Goal: Task Accomplishment & Management: Complete application form

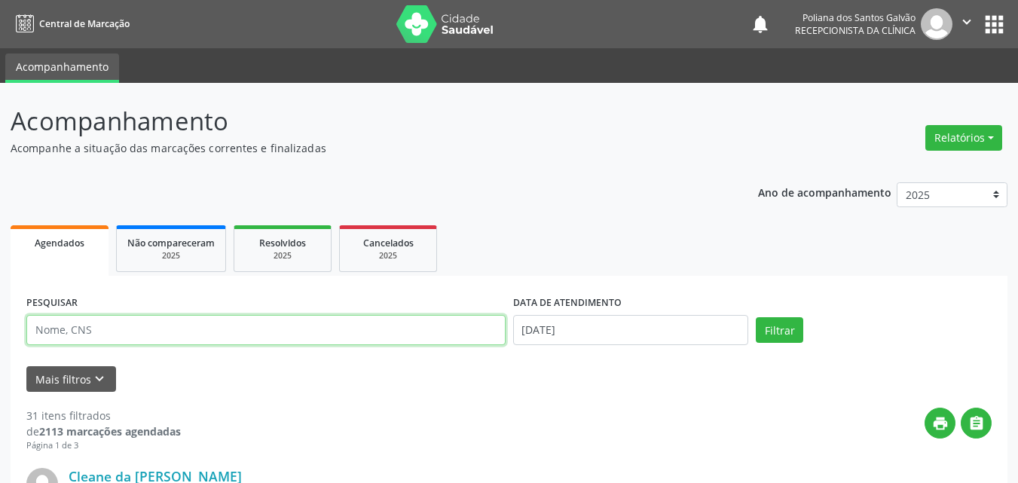
click at [163, 328] on input "text" at bounding box center [265, 330] width 479 height 30
type input "[PERSON_NAME]"
click at [755, 317] on button "Filtrar" at bounding box center [778, 330] width 47 height 26
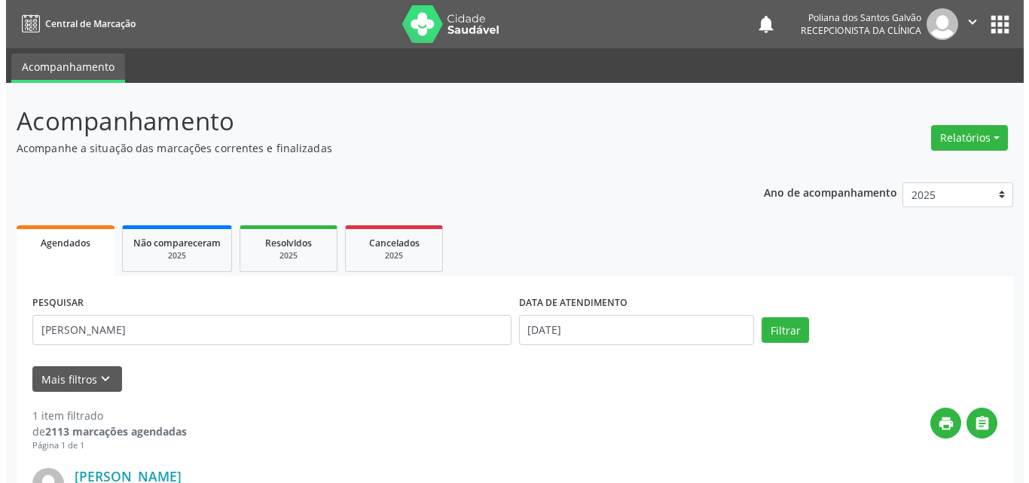
scroll to position [199, 0]
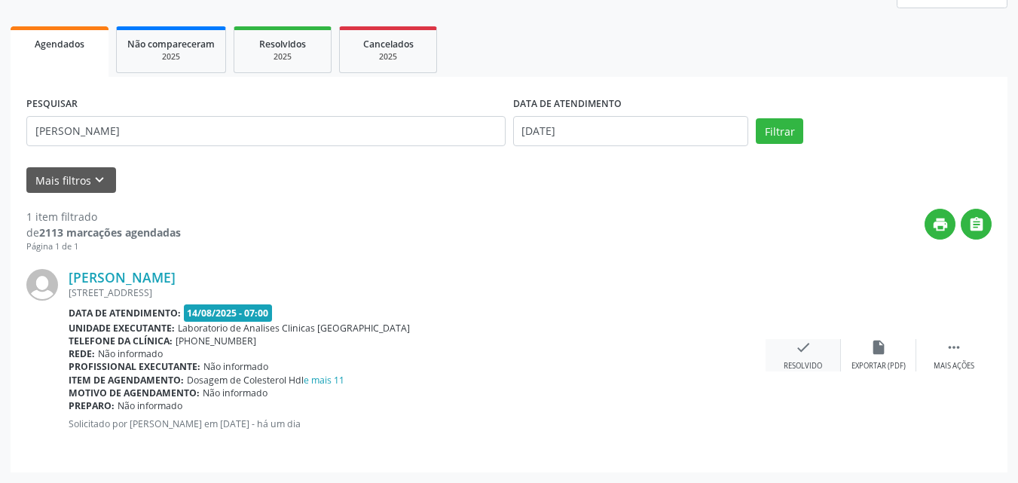
click at [813, 346] on div "check Resolvido" at bounding box center [802, 355] width 75 height 32
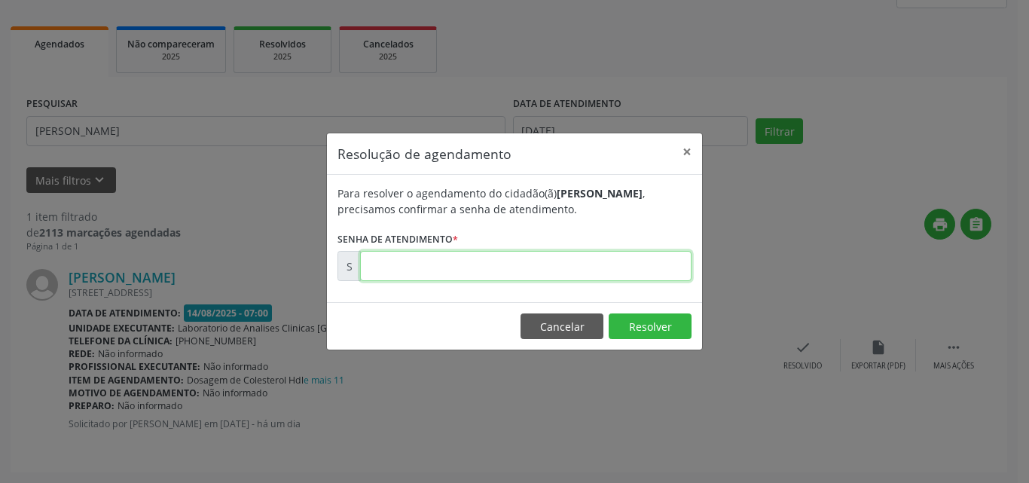
click at [663, 273] on input "text" at bounding box center [525, 266] width 331 height 30
type input "00171465"
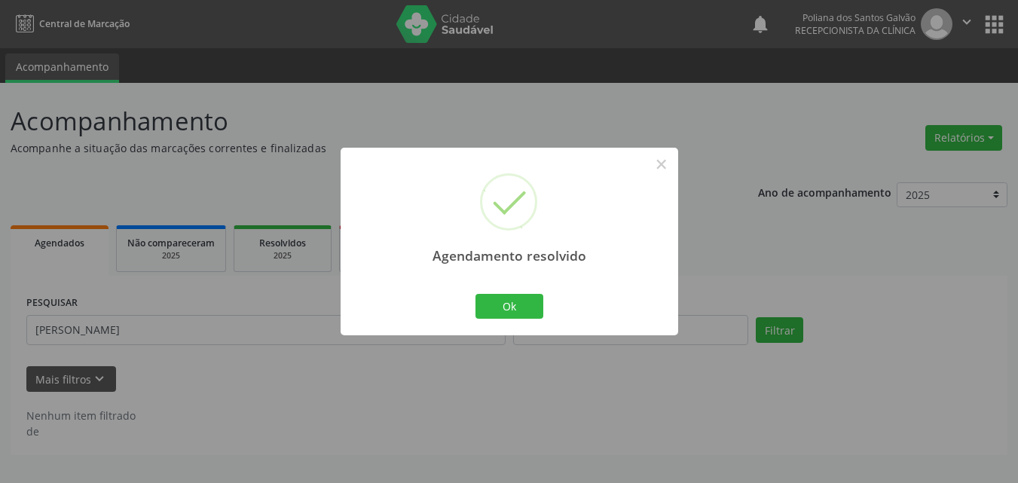
scroll to position [0, 0]
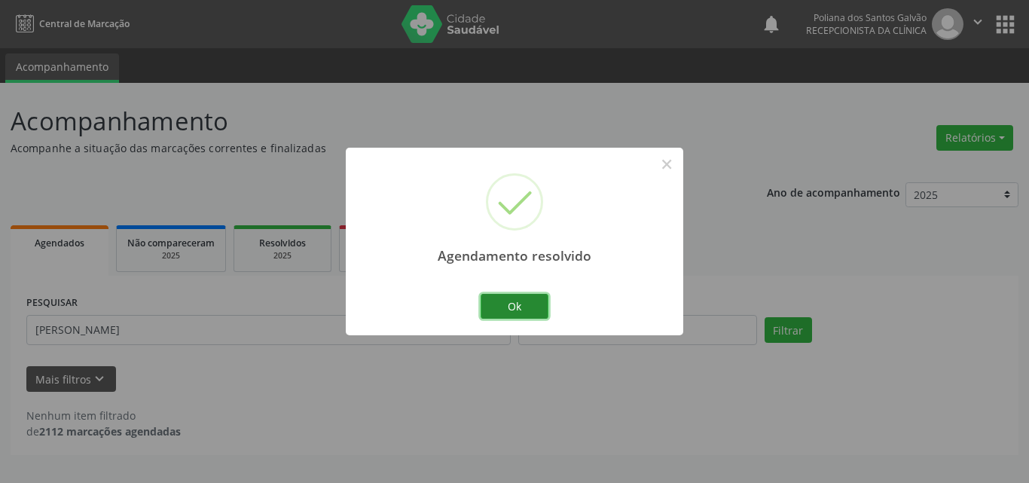
click at [517, 295] on button "Ok" at bounding box center [515, 307] width 68 height 26
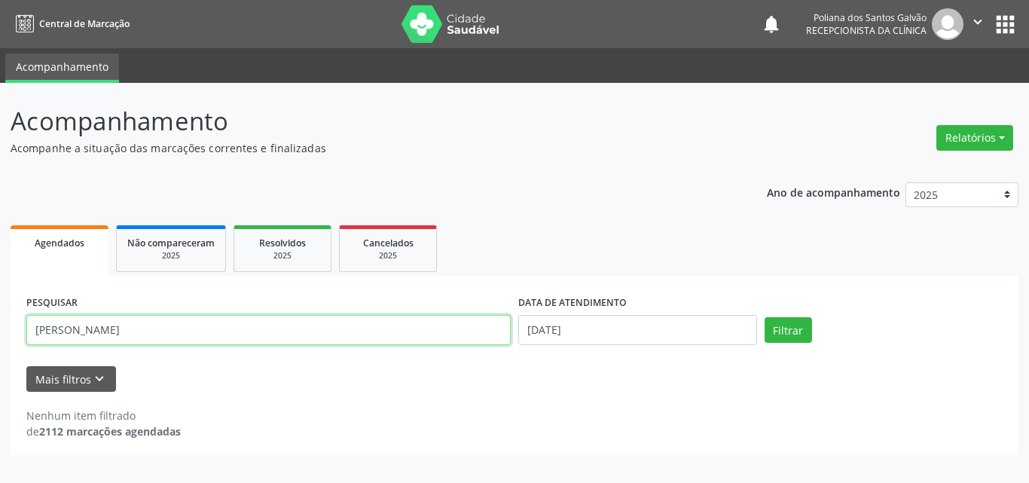
drag, startPoint x: 334, startPoint y: 334, endPoint x: 0, endPoint y: -38, distance: 500.9
click at [0, 0] on html "Central de Marcação notifications Poliana dos Santos Galvão Recepcionista da cl…" at bounding box center [514, 241] width 1029 height 483
type input "tami"
click at [765, 317] on button "Filtrar" at bounding box center [788, 330] width 47 height 26
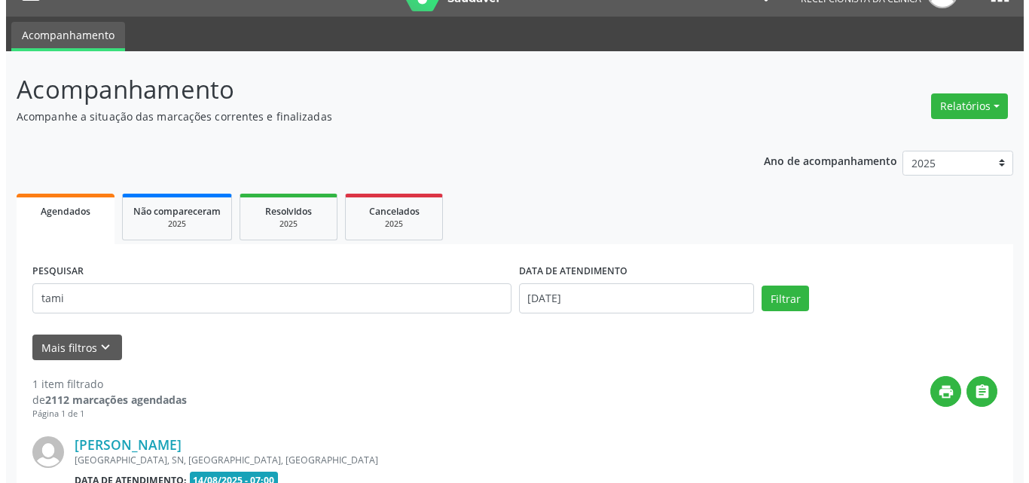
scroll to position [199, 0]
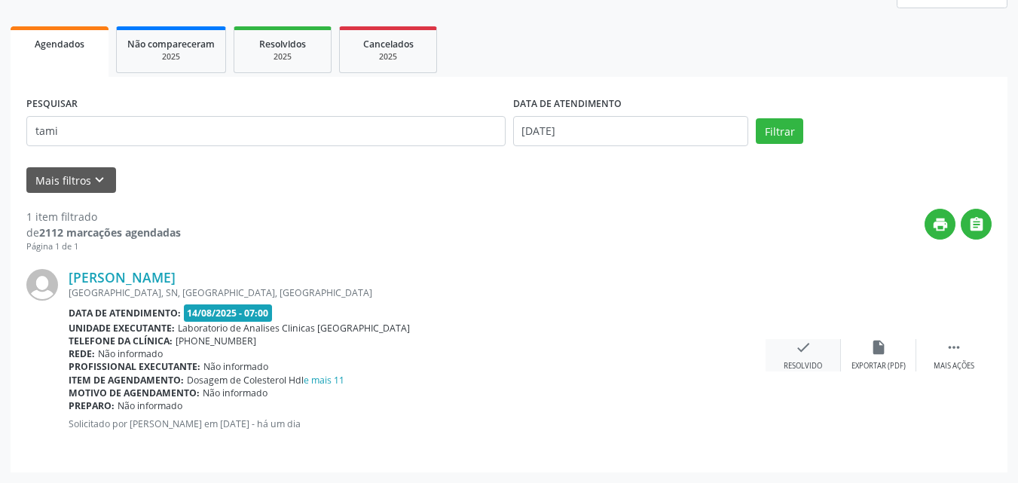
click at [801, 363] on div "Resolvido" at bounding box center [802, 366] width 38 height 11
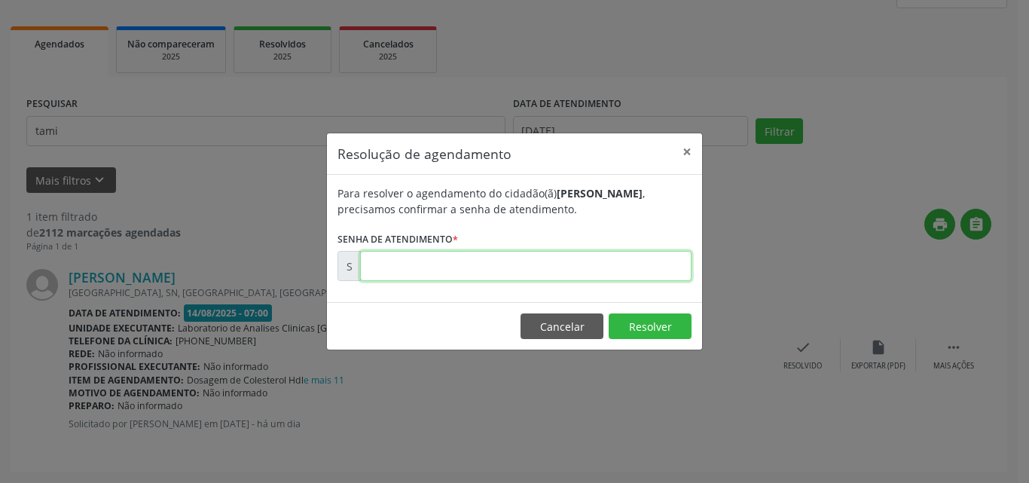
click at [657, 255] on input "text" at bounding box center [525, 266] width 331 height 30
type input "00171457"
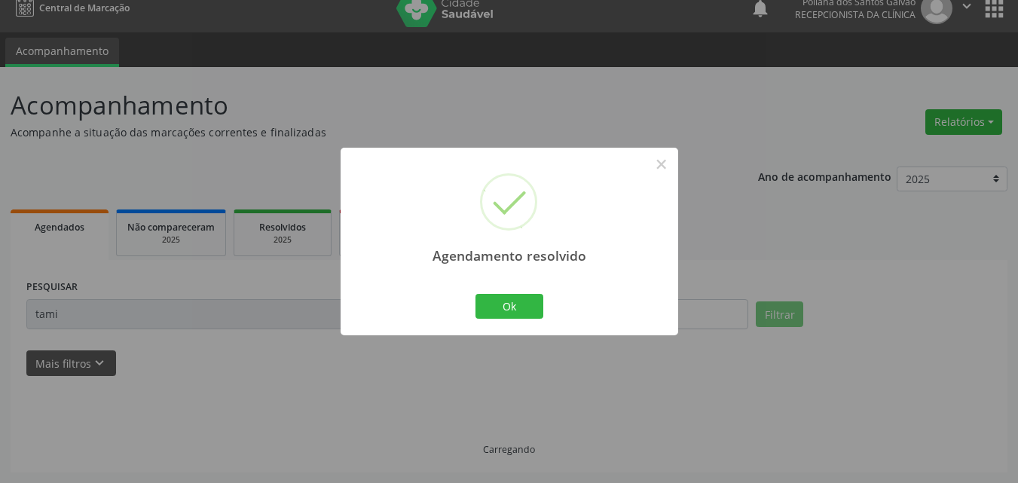
scroll to position [0, 0]
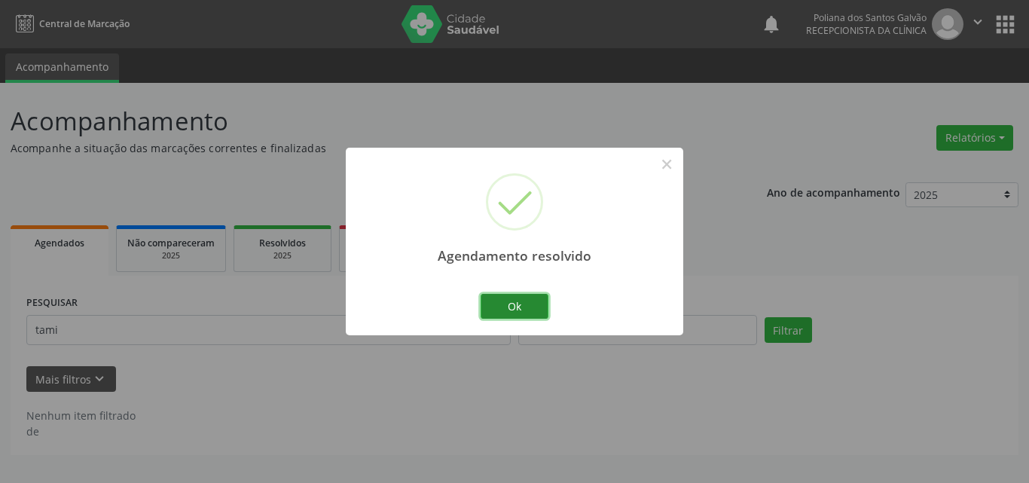
click at [541, 307] on button "Ok" at bounding box center [515, 307] width 68 height 26
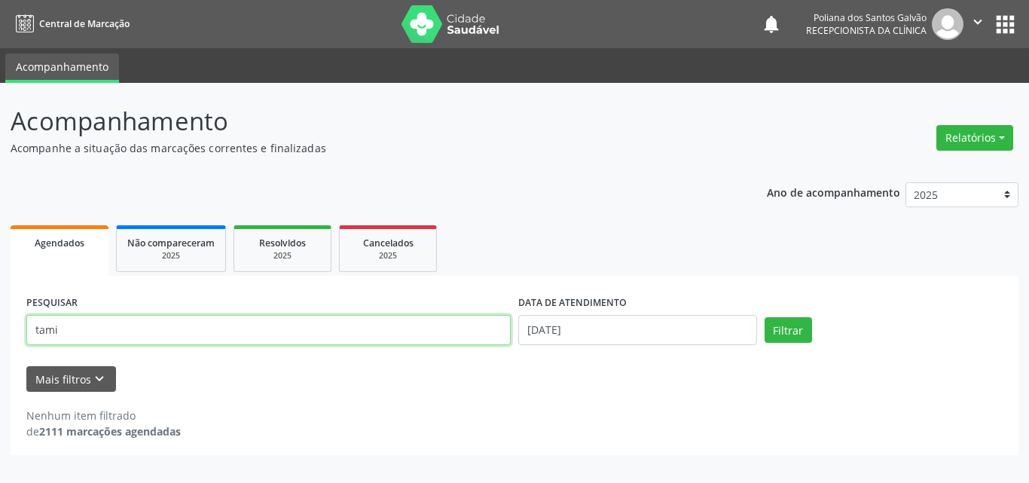
drag, startPoint x: 142, startPoint y: 211, endPoint x: 0, endPoint y: 5, distance: 249.7
click at [0, 11] on div "Central de Marcação notifications Poliana dos Santos Galvão Recepcionista da cl…" at bounding box center [514, 241] width 1029 height 483
type input "kes"
click at [765, 317] on button "Filtrar" at bounding box center [788, 330] width 47 height 26
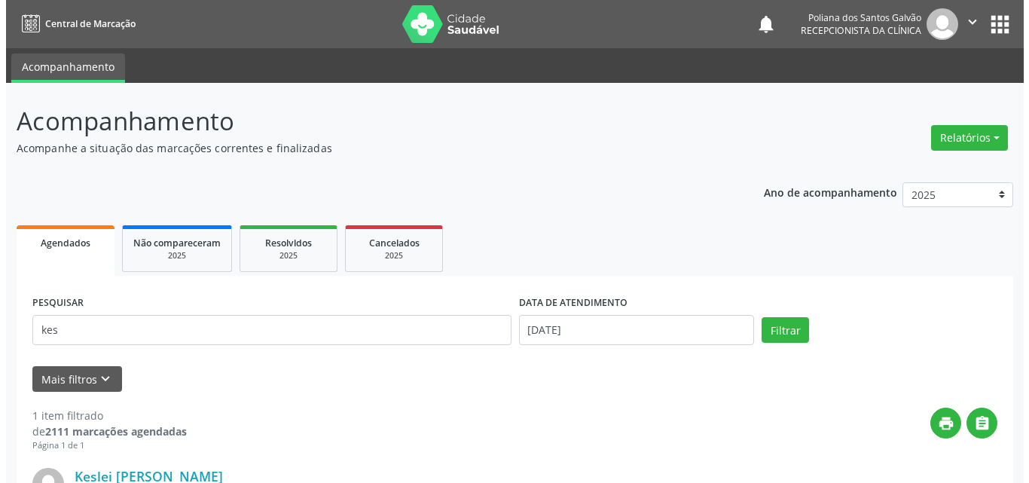
scroll to position [199, 0]
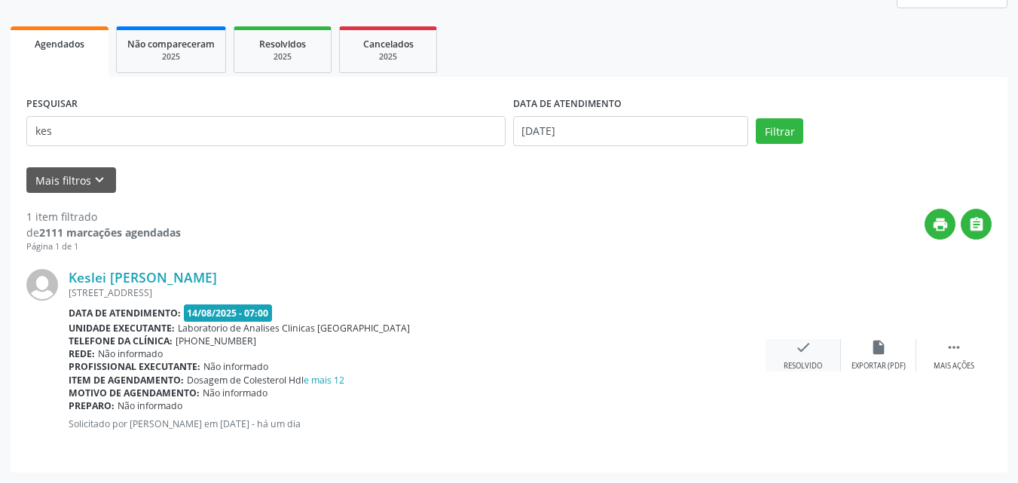
click at [807, 352] on icon "check" at bounding box center [803, 347] width 17 height 17
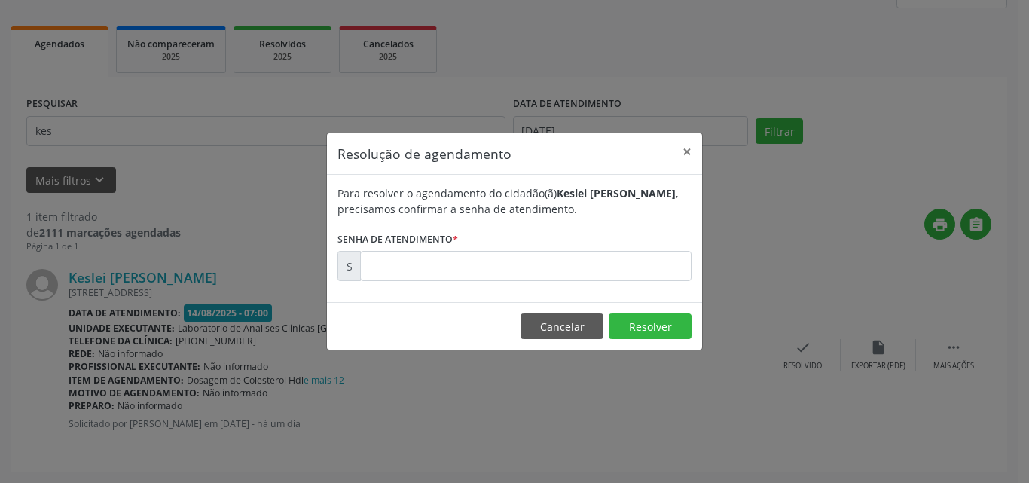
click at [636, 280] on div "Para resolver o agendamento do cidadão(ã) Keslei [PERSON_NAME] , precisamos con…" at bounding box center [514, 238] width 375 height 127
click at [639, 261] on input "text" at bounding box center [525, 266] width 331 height 30
click at [637, 259] on input "text" at bounding box center [525, 266] width 331 height 30
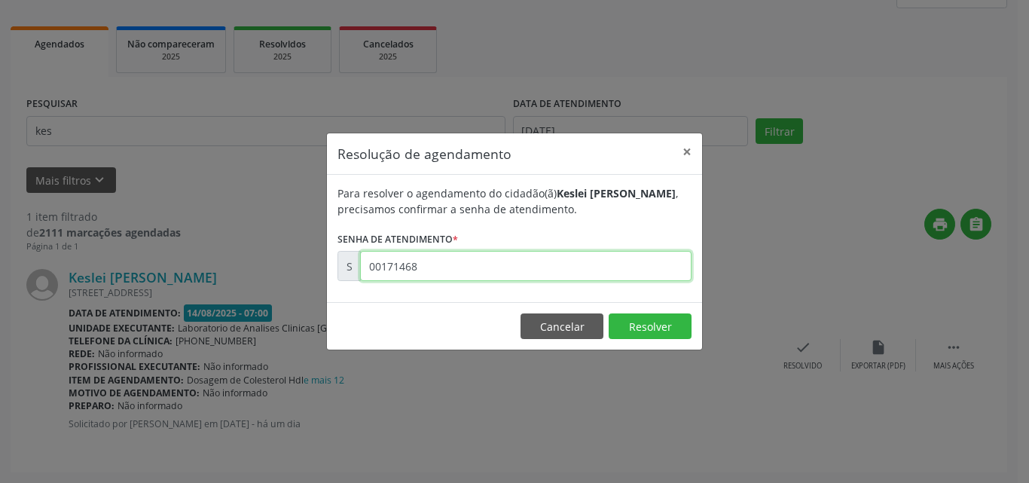
type input "00171468"
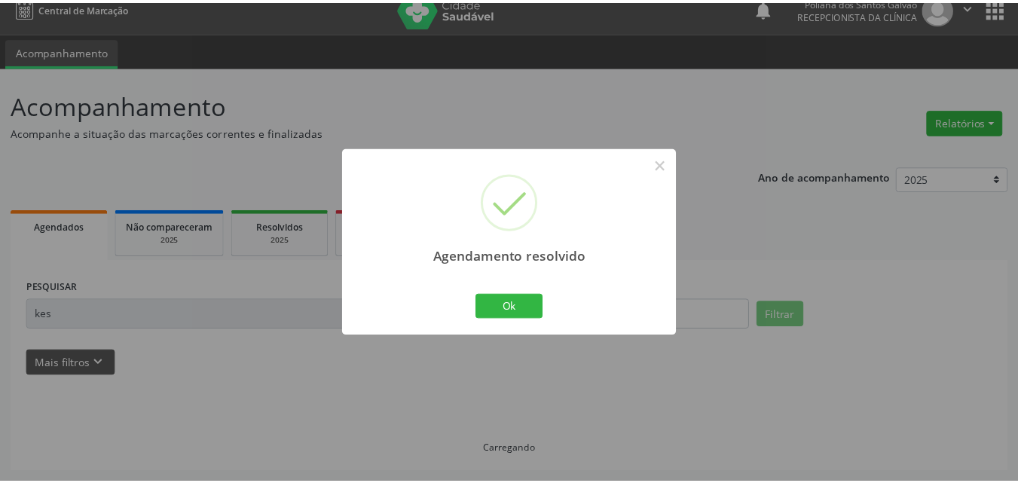
scroll to position [16, 0]
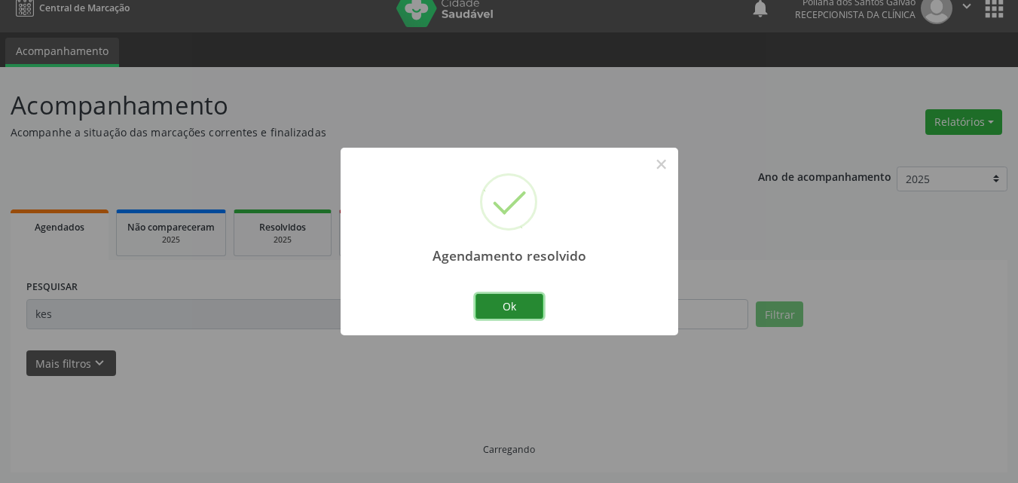
drag, startPoint x: 515, startPoint y: 300, endPoint x: 486, endPoint y: 312, distance: 31.8
click at [514, 300] on button "Ok" at bounding box center [509, 307] width 68 height 26
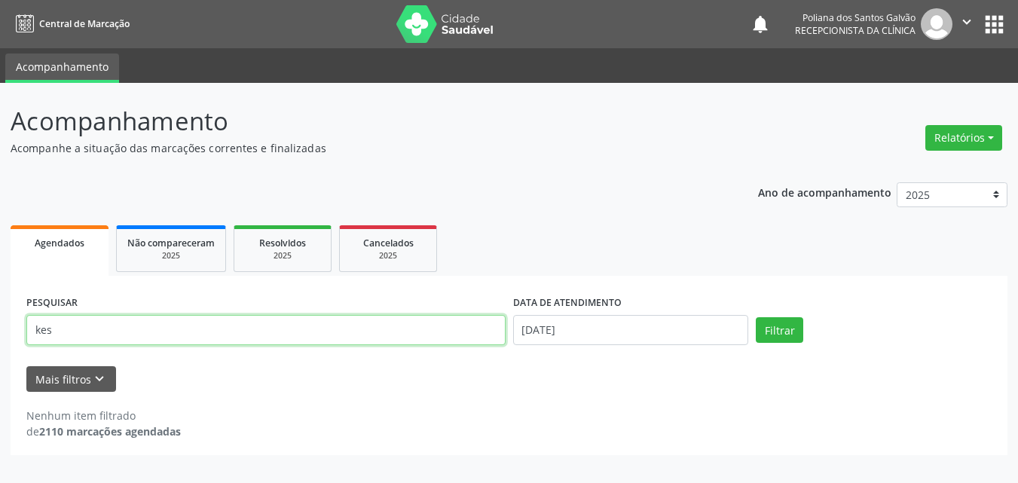
scroll to position [0, 0]
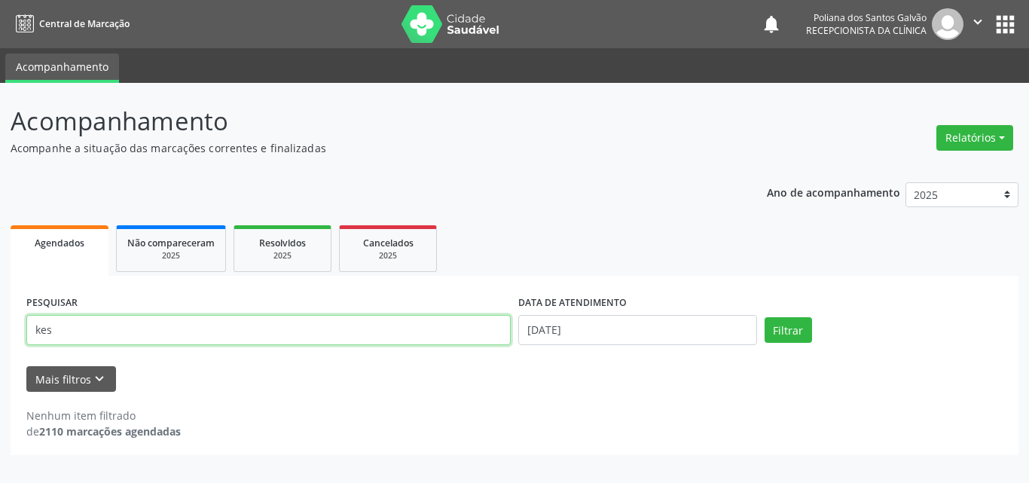
drag, startPoint x: 467, startPoint y: 317, endPoint x: 0, endPoint y: 175, distance: 488.2
click at [0, 177] on div "Acompanhamento Acompanhe a situação das marcações correntes e finalizadas Relat…" at bounding box center [514, 283] width 1029 height 400
type input "ade"
click at [765, 317] on button "Filtrar" at bounding box center [788, 330] width 47 height 26
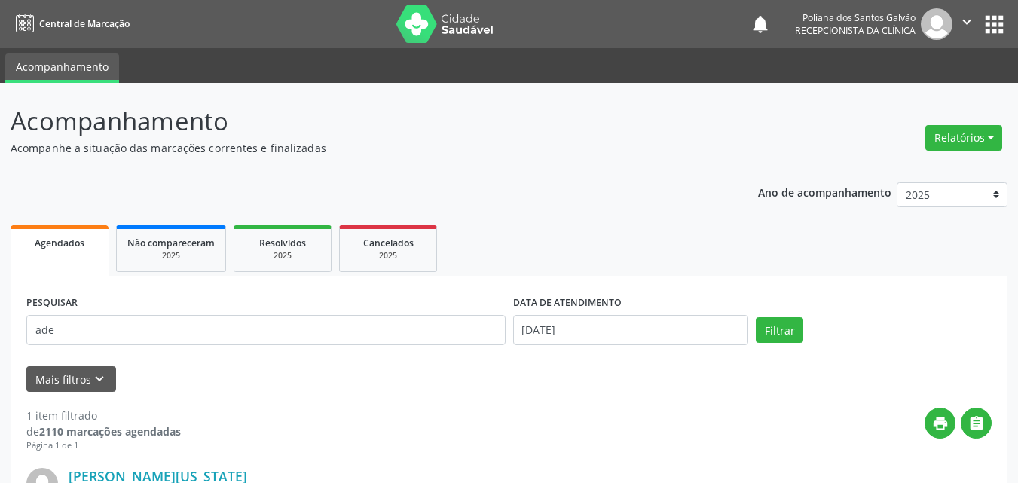
scroll to position [199, 0]
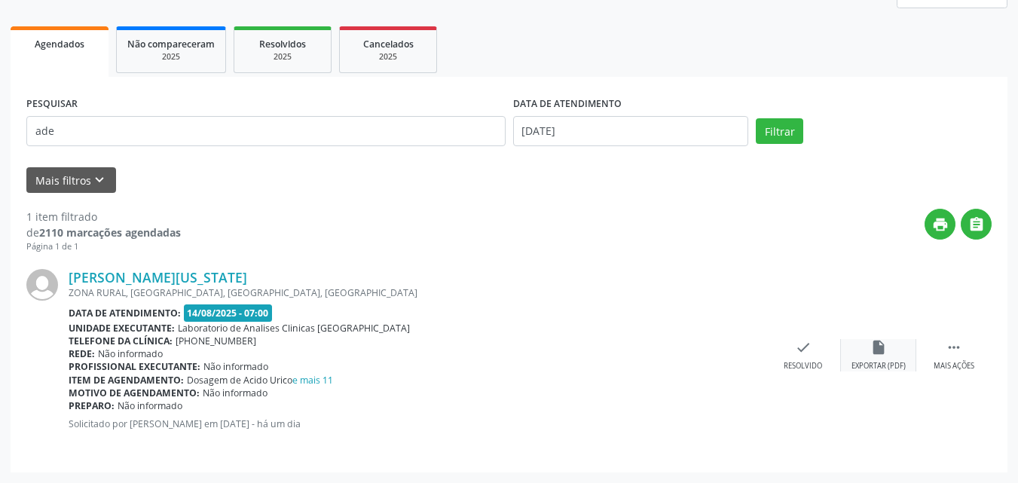
click at [844, 347] on div "insert_drive_file Exportar (PDF)" at bounding box center [878, 355] width 75 height 32
click at [809, 350] on icon "check" at bounding box center [803, 347] width 17 height 17
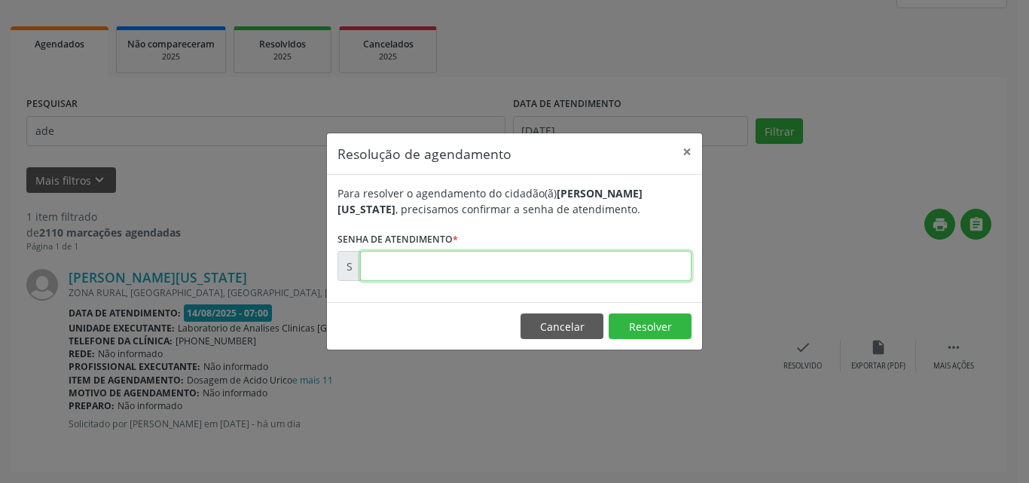
click at [568, 254] on input "text" at bounding box center [525, 266] width 331 height 30
type input "00171820"
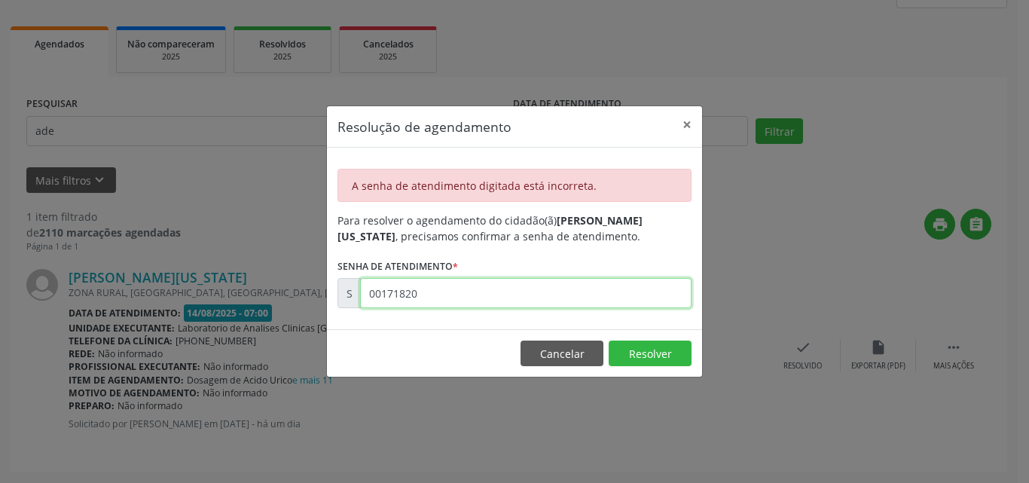
click at [588, 301] on input "00171820" at bounding box center [525, 293] width 331 height 30
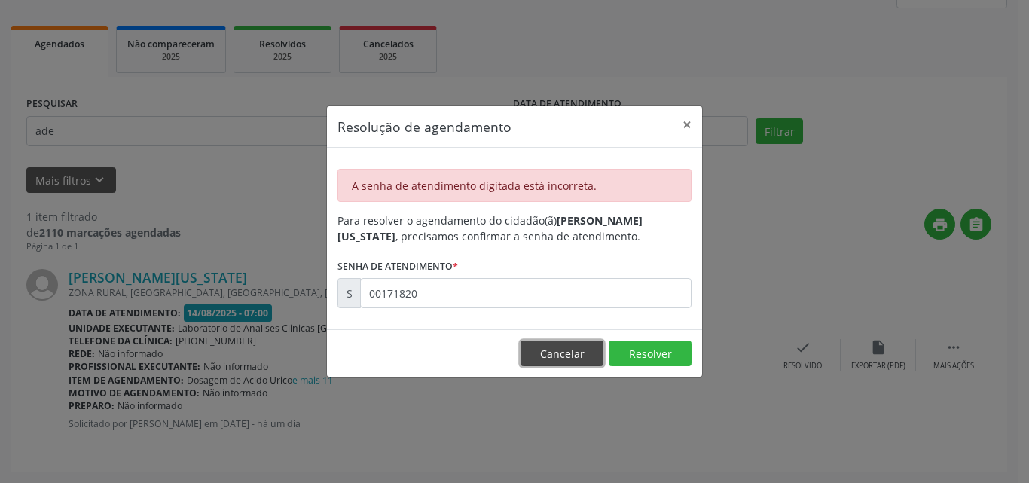
click at [539, 348] on button "Cancelar" at bounding box center [561, 353] width 83 height 26
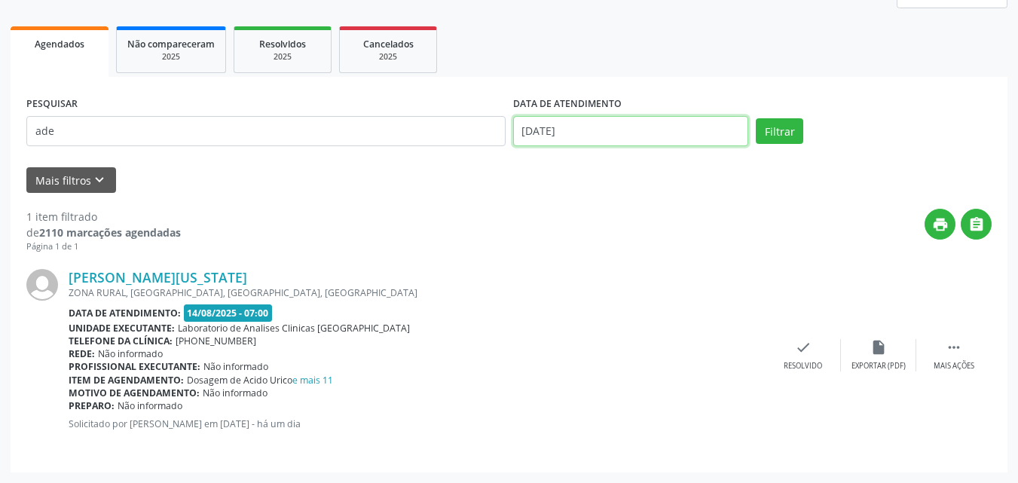
click at [643, 130] on input "[DATE]" at bounding box center [631, 131] width 236 height 30
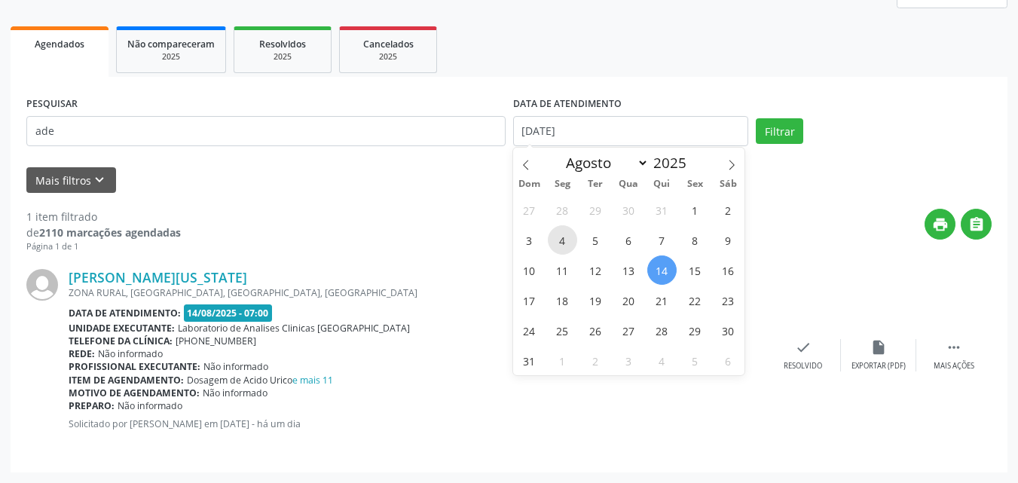
click at [554, 238] on span "4" at bounding box center [562, 239] width 29 height 29
type input "[DATE]"
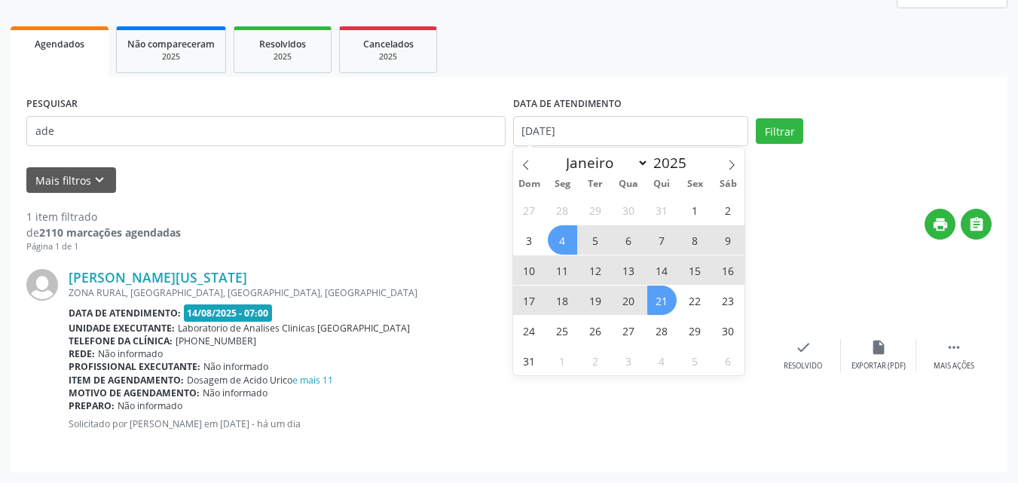
click at [661, 293] on span "21" at bounding box center [661, 299] width 29 height 29
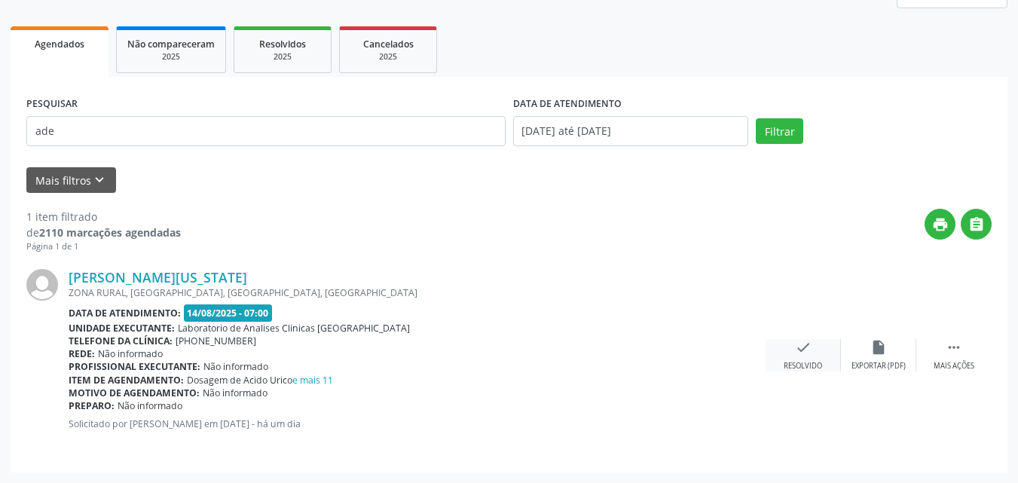
click at [801, 347] on icon "check" at bounding box center [803, 347] width 17 height 17
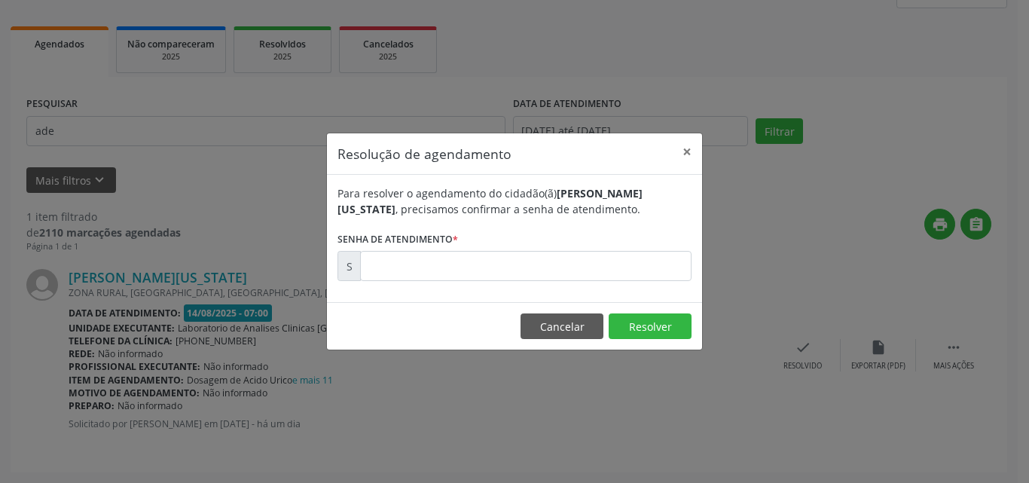
click at [729, 272] on div "Resolução de agendamento × Para resolver o agendamento do cidadão(ã) [PERSON_NA…" at bounding box center [514, 241] width 1029 height 483
click at [567, 334] on button "Cancelar" at bounding box center [561, 326] width 83 height 26
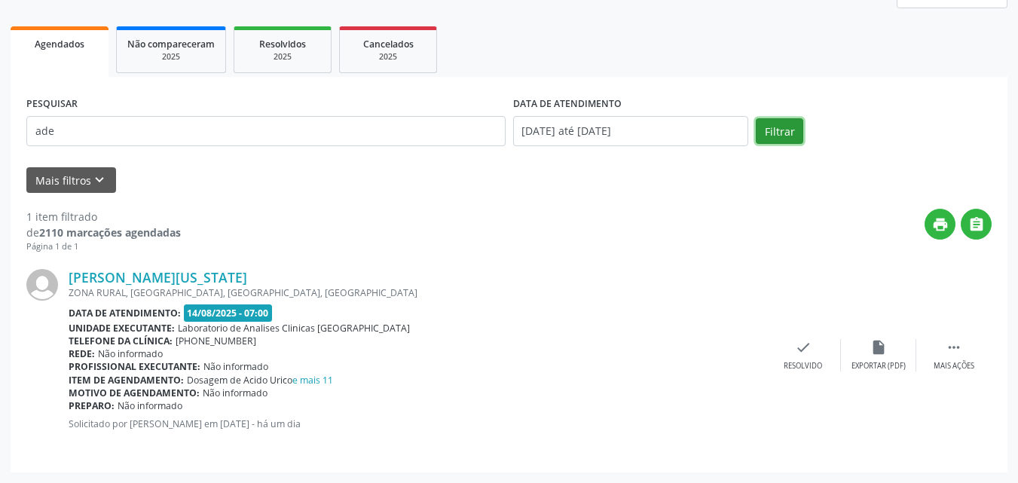
click at [780, 129] on button "Filtrar" at bounding box center [778, 131] width 47 height 26
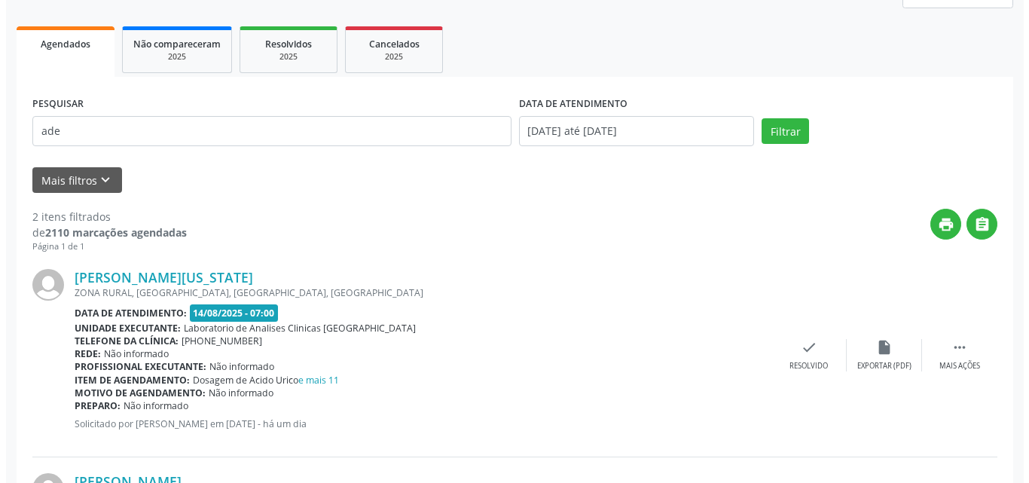
scroll to position [403, 0]
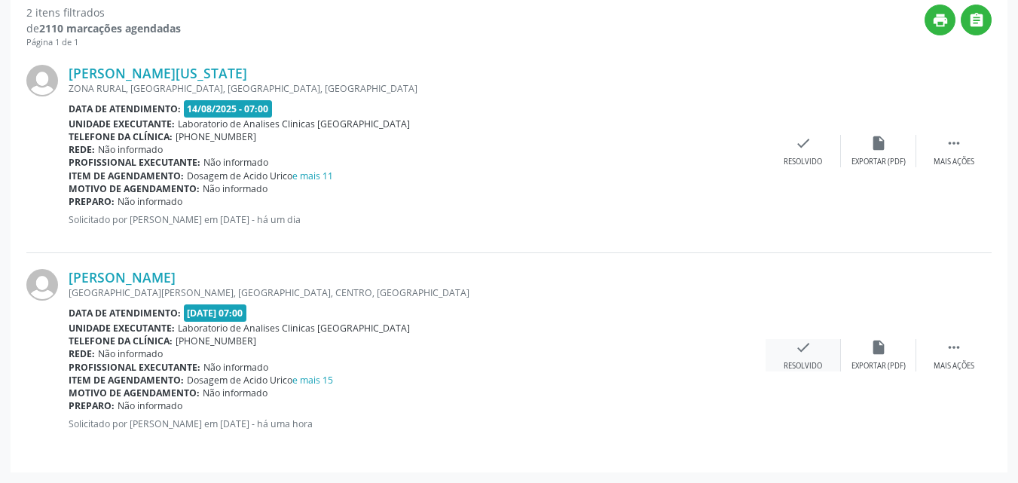
click at [778, 349] on div "check Resolvido" at bounding box center [802, 355] width 75 height 32
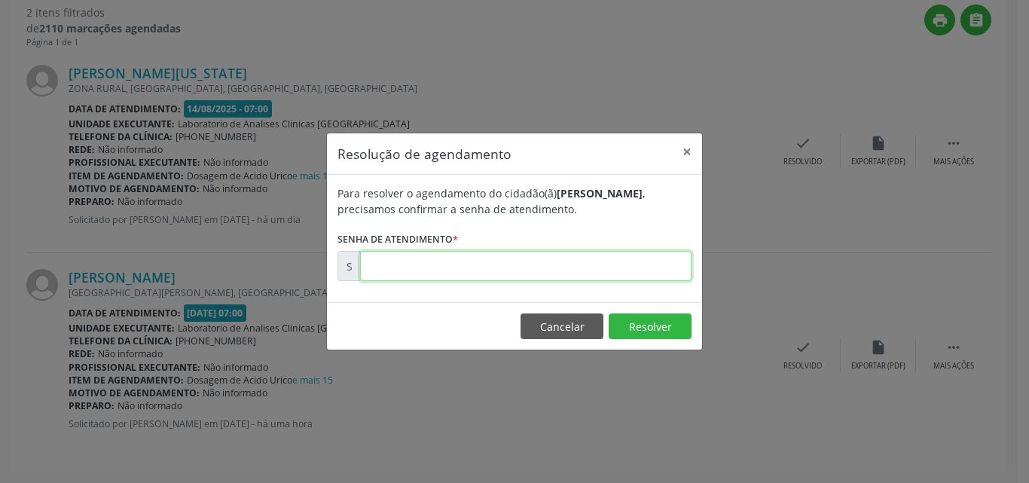
click at [670, 270] on input "text" at bounding box center [525, 266] width 331 height 30
type input "00171720"
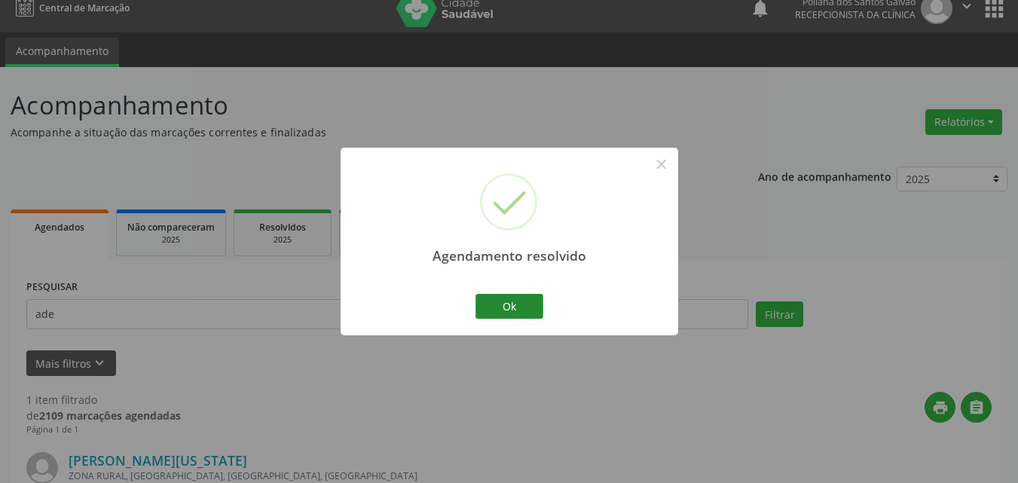
scroll to position [199, 0]
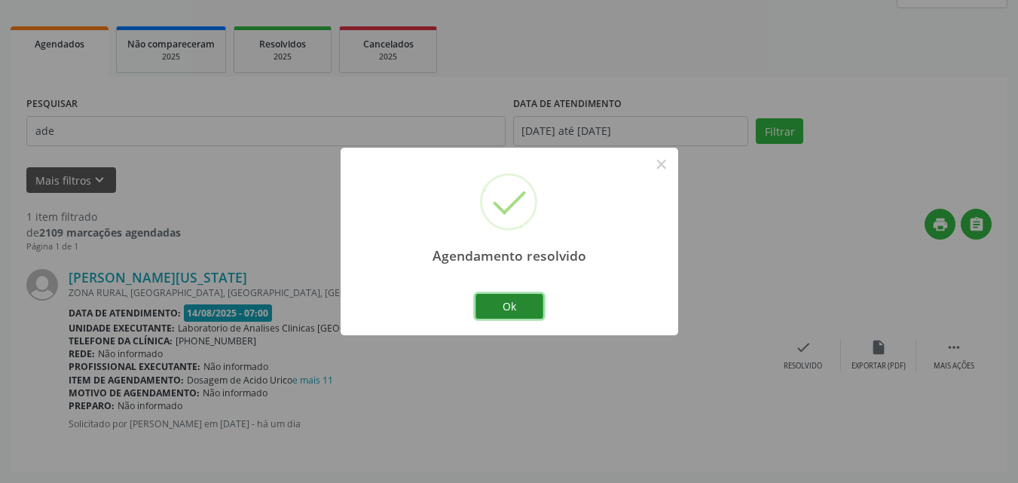
click at [507, 311] on button "Ok" at bounding box center [509, 307] width 68 height 26
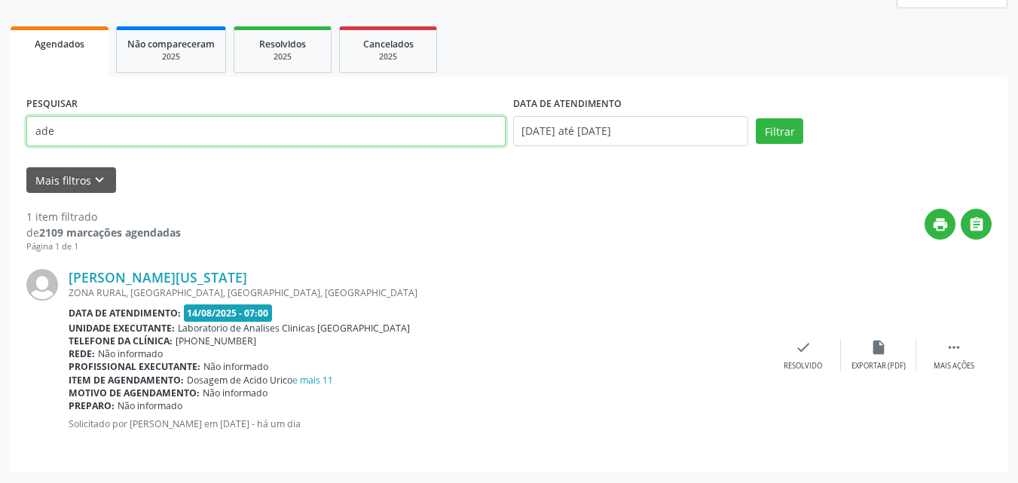
scroll to position [68, 0]
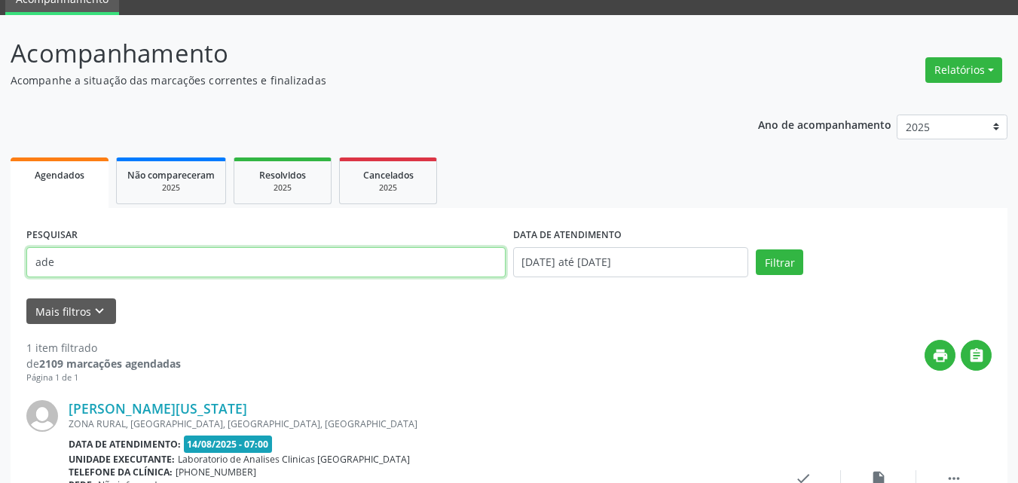
drag, startPoint x: 0, startPoint y: 11, endPoint x: 0, endPoint y: -66, distance: 76.1
click at [0, 0] on html "Central de Marcação notifications Poliana dos Santos Galvão Recepcionista da cl…" at bounding box center [509, 173] width 1018 height 483
type input "[PERSON_NAME]"
click at [755, 249] on button "Filtrar" at bounding box center [778, 262] width 47 height 26
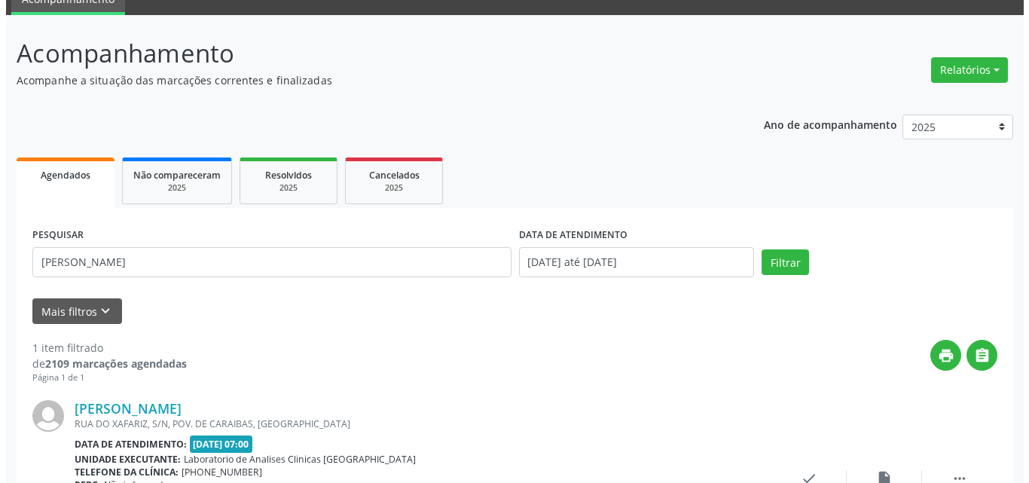
scroll to position [199, 0]
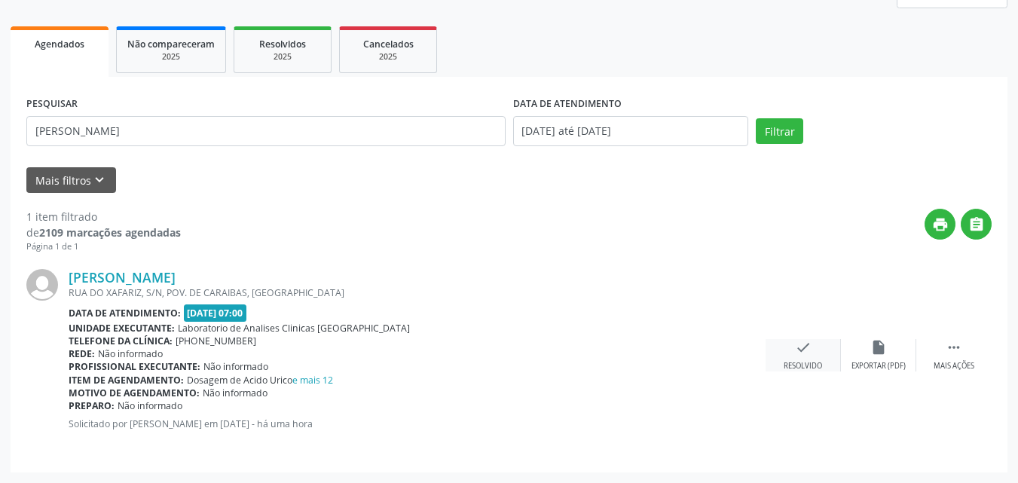
click at [797, 365] on div "Resolvido" at bounding box center [802, 366] width 38 height 11
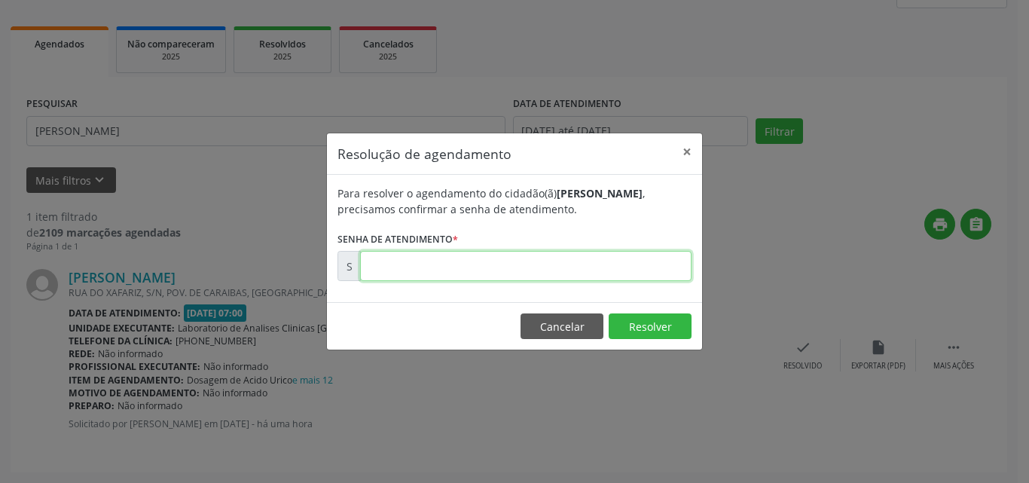
click at [661, 268] on input "text" at bounding box center [525, 266] width 331 height 30
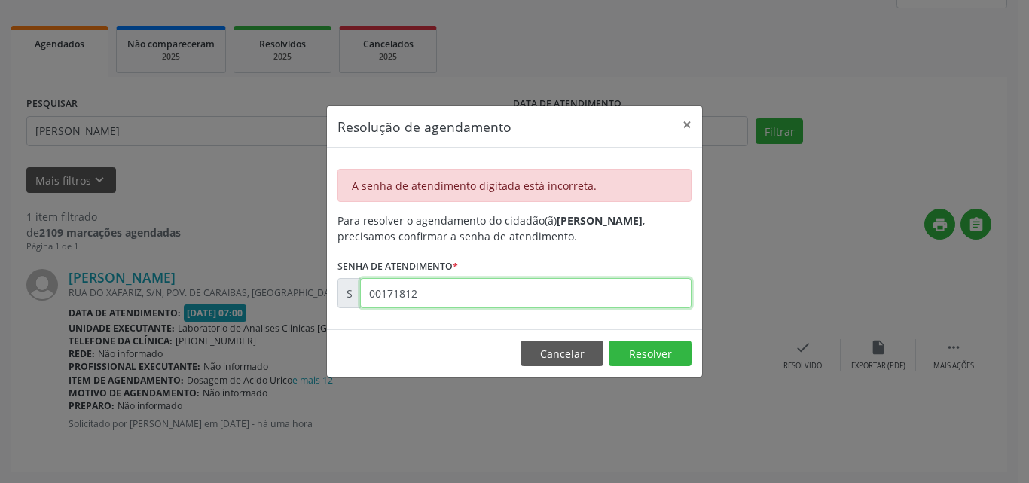
click at [550, 291] on input "00171812" at bounding box center [525, 293] width 331 height 30
type input "00171712"
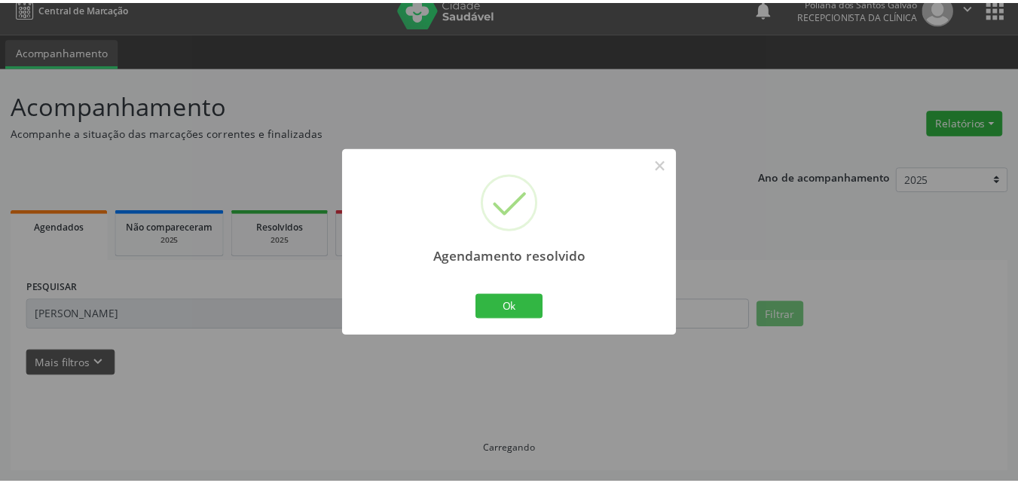
scroll to position [16, 0]
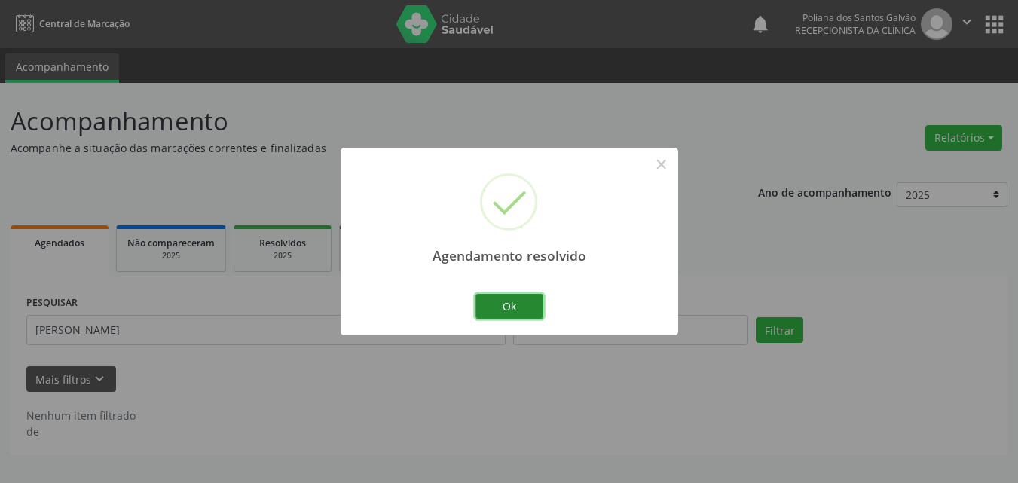
click at [508, 310] on button "Ok" at bounding box center [509, 307] width 68 height 26
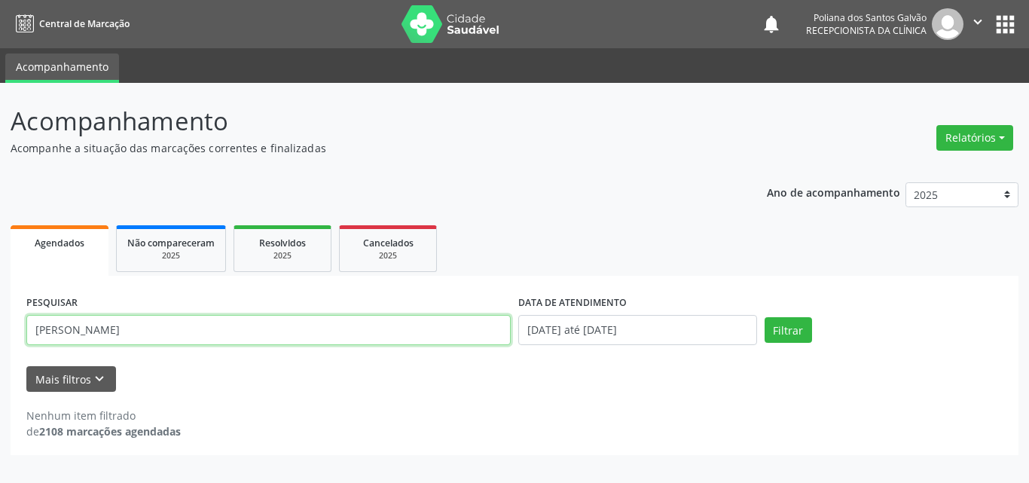
drag, startPoint x: 429, startPoint y: 340, endPoint x: 0, endPoint y: 221, distance: 444.8
click at [0, 222] on div "Acompanhamento Acompanhe a situação das marcações correntes e finalizadas Relat…" at bounding box center [514, 283] width 1029 height 400
type input "gesll"
click at [765, 317] on button "Filtrar" at bounding box center [788, 330] width 47 height 26
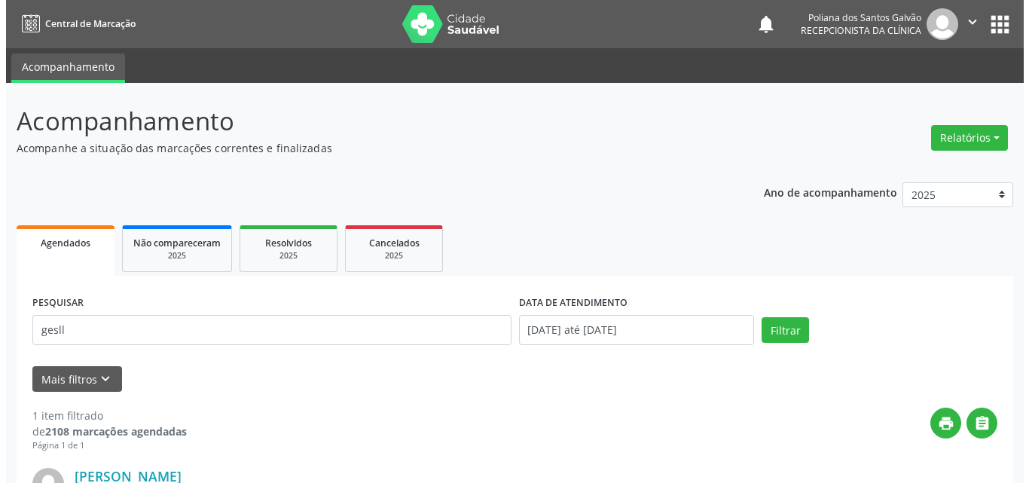
scroll to position [199, 0]
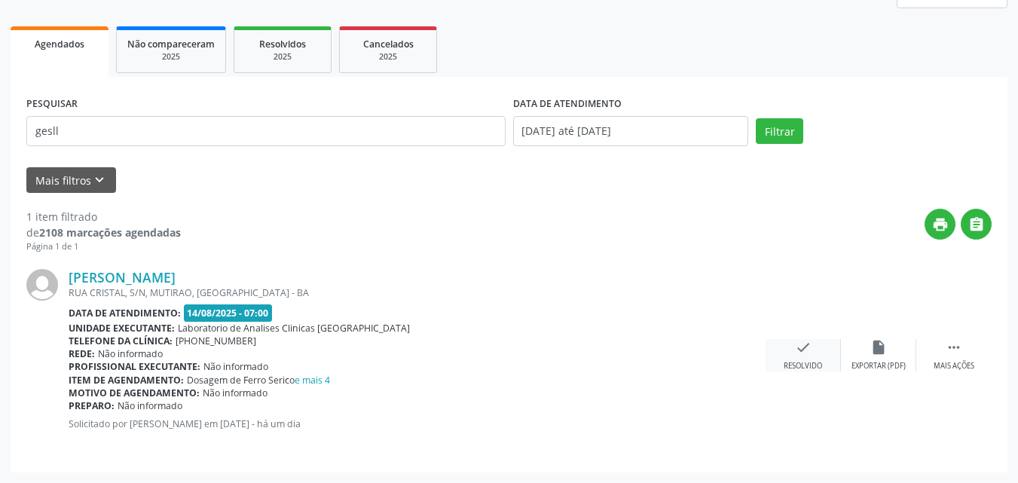
click at [806, 350] on icon "check" at bounding box center [803, 347] width 17 height 17
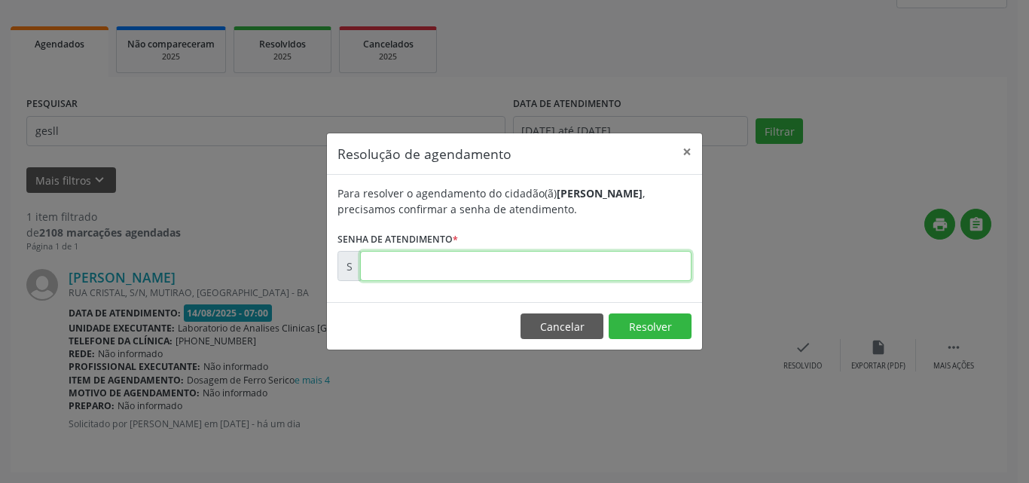
click at [641, 257] on input "text" at bounding box center [525, 266] width 331 height 30
type input "00171458"
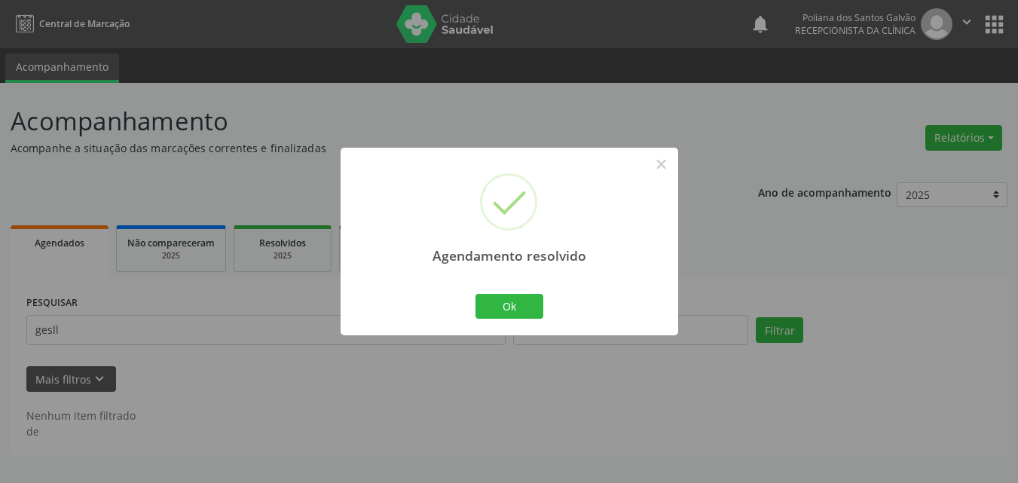
scroll to position [0, 0]
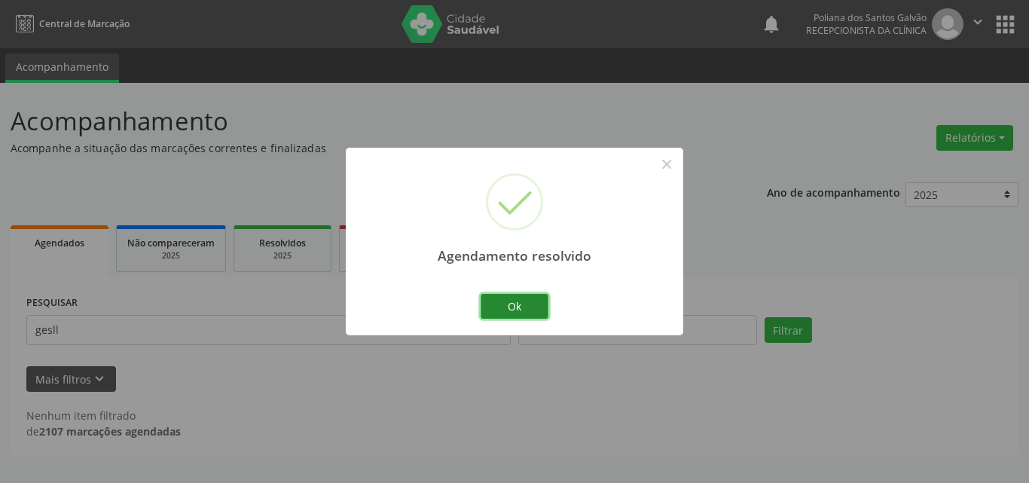
click at [517, 301] on button "Ok" at bounding box center [515, 307] width 68 height 26
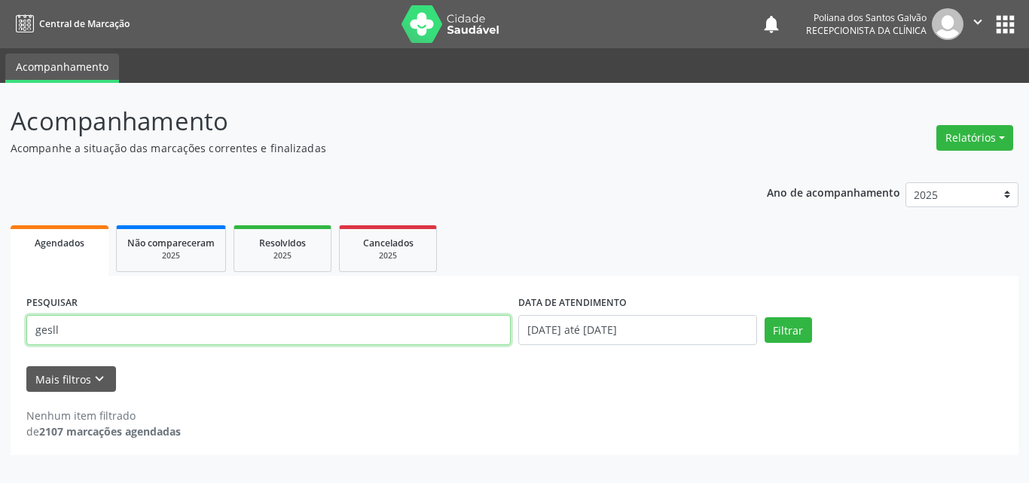
drag, startPoint x: 447, startPoint y: 327, endPoint x: 0, endPoint y: 53, distance: 524.1
click at [0, 71] on div "Central de Marcação notifications Poliana dos Santos Galvão Recepcionista da cl…" at bounding box center [514, 241] width 1029 height 483
type input "eva"
click at [765, 317] on button "Filtrar" at bounding box center [788, 330] width 47 height 26
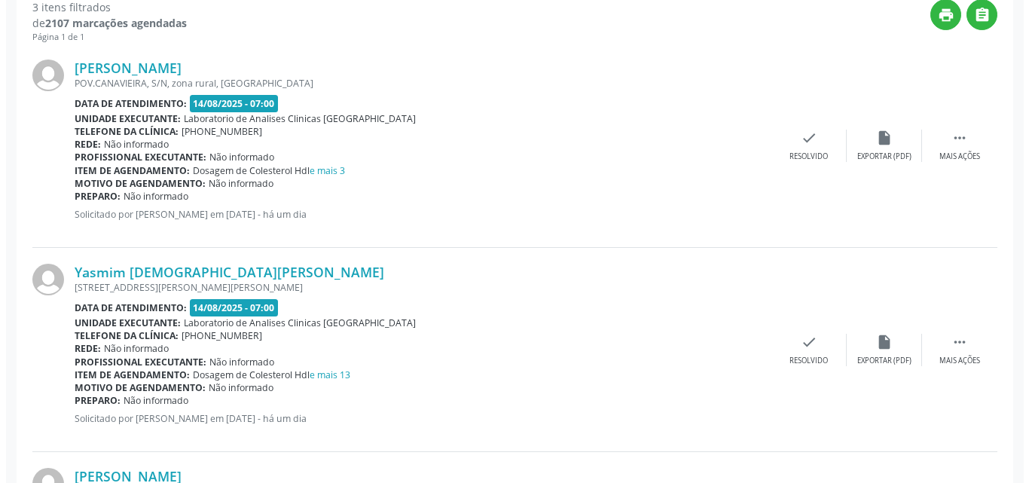
scroll to position [607, 0]
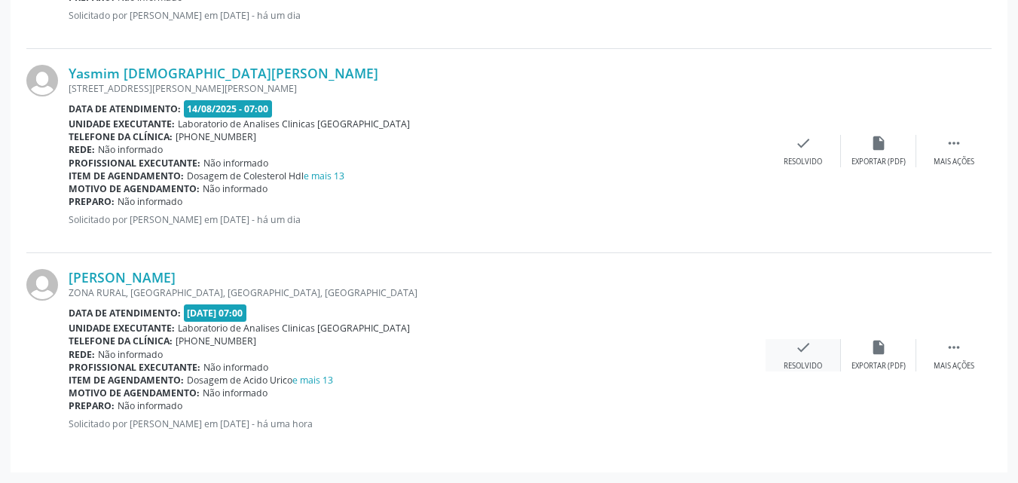
click at [792, 353] on div "check Resolvido" at bounding box center [802, 355] width 75 height 32
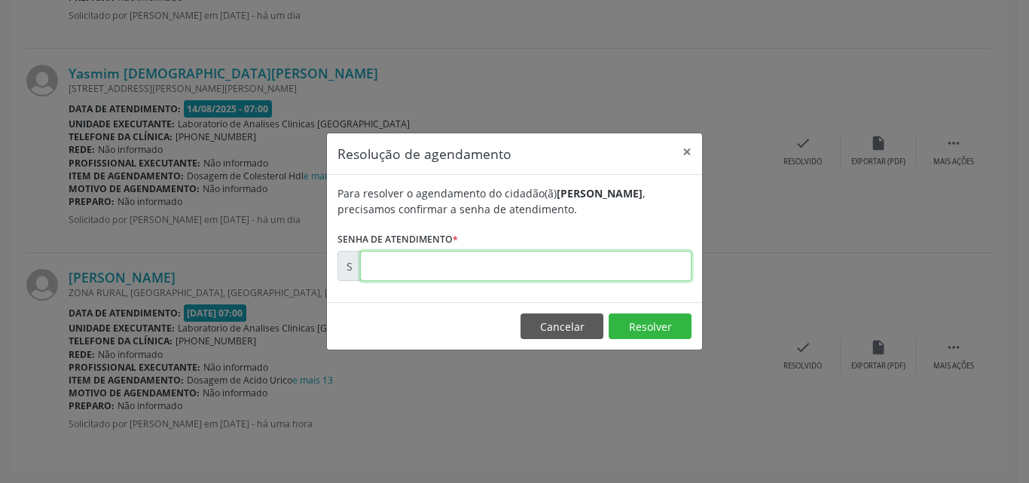
click at [637, 270] on input "text" at bounding box center [525, 266] width 331 height 30
type input "00171688"
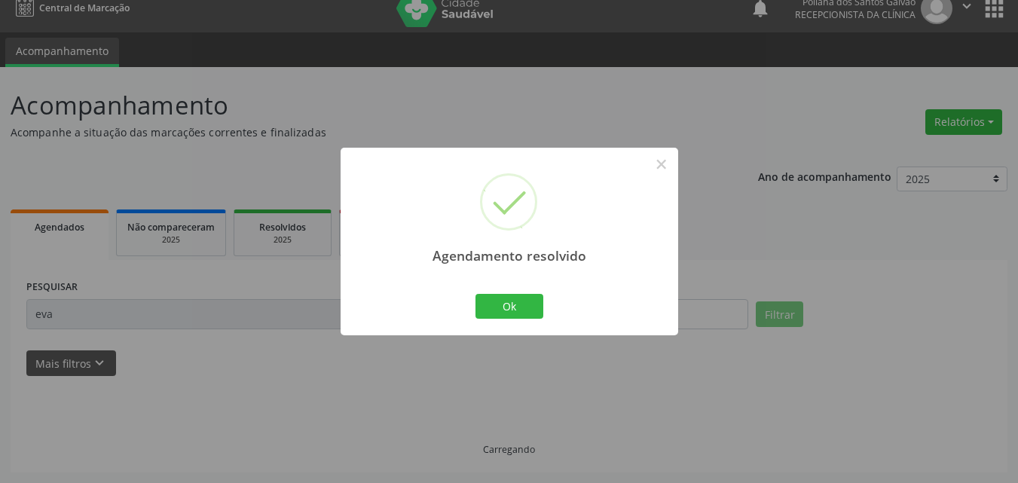
scroll to position [403, 0]
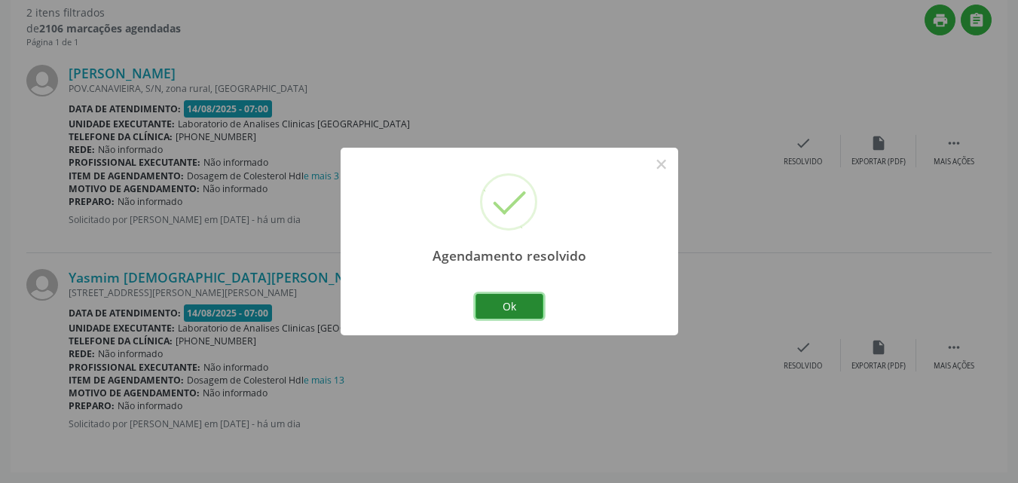
click at [517, 308] on button "Ok" at bounding box center [509, 307] width 68 height 26
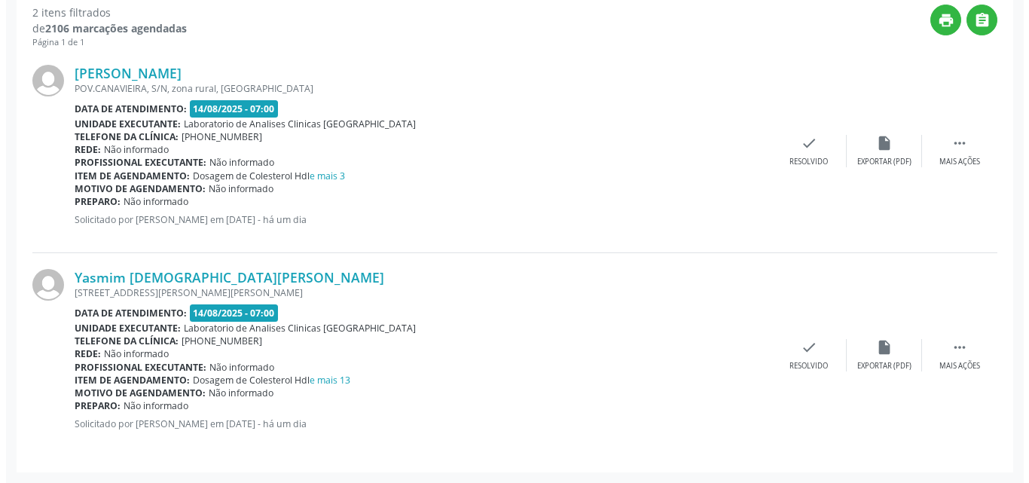
scroll to position [328, 0]
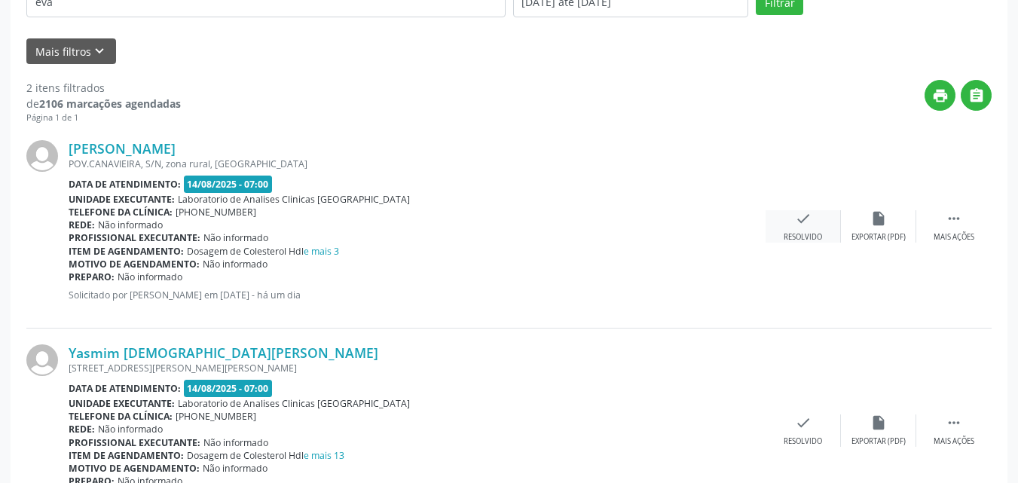
click at [803, 236] on div "Resolvido" at bounding box center [802, 237] width 38 height 11
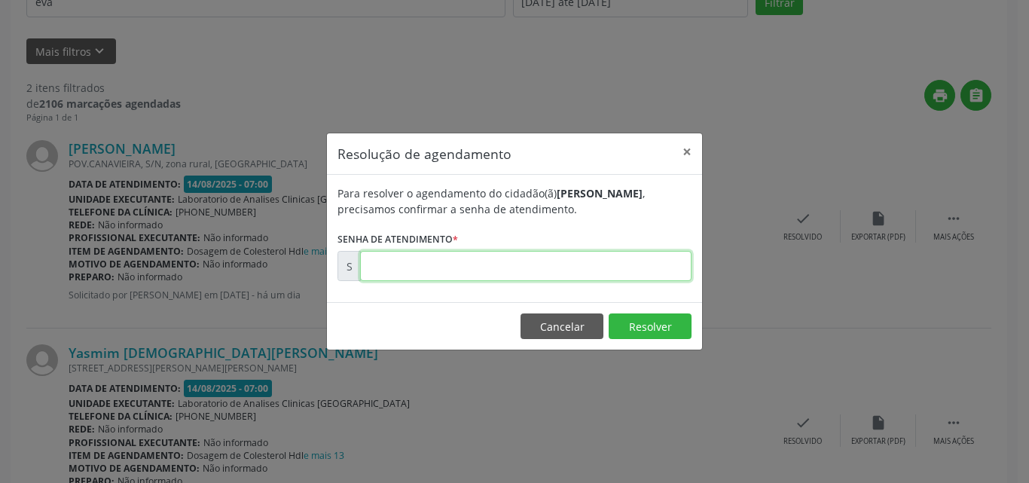
click at [622, 271] on input "text" at bounding box center [525, 266] width 331 height 30
type input "00171464"
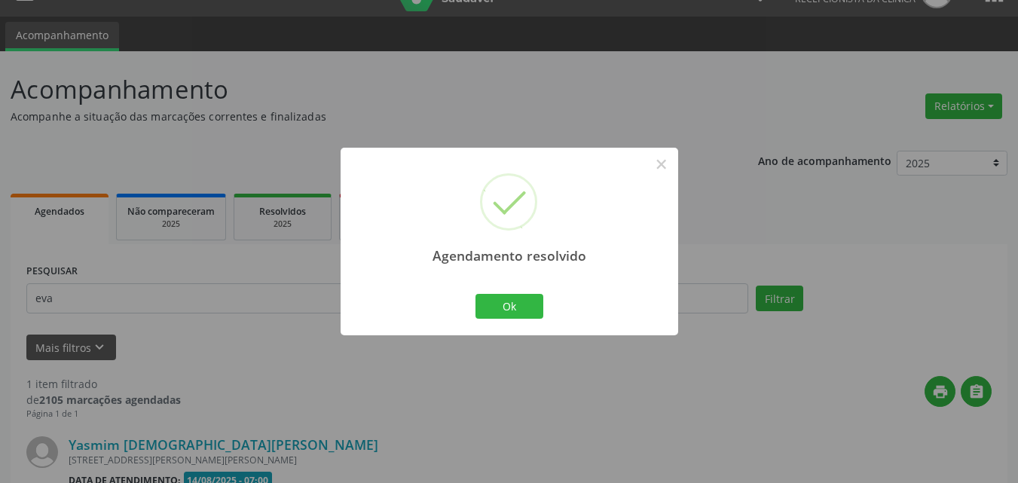
scroll to position [199, 0]
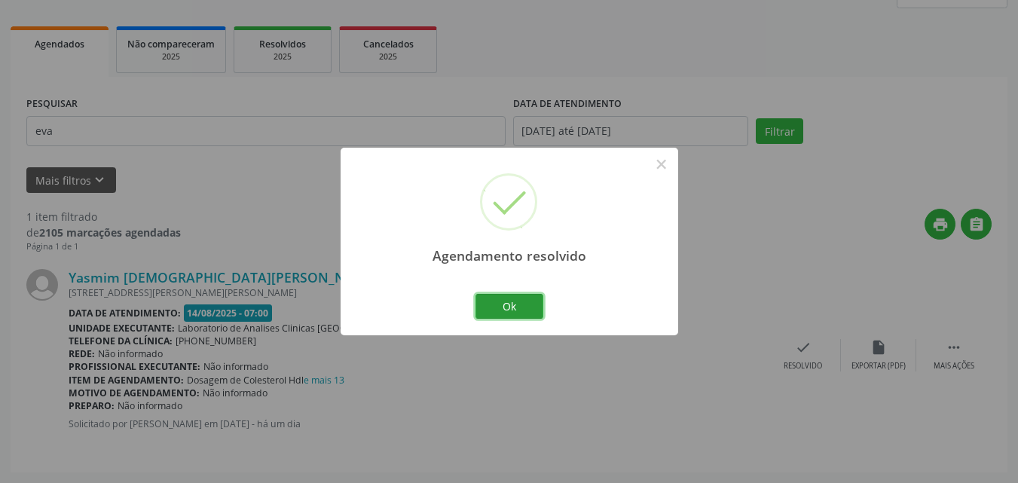
click at [539, 317] on button "Ok" at bounding box center [509, 307] width 68 height 26
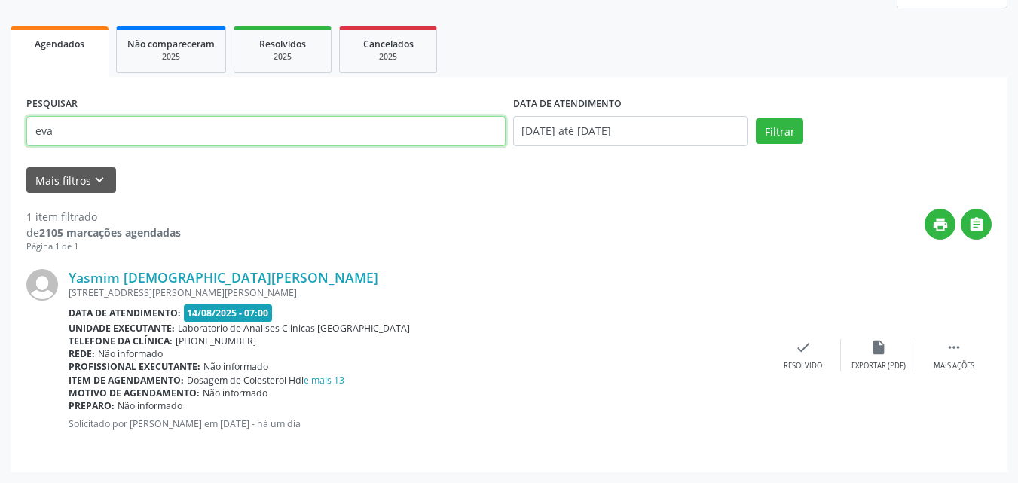
drag, startPoint x: 444, startPoint y: 130, endPoint x: 0, endPoint y: -26, distance: 470.3
click at [0, 0] on html "Central de Marcação notifications Poliana dos Santos Galvão Recepcionista da cl…" at bounding box center [509, 42] width 1018 height 483
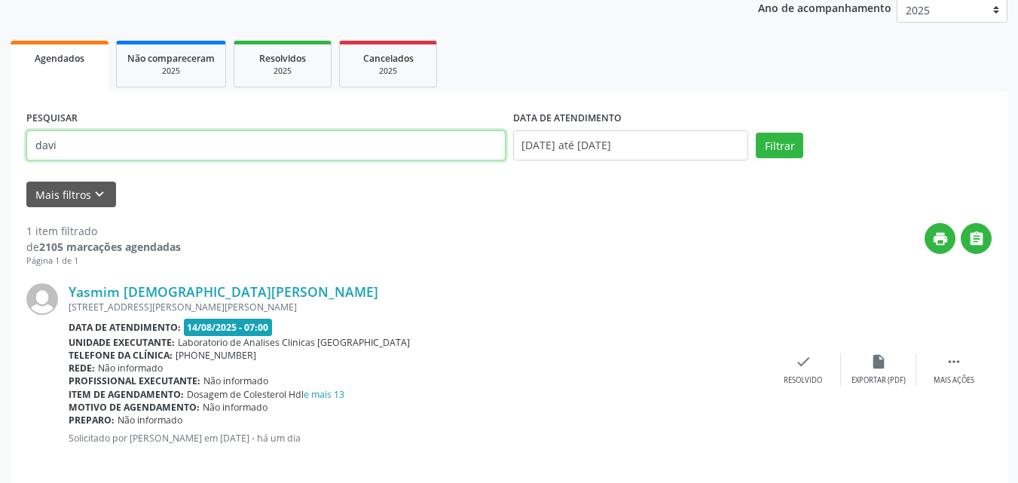
type input "davi"
click at [755, 133] on button "Filtrar" at bounding box center [778, 146] width 47 height 26
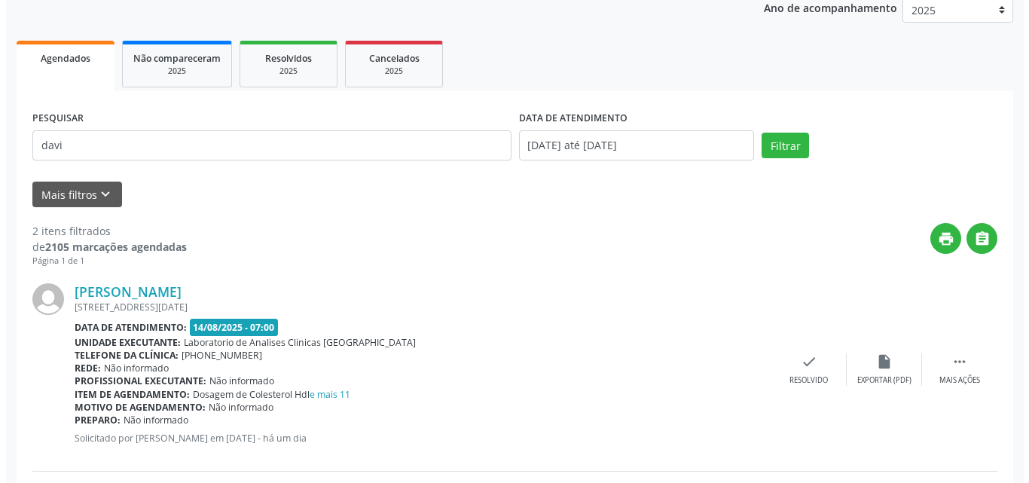
scroll to position [403, 0]
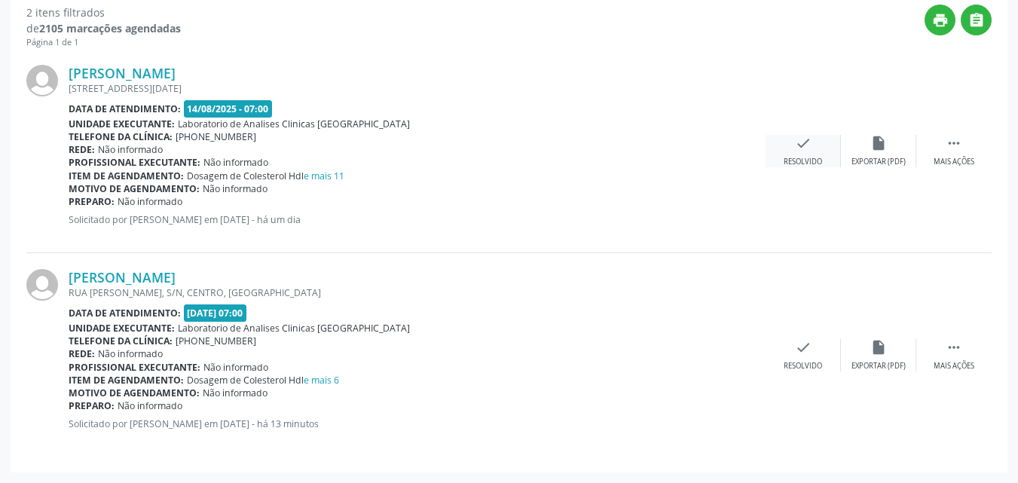
click at [805, 155] on div "check Resolvido" at bounding box center [802, 151] width 75 height 32
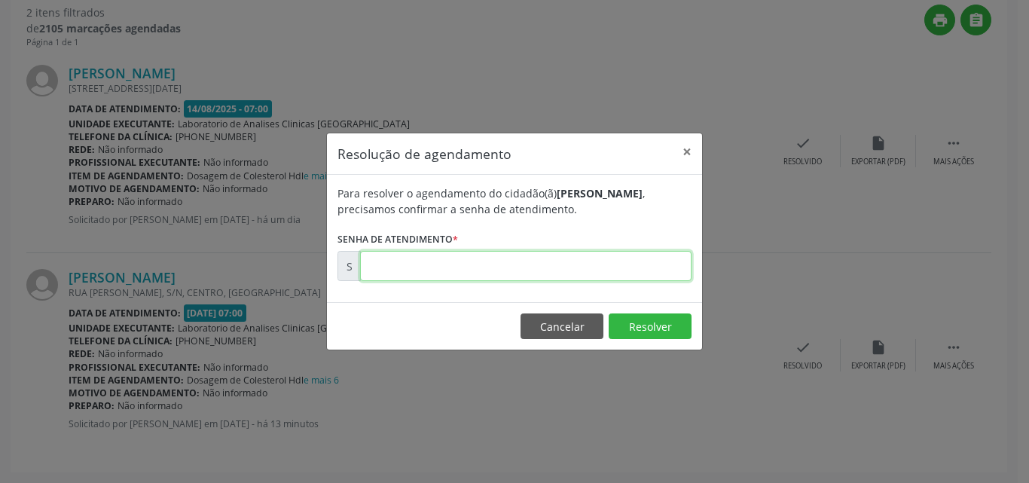
click at [640, 276] on input "text" at bounding box center [525, 266] width 331 height 30
type input "00171500"
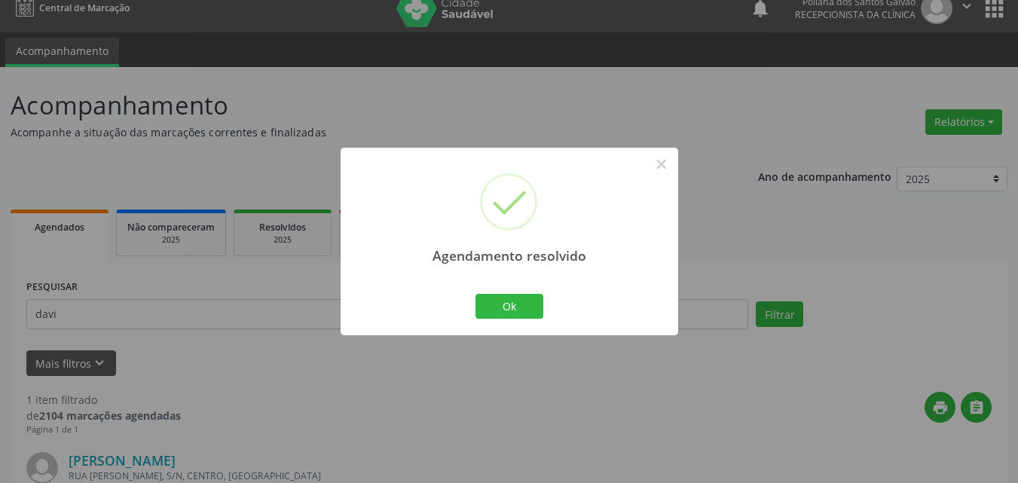
scroll to position [199, 0]
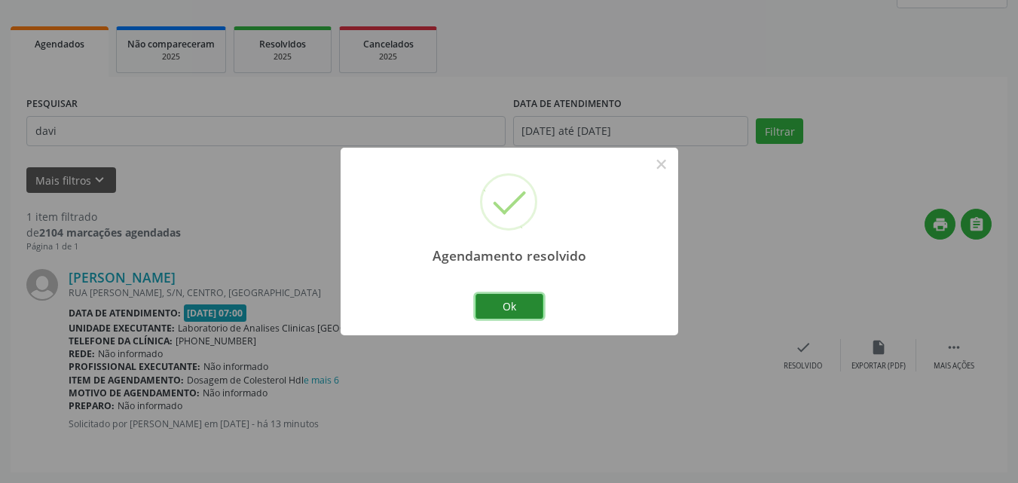
click at [499, 306] on button "Ok" at bounding box center [509, 307] width 68 height 26
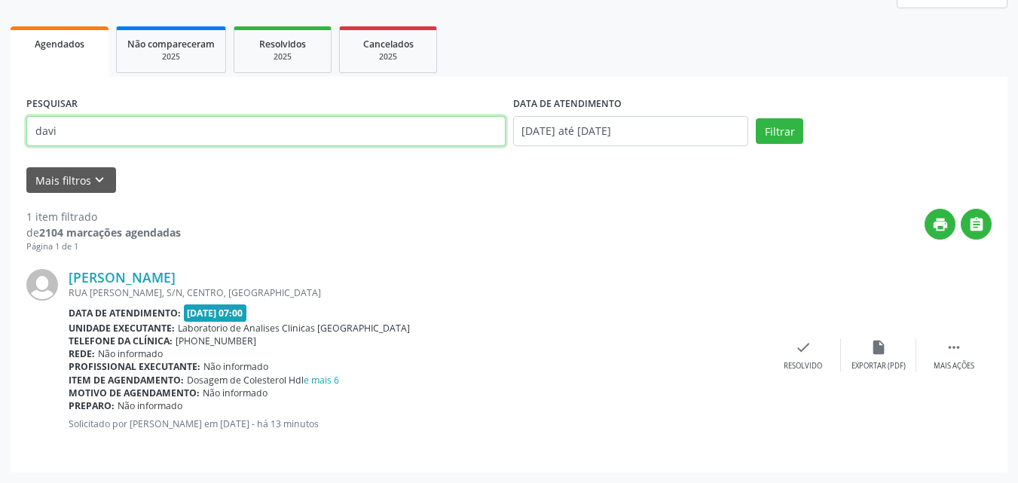
scroll to position [176, 0]
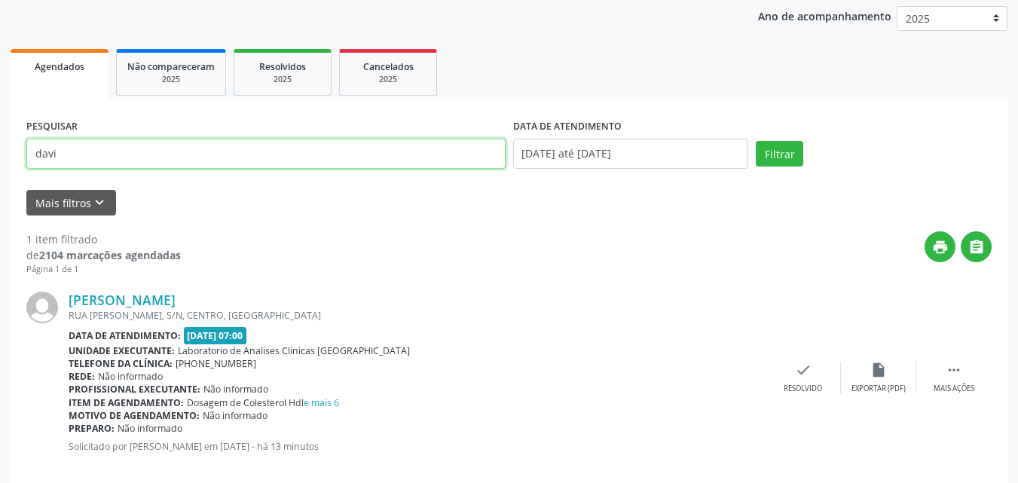
drag, startPoint x: 0, startPoint y: 24, endPoint x: 0, endPoint y: -5, distance: 28.6
click at [0, 0] on html "Central de Marcação notifications Poliana dos Santos Galvão Recepcionista da cl…" at bounding box center [509, 65] width 1018 height 483
type input "[PERSON_NAME]"
click at [755, 141] on button "Filtrar" at bounding box center [778, 154] width 47 height 26
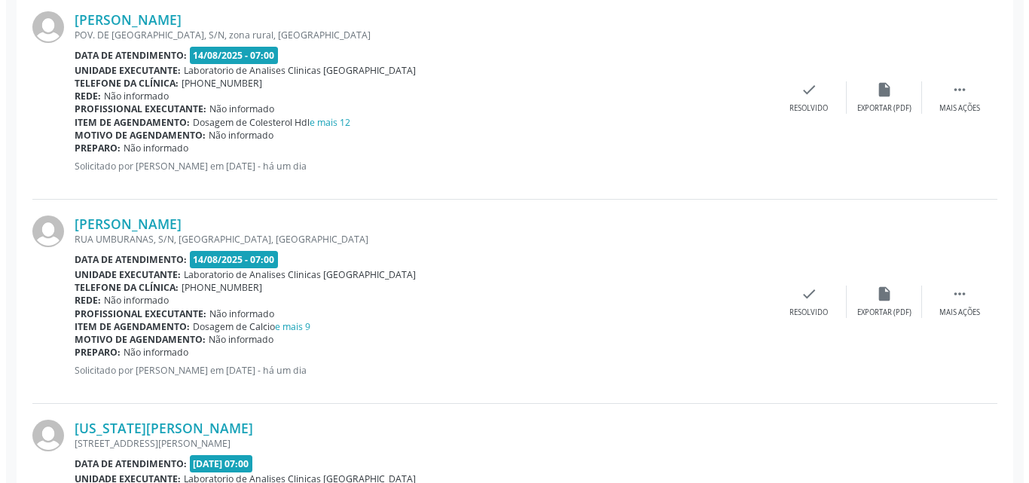
scroll to position [381, 0]
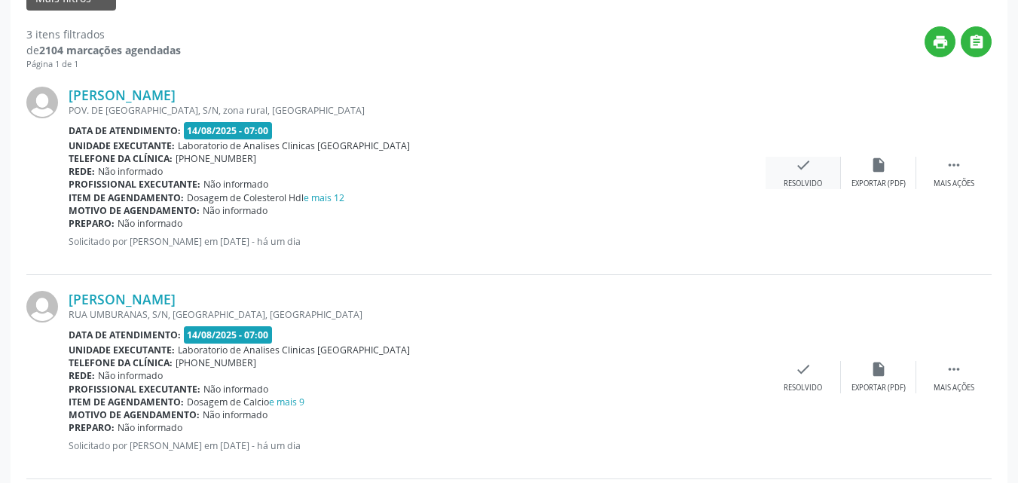
click at [806, 167] on icon "check" at bounding box center [803, 165] width 17 height 17
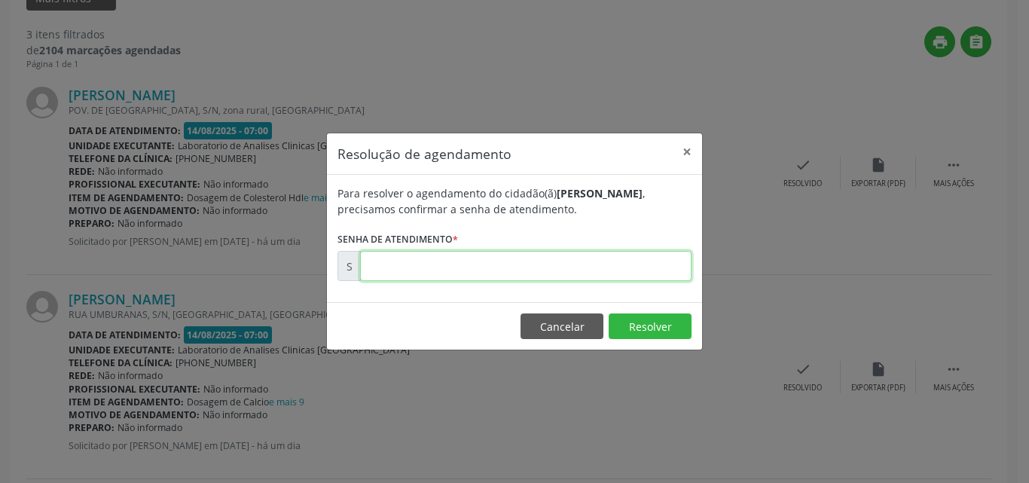
click at [541, 270] on input "text" at bounding box center [525, 266] width 331 height 30
type input "00171443"
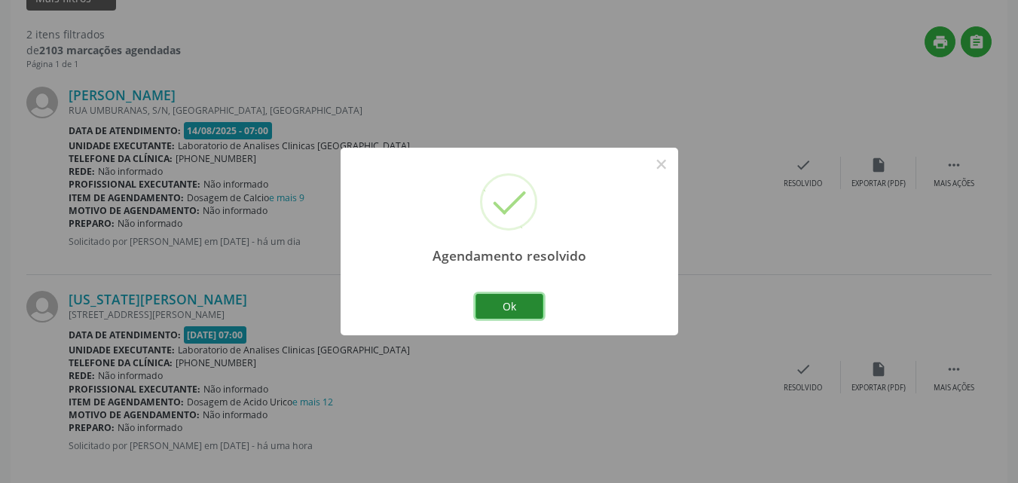
click at [510, 316] on button "Ok" at bounding box center [509, 307] width 68 height 26
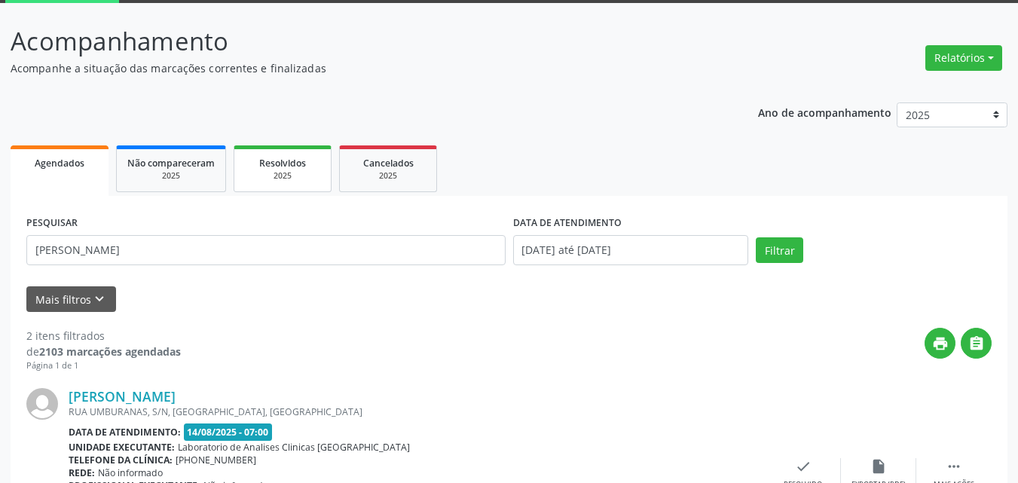
scroll to position [5, 0]
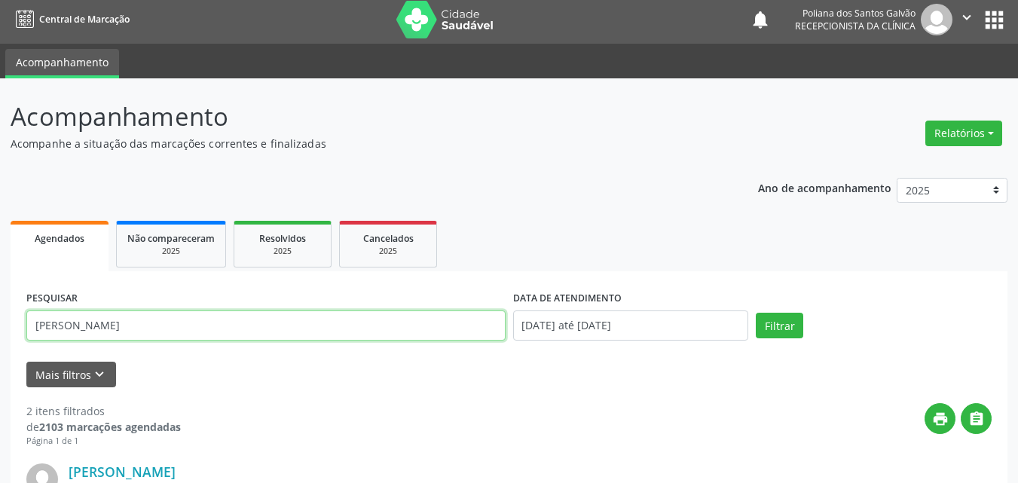
drag, startPoint x: 254, startPoint y: 316, endPoint x: 0, endPoint y: 145, distance: 306.1
click at [0, 146] on div "Acompanhamento Acompanhe a situação das marcações correntes e finalizadas Relat…" at bounding box center [509, 479] width 1018 height 803
type input "tereza"
click at [755, 313] on button "Filtrar" at bounding box center [778, 326] width 47 height 26
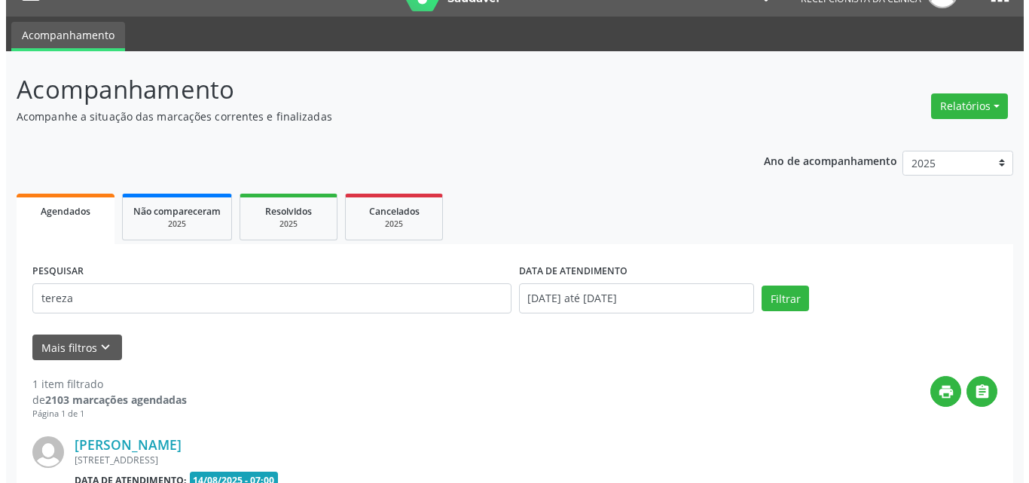
scroll to position [199, 0]
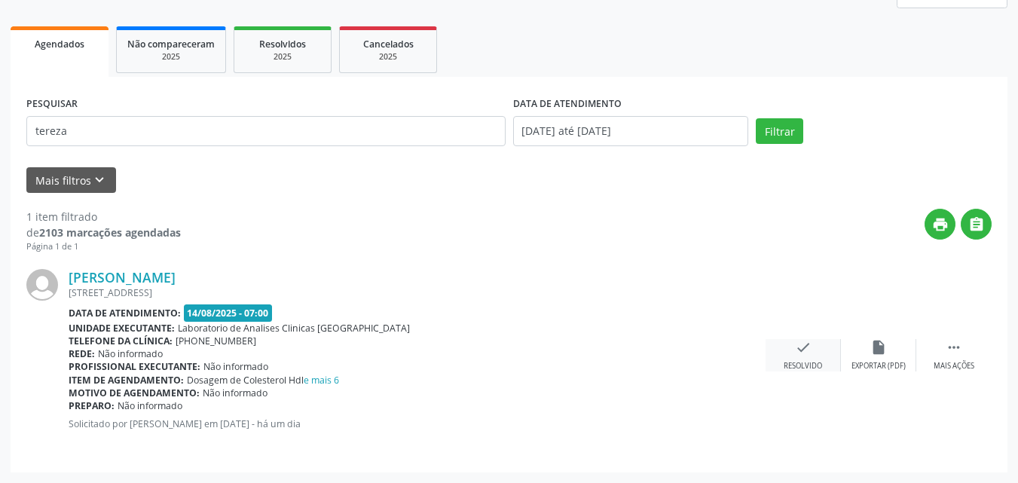
click at [805, 347] on icon "check" at bounding box center [803, 347] width 17 height 17
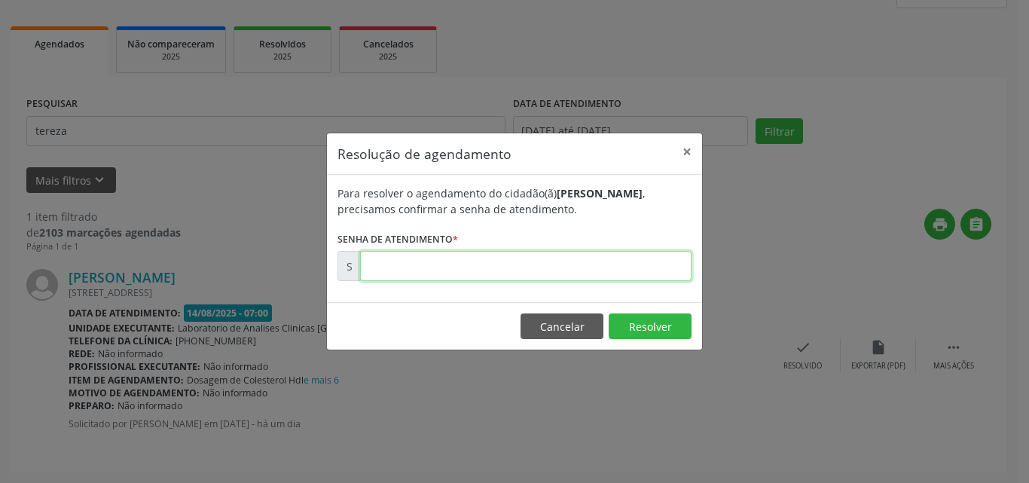
click at [667, 266] on input "text" at bounding box center [525, 266] width 331 height 30
type input "00171484"
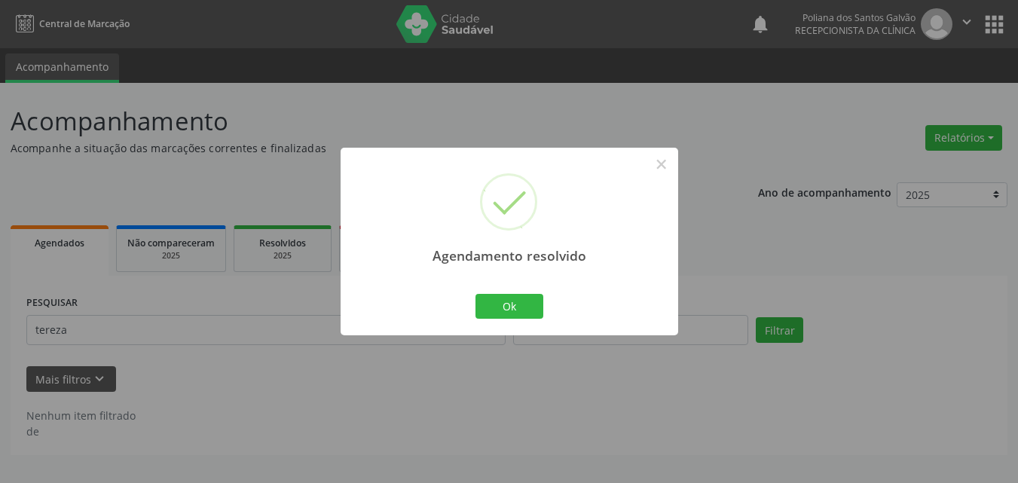
scroll to position [0, 0]
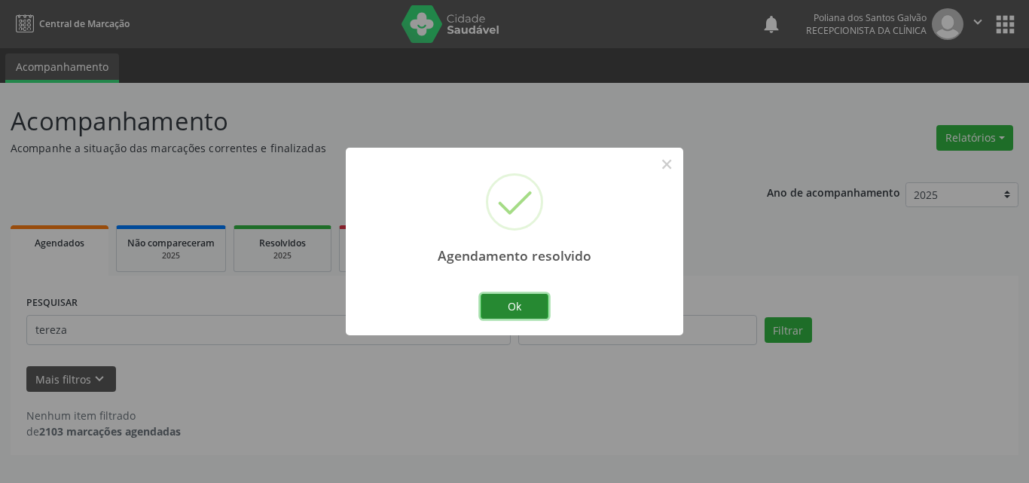
drag, startPoint x: 542, startPoint y: 297, endPoint x: 502, endPoint y: 309, distance: 42.4
click at [541, 297] on button "Ok" at bounding box center [515, 307] width 68 height 26
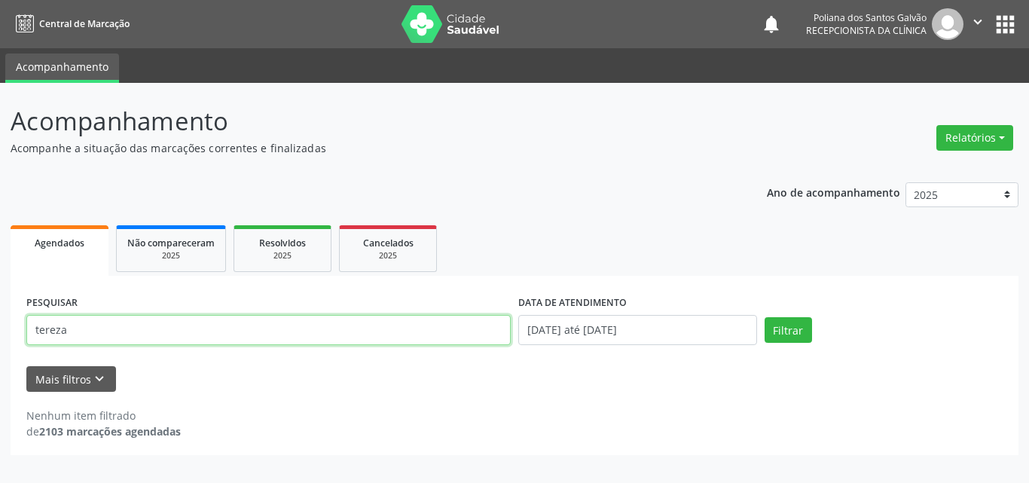
drag, startPoint x: 473, startPoint y: 337, endPoint x: 2, endPoint y: 84, distance: 534.8
click at [0, 101] on div "Acompanhamento Acompanhe a situação das marcações correntes e finalizadas Relat…" at bounding box center [514, 283] width 1029 height 400
type input "lara em"
click at [765, 317] on button "Filtrar" at bounding box center [788, 330] width 47 height 26
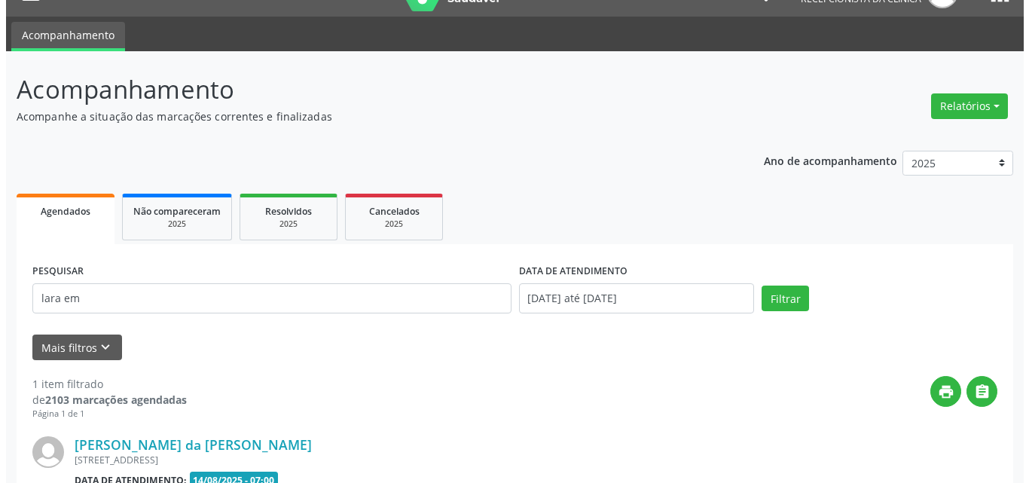
scroll to position [199, 0]
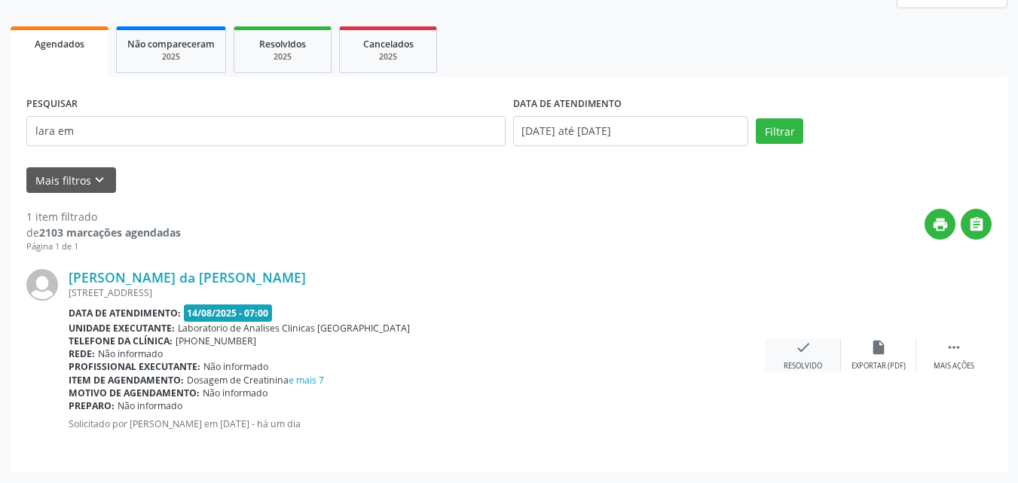
click at [819, 356] on div "check Resolvido" at bounding box center [802, 355] width 75 height 32
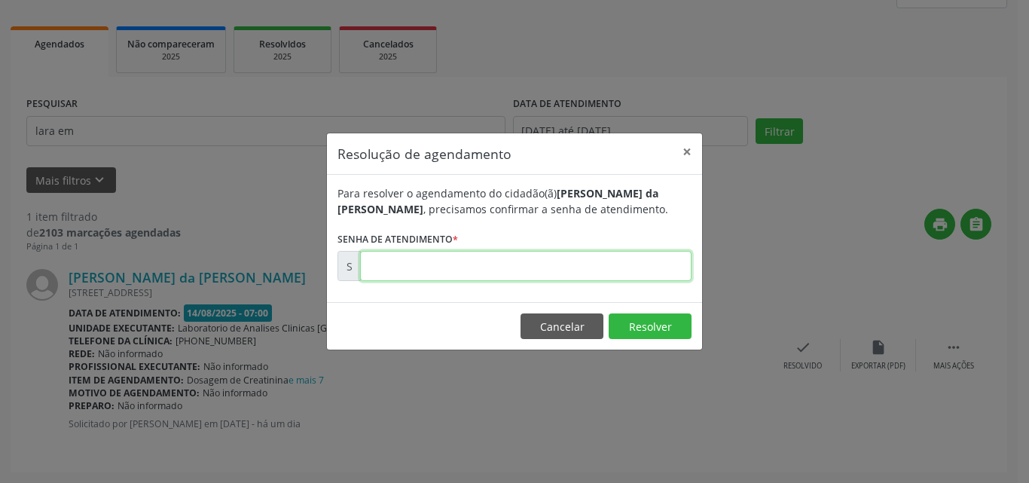
click at [663, 271] on input "text" at bounding box center [525, 266] width 331 height 30
type input "00171460"
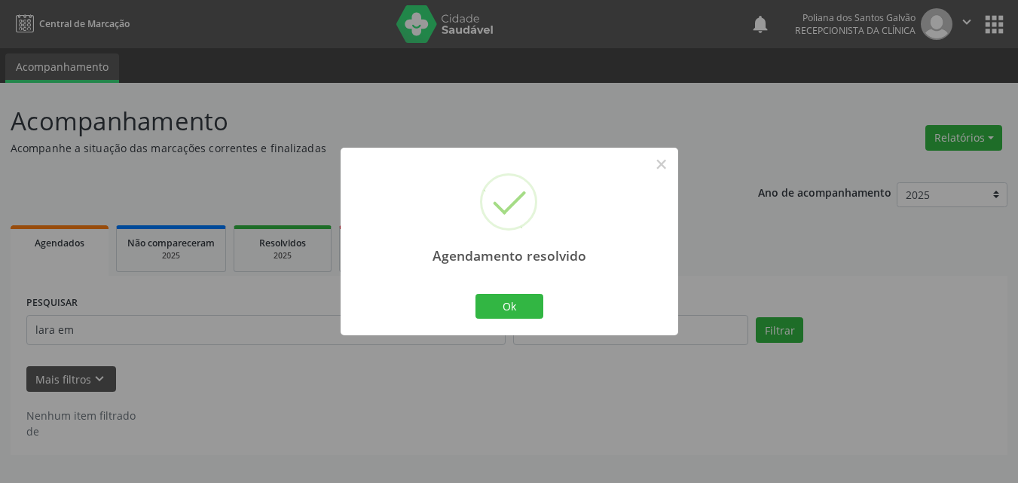
scroll to position [0, 0]
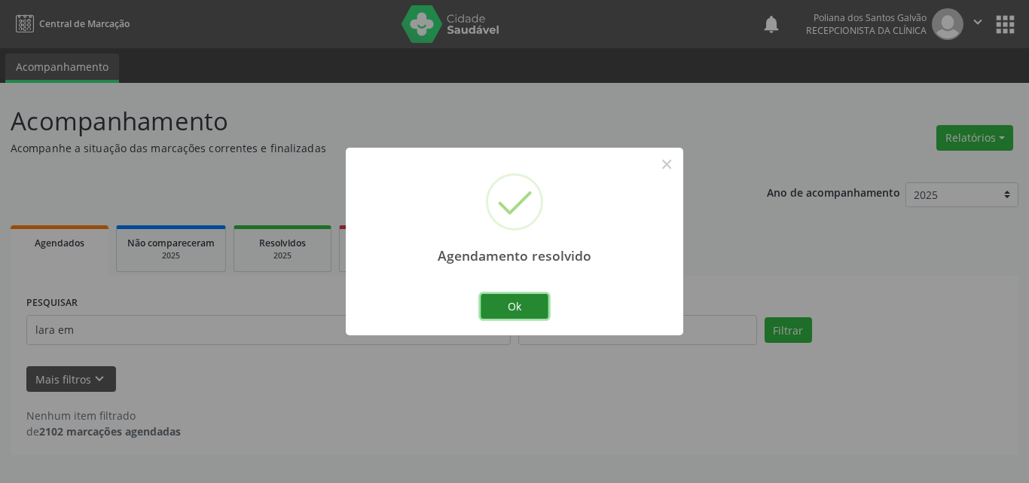
drag, startPoint x: 507, startPoint y: 305, endPoint x: 497, endPoint y: 313, distance: 12.4
click at [507, 306] on button "Ok" at bounding box center [515, 307] width 68 height 26
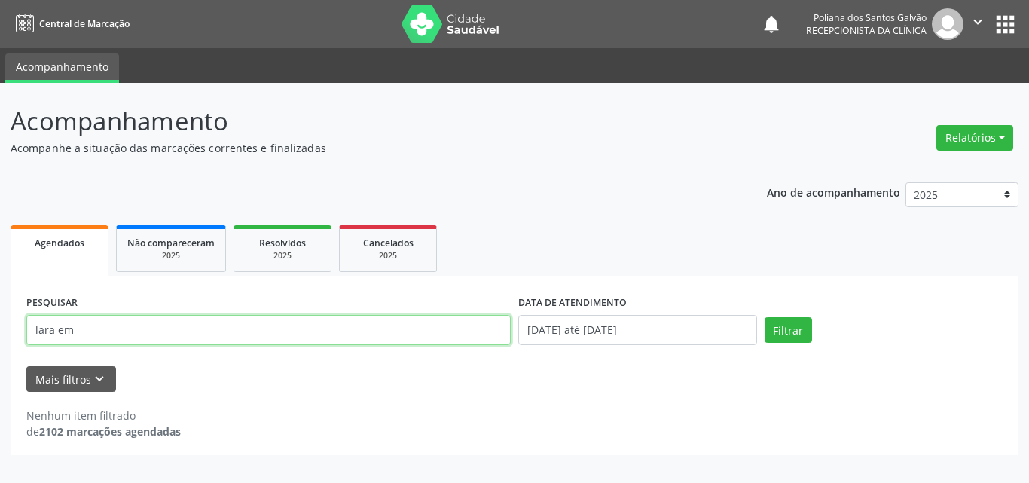
drag, startPoint x: 469, startPoint y: 331, endPoint x: 0, endPoint y: 112, distance: 517.9
click at [0, 124] on div "Acompanhamento Acompanhe a situação das marcações correntes e finalizadas Relat…" at bounding box center [514, 283] width 1029 height 400
type input "ofla"
click at [765, 317] on button "Filtrar" at bounding box center [788, 330] width 47 height 26
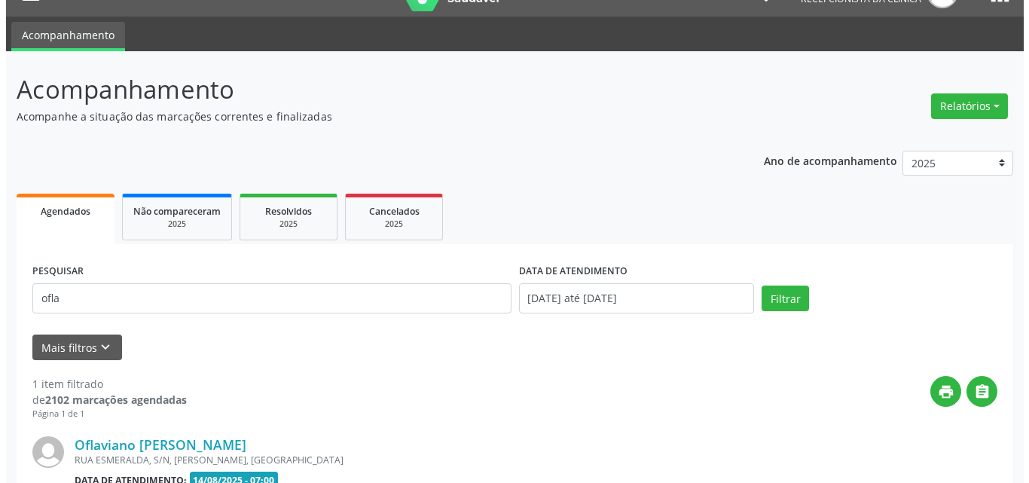
scroll to position [199, 0]
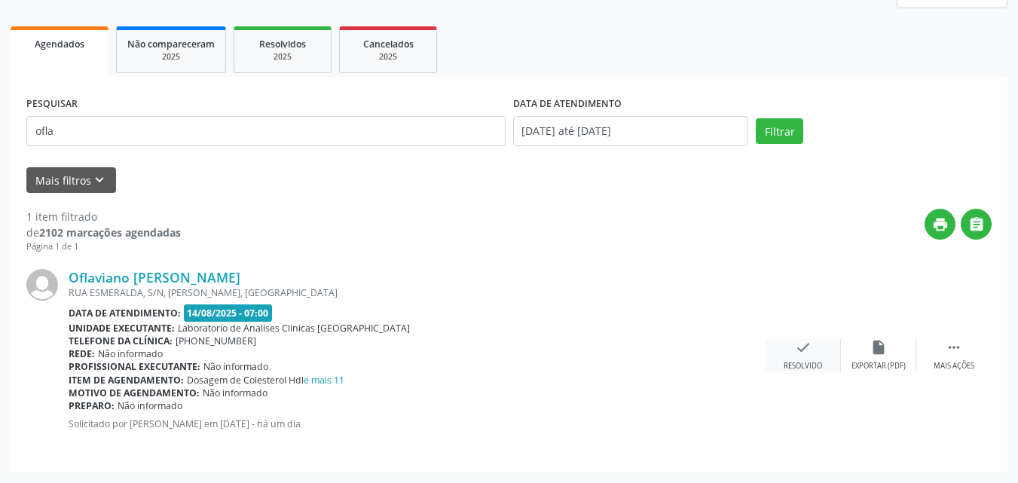
click at [810, 354] on icon "check" at bounding box center [803, 347] width 17 height 17
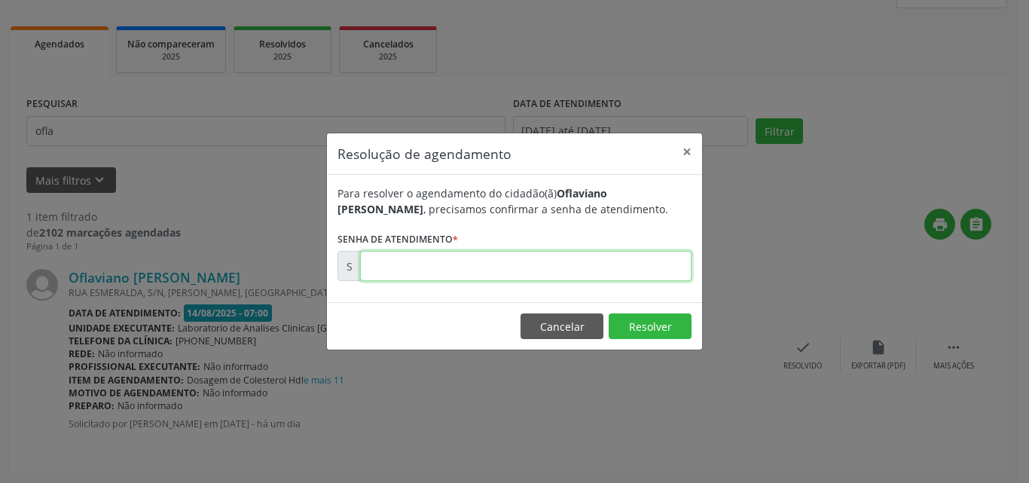
click at [676, 263] on input "text" at bounding box center [525, 266] width 331 height 30
type input "00171493"
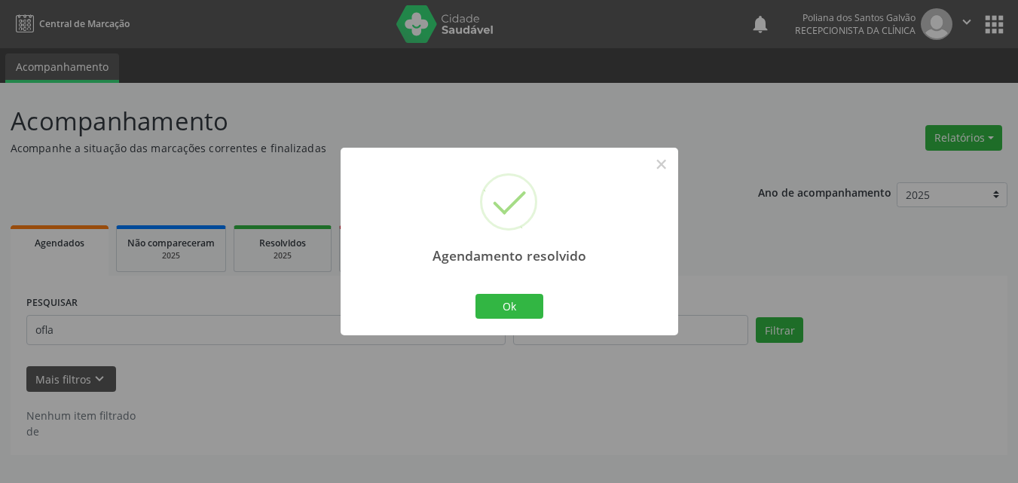
scroll to position [0, 0]
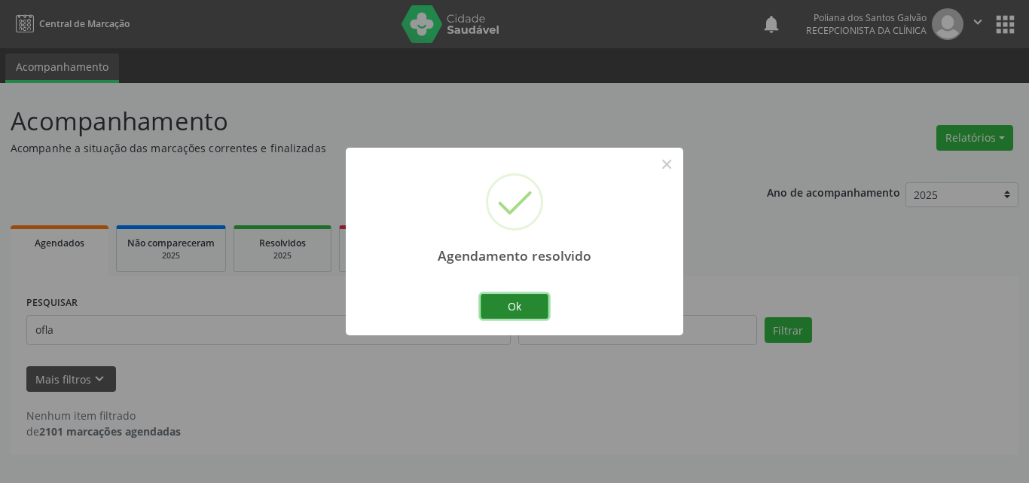
click at [507, 319] on button "Ok" at bounding box center [515, 307] width 68 height 26
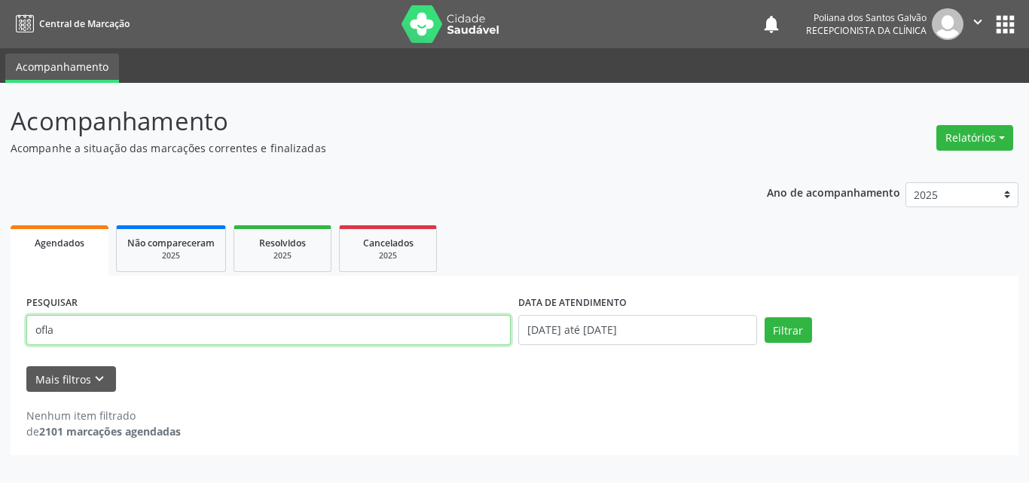
drag, startPoint x: 0, startPoint y: 167, endPoint x: 0, endPoint y: -24, distance: 191.3
click at [0, 0] on html "Central de Marcação notifications Poliana dos Santos Galvão Recepcionista da cl…" at bounding box center [514, 241] width 1029 height 483
type input "r"
type input "[PERSON_NAME]"
click at [765, 317] on button "Filtrar" at bounding box center [788, 330] width 47 height 26
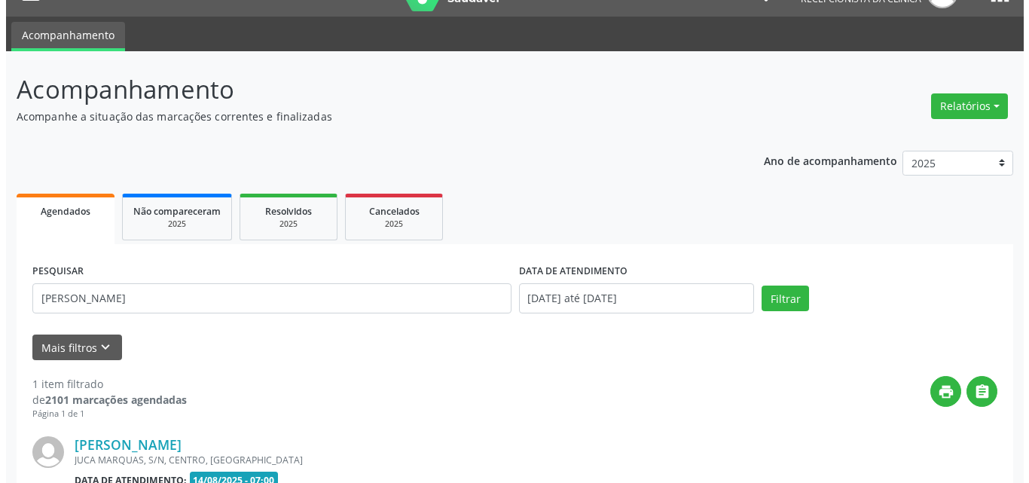
scroll to position [199, 0]
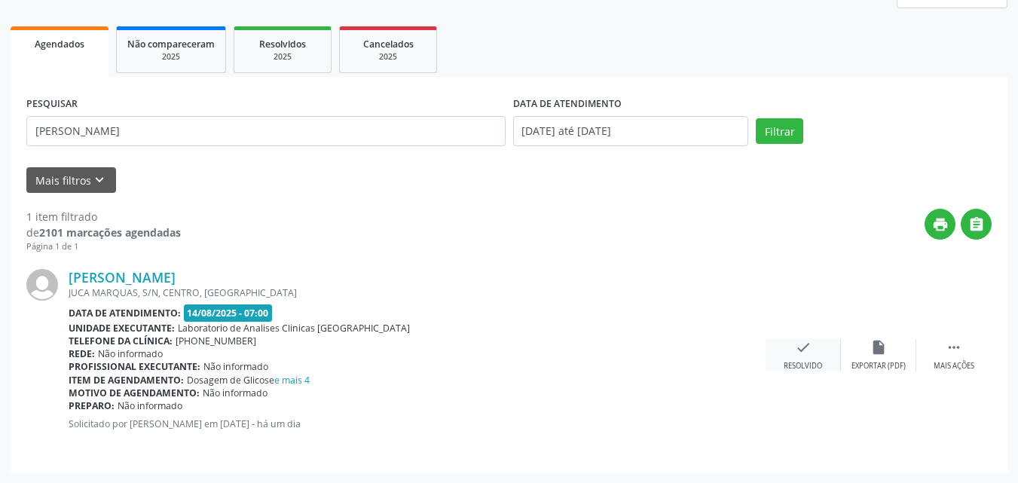
click at [798, 355] on icon "check" at bounding box center [803, 347] width 17 height 17
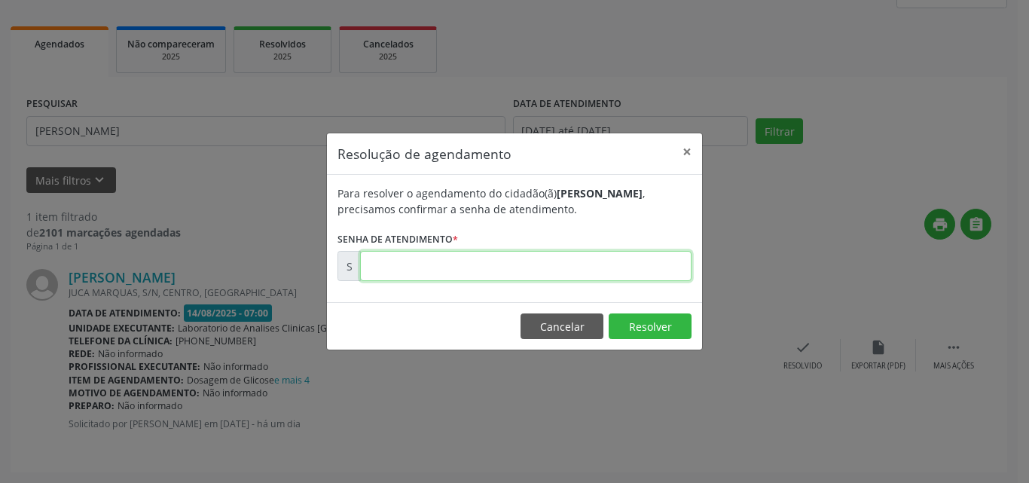
click at [636, 279] on input "text" at bounding box center [525, 266] width 331 height 30
type input "00171459"
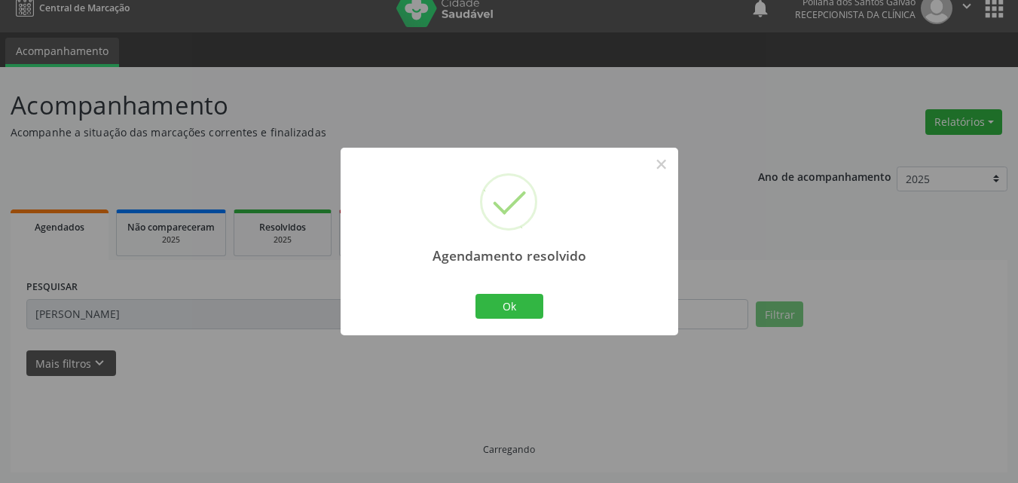
scroll to position [0, 0]
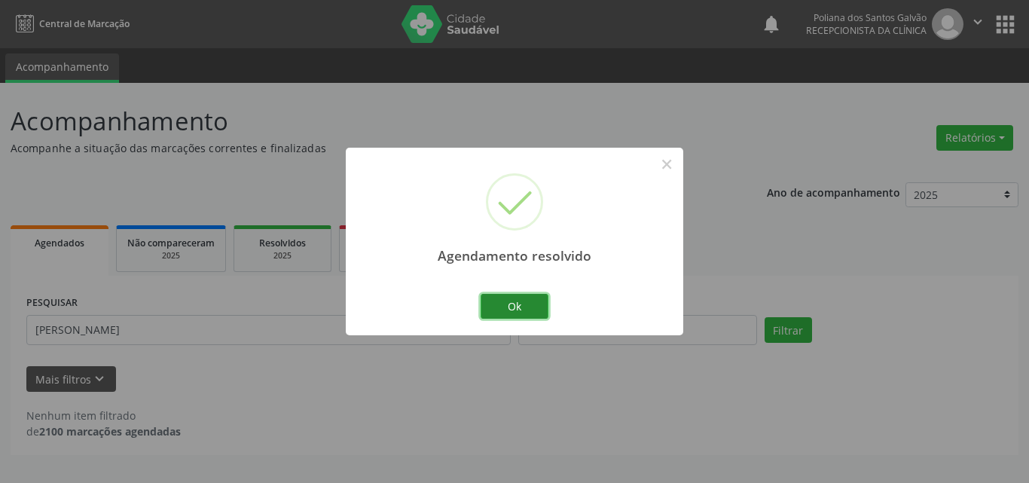
click at [481, 314] on button "Ok" at bounding box center [515, 307] width 68 height 26
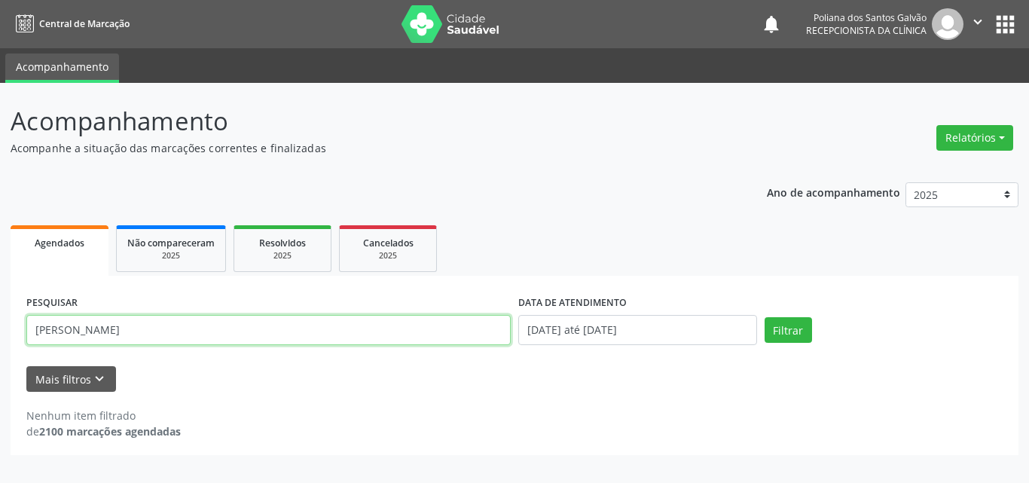
drag, startPoint x: 438, startPoint y: 330, endPoint x: 0, endPoint y: 45, distance: 522.7
click at [0, 88] on div "Acompanhamento Acompanhe a situação das marcações correntes e finalizadas Relat…" at bounding box center [514, 283] width 1029 height 400
type input "diva"
click at [765, 317] on button "Filtrar" at bounding box center [788, 330] width 47 height 26
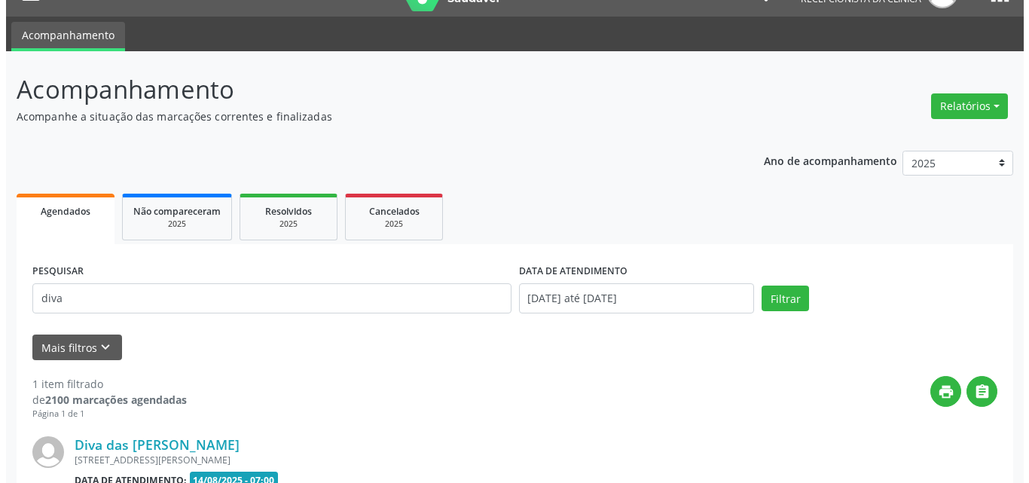
scroll to position [199, 0]
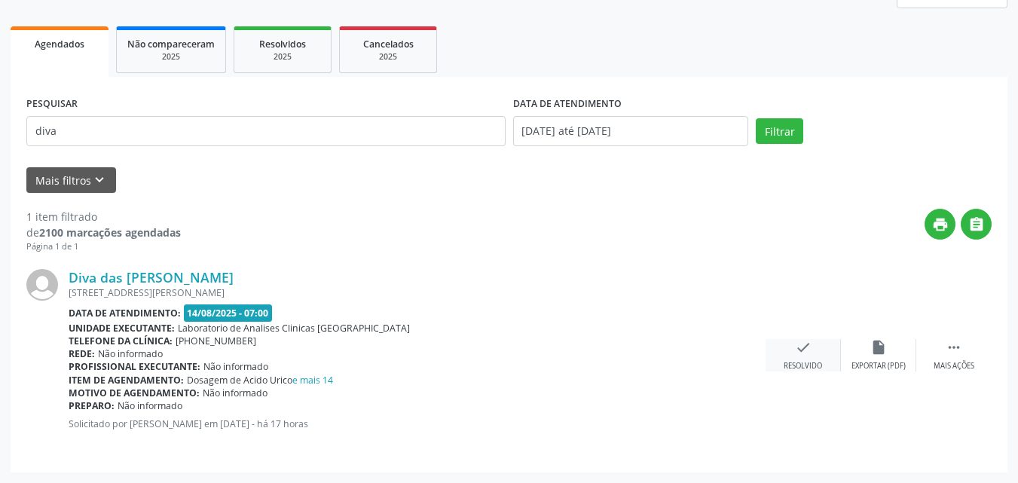
click at [800, 349] on icon "check" at bounding box center [803, 347] width 17 height 17
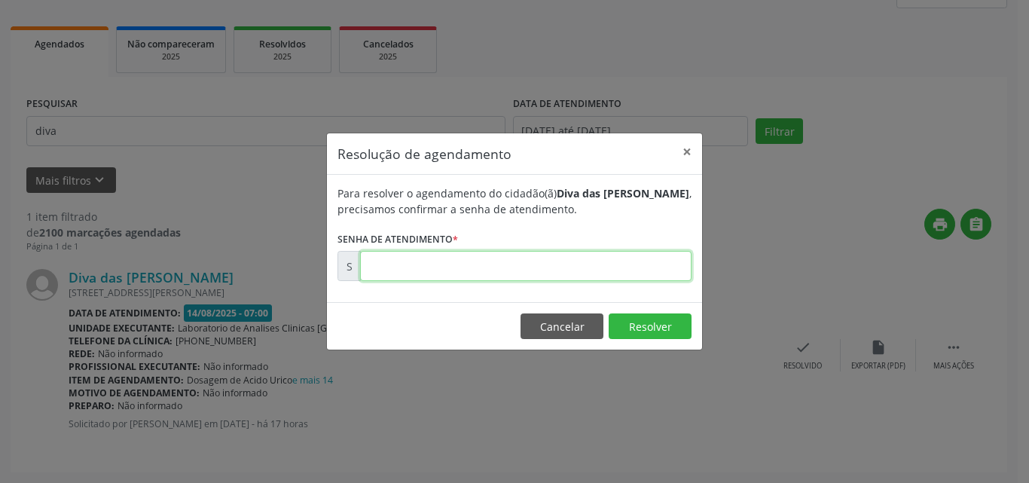
click at [643, 254] on input "text" at bounding box center [525, 266] width 331 height 30
type input "00171616"
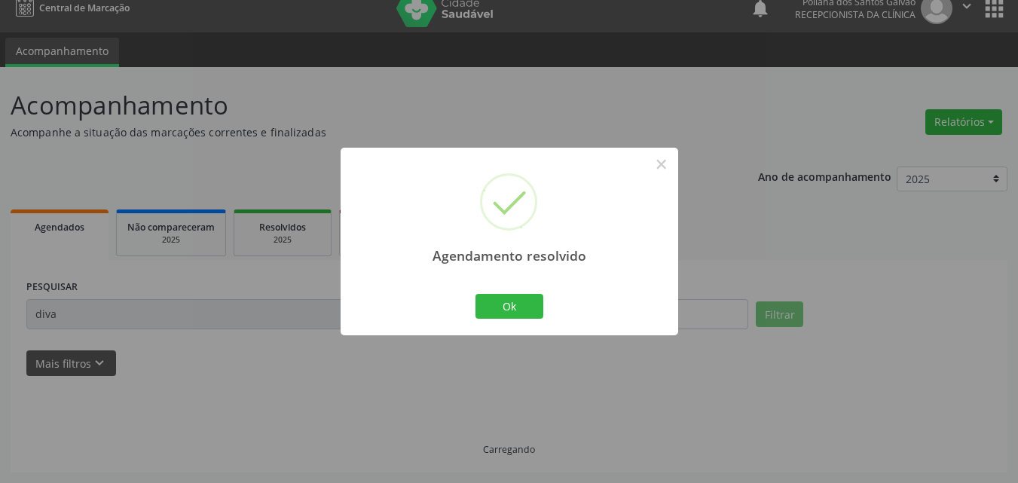
scroll to position [0, 0]
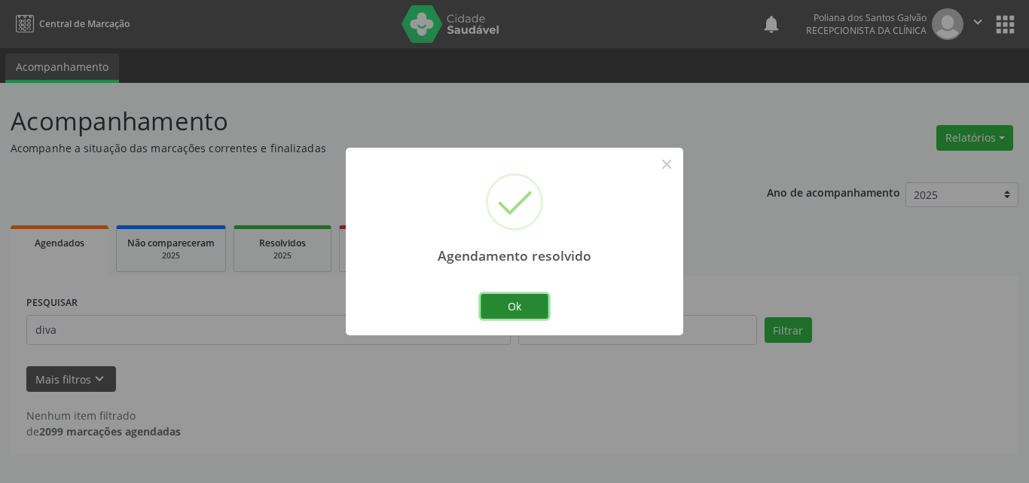
click at [534, 306] on button "Ok" at bounding box center [515, 307] width 68 height 26
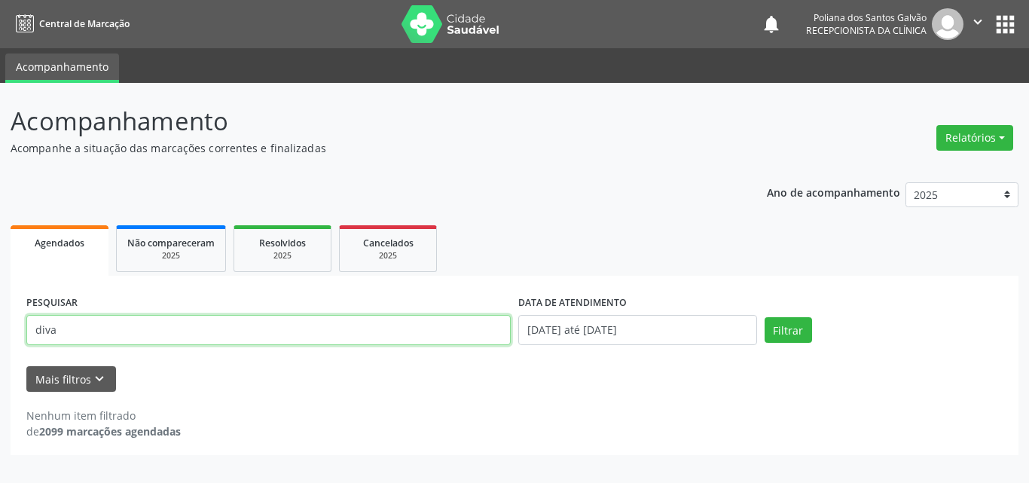
drag, startPoint x: 173, startPoint y: 330, endPoint x: 0, endPoint y: 133, distance: 262.0
click at [0, 143] on div "Acompanhamento Acompanhe a situação das marcações correntes e finalizadas Relat…" at bounding box center [514, 283] width 1029 height 400
type input "NELMA"
click at [765, 317] on button "Filtrar" at bounding box center [788, 330] width 47 height 26
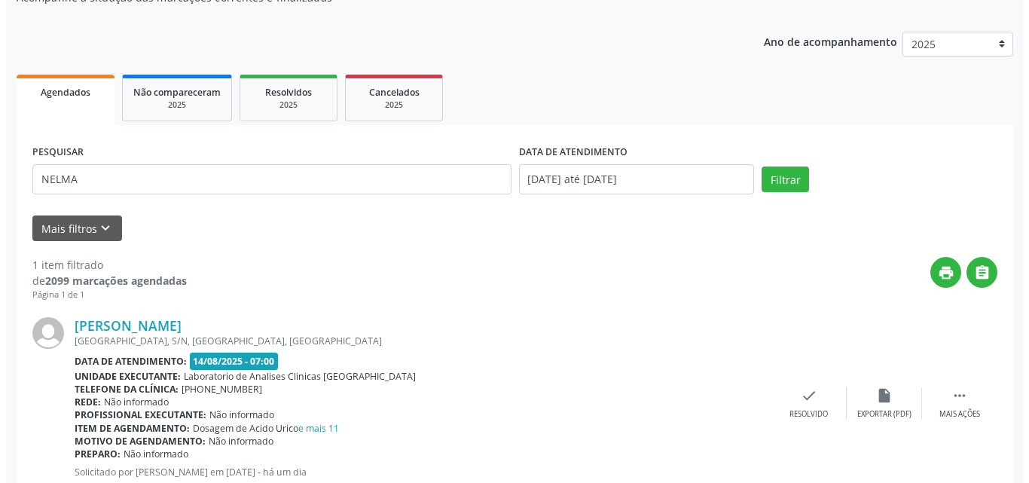
scroll to position [199, 0]
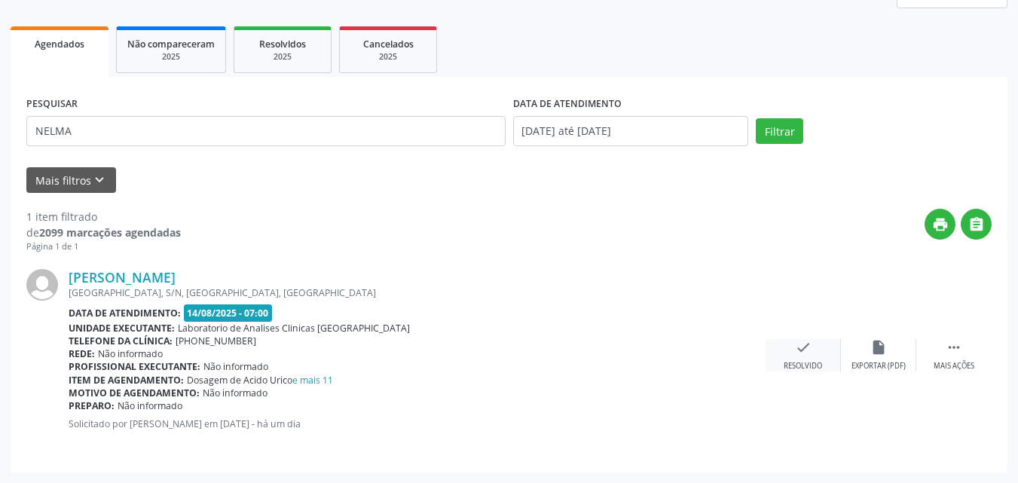
click at [792, 340] on div "check Resolvido" at bounding box center [802, 355] width 75 height 32
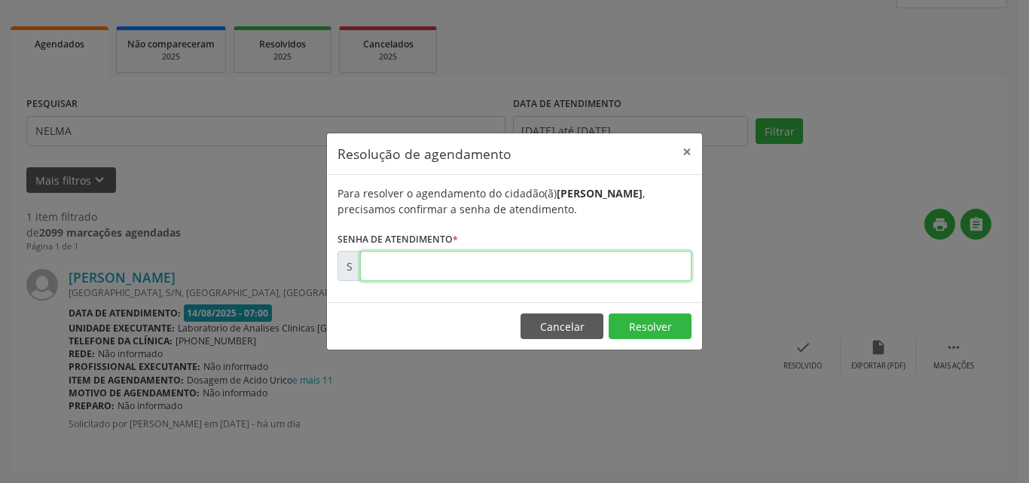
click at [609, 267] on input "text" at bounding box center [525, 266] width 331 height 30
type input "00171455"
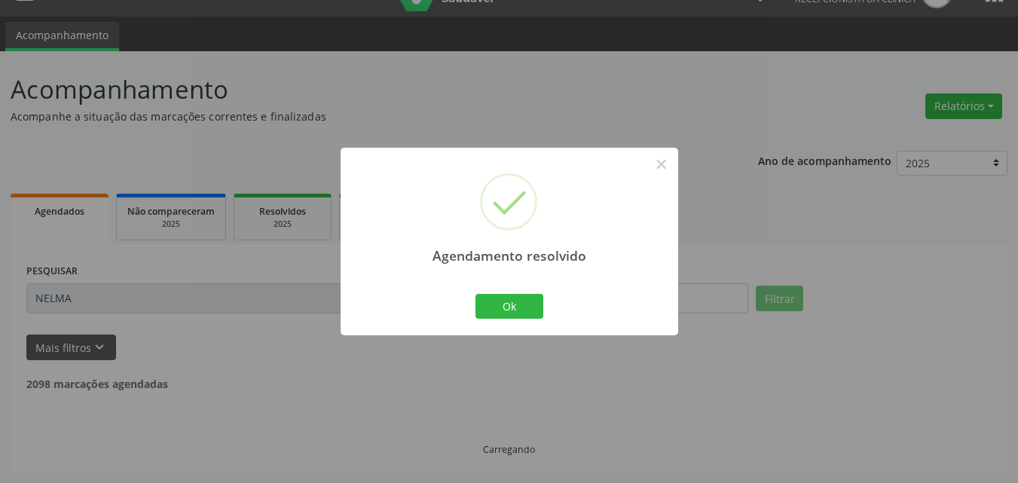
scroll to position [0, 0]
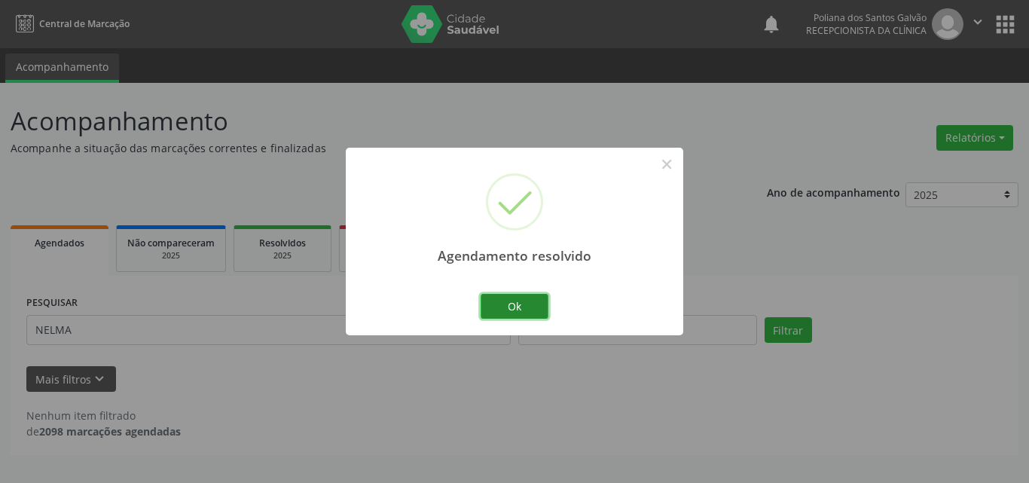
click at [502, 307] on button "Ok" at bounding box center [515, 307] width 68 height 26
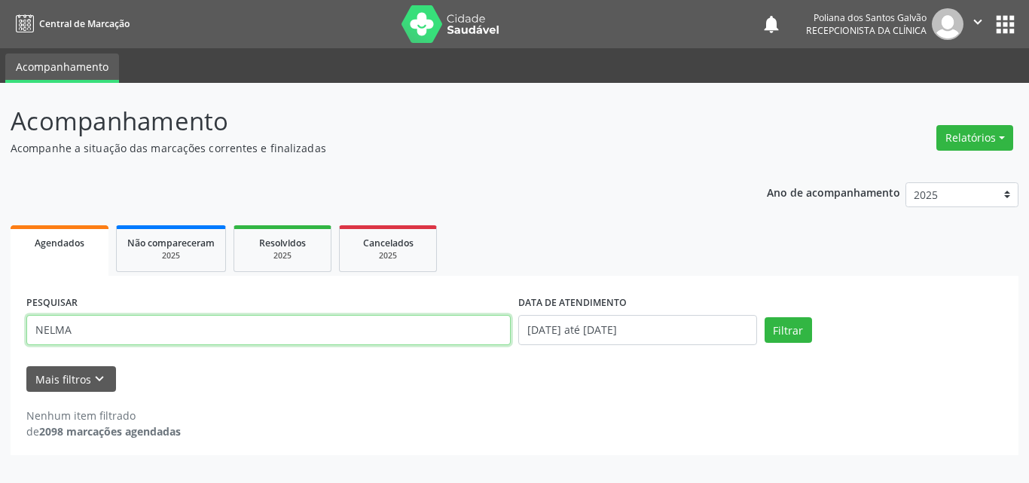
drag, startPoint x: 440, startPoint y: 325, endPoint x: 0, endPoint y: 60, distance: 513.6
click at [0, 84] on div "Acompanhamento Acompanhe a situação das marcações correntes e finalizadas Relat…" at bounding box center [514, 283] width 1029 height 400
type input "EDNA"
click at [765, 317] on button "Filtrar" at bounding box center [788, 330] width 47 height 26
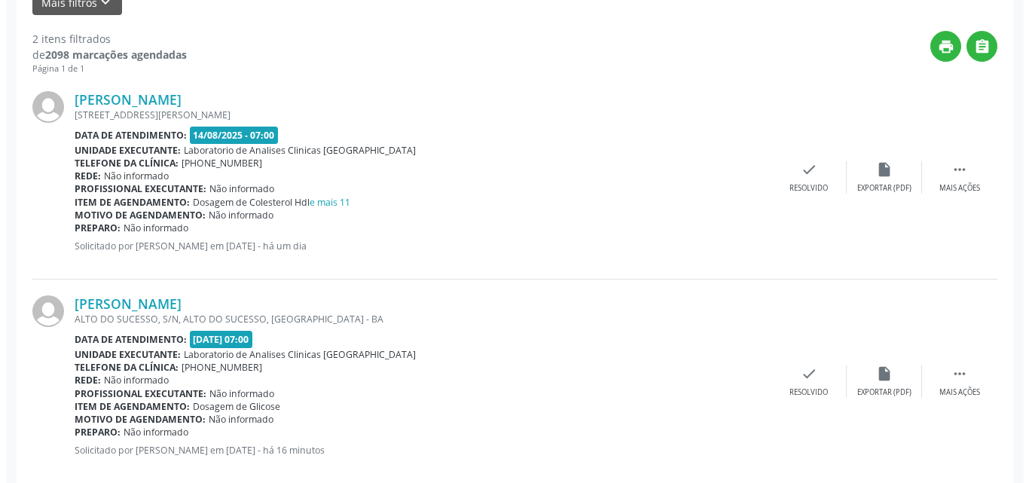
scroll to position [403, 0]
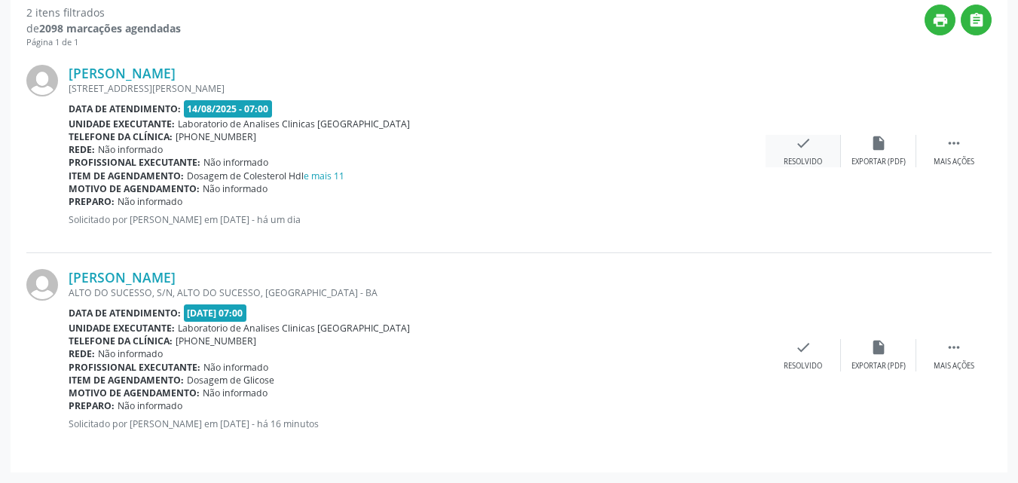
click at [787, 143] on div "check Resolvido" at bounding box center [802, 151] width 75 height 32
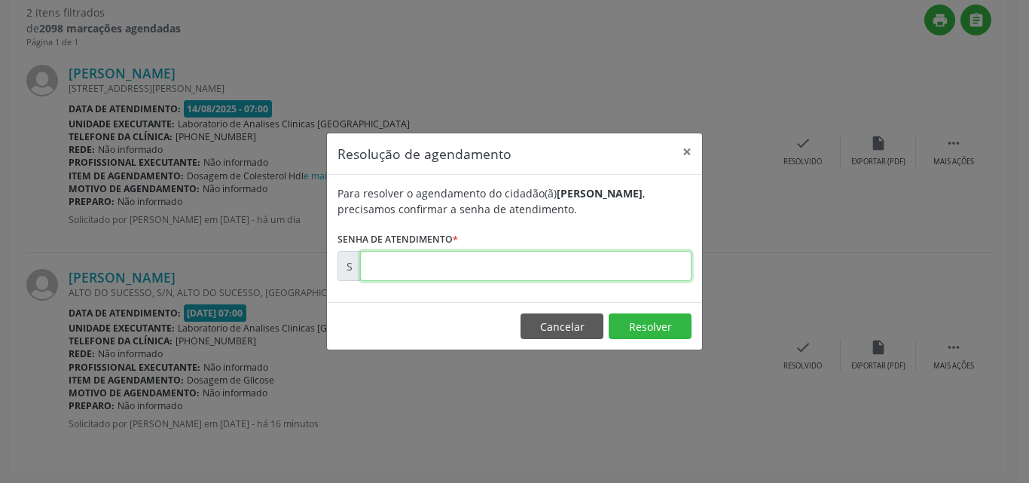
click at [585, 276] on input "text" at bounding box center [525, 266] width 331 height 30
type input "00171490"
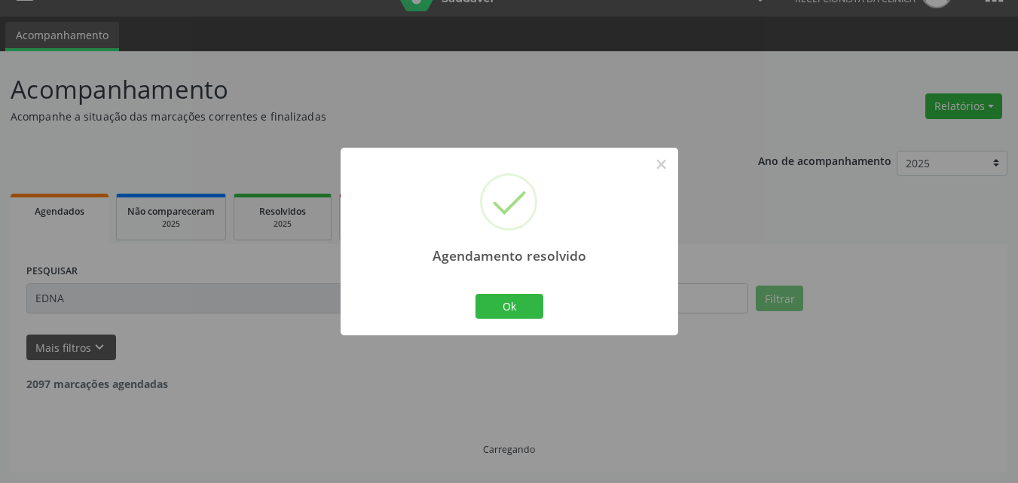
scroll to position [199, 0]
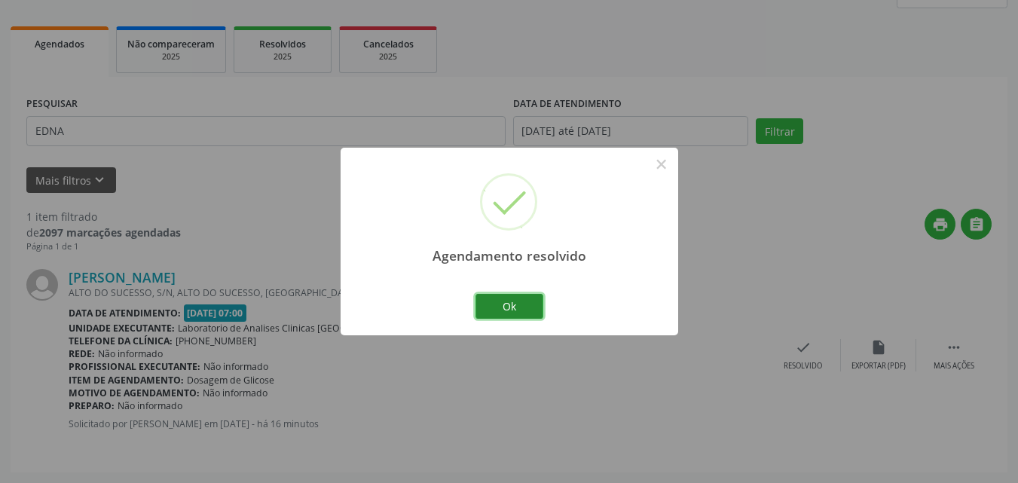
click at [529, 298] on button "Ok" at bounding box center [509, 307] width 68 height 26
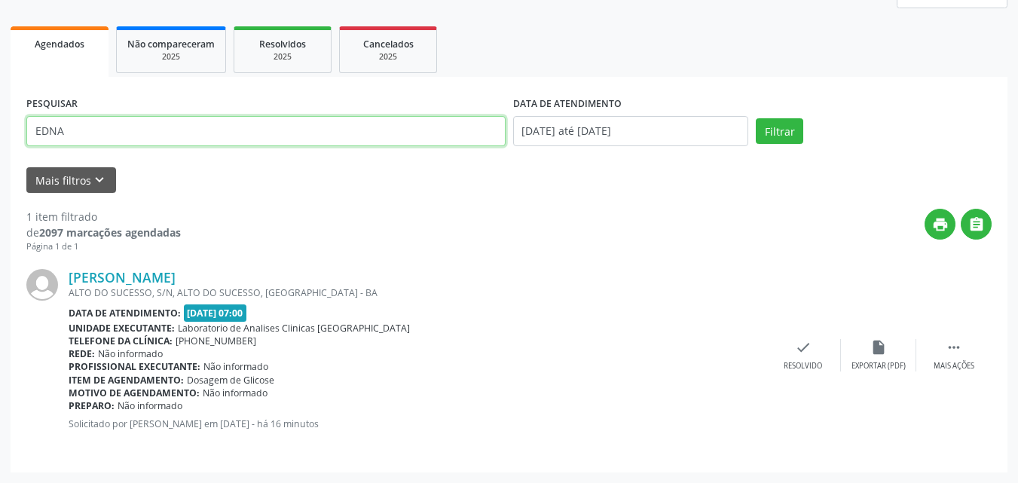
drag, startPoint x: 391, startPoint y: 121, endPoint x: 0, endPoint y: 2, distance: 408.6
click at [0, 2] on div "Acompanhamento Acompanhe a situação das marcações correntes e finalizadas Relat…" at bounding box center [509, 183] width 1018 height 599
type input "ELVIS"
click at [755, 118] on button "Filtrar" at bounding box center [778, 131] width 47 height 26
click at [811, 349] on div "check Resolvido" at bounding box center [802, 355] width 75 height 32
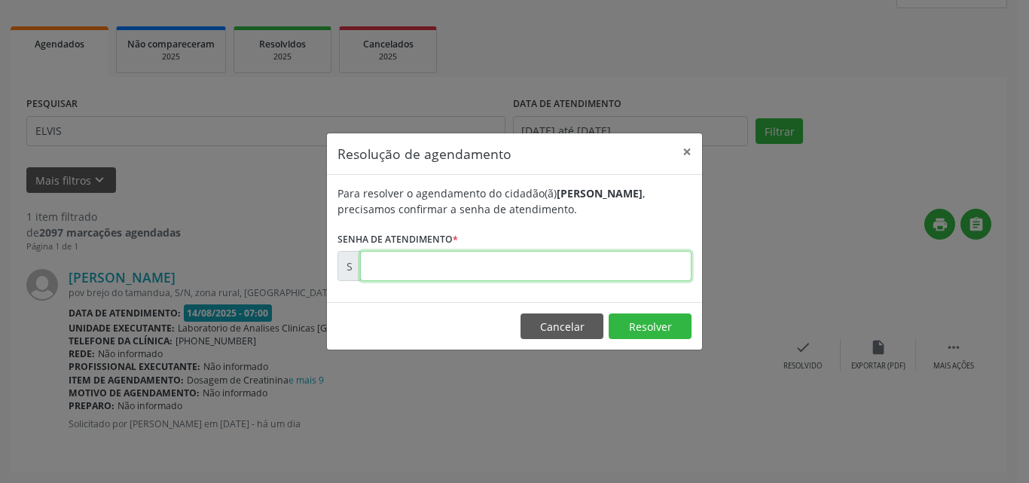
click at [633, 261] on input "text" at bounding box center [525, 266] width 331 height 30
type input "00171479"
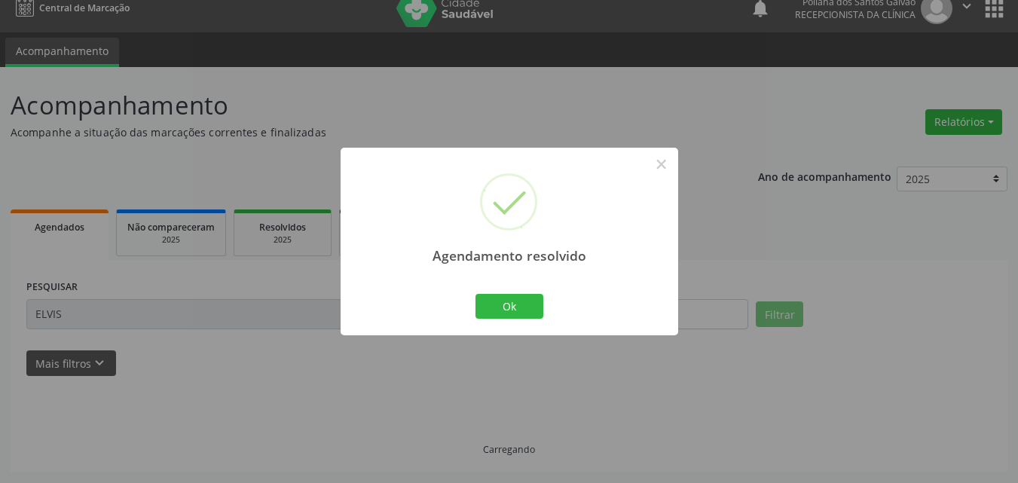
scroll to position [0, 0]
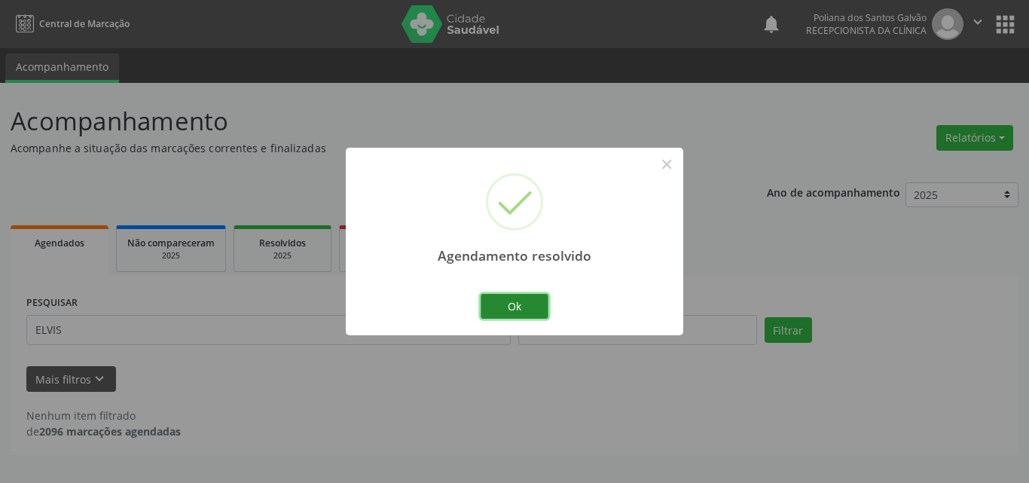
click at [511, 295] on button "Ok" at bounding box center [515, 307] width 68 height 26
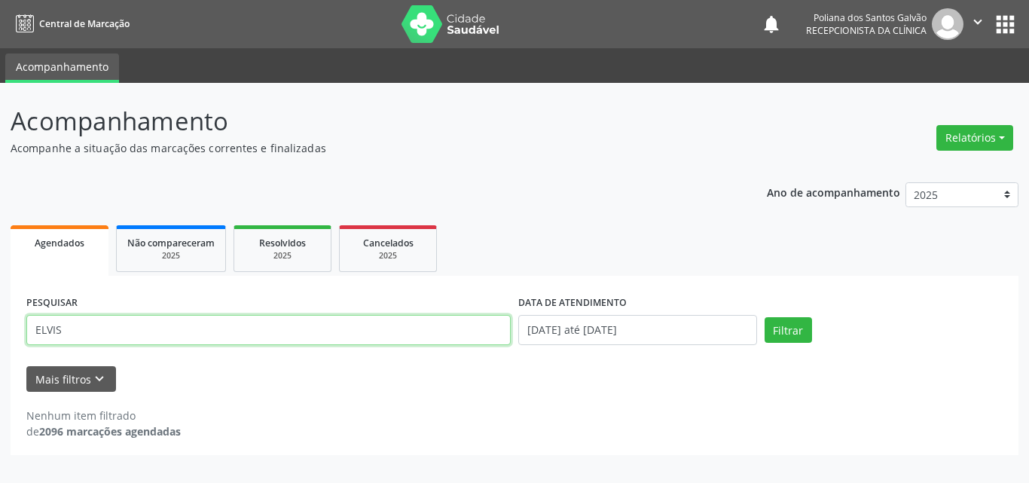
drag, startPoint x: 429, startPoint y: 325, endPoint x: 0, endPoint y: 17, distance: 528.0
click at [0, 45] on div "Central de Marcação notifications Poliana dos Santos Galvão Recepcionista da cl…" at bounding box center [514, 241] width 1029 height 483
type input "[PERSON_NAME][GEOGRAPHIC_DATA]"
click at [765, 317] on button "Filtrar" at bounding box center [788, 330] width 47 height 26
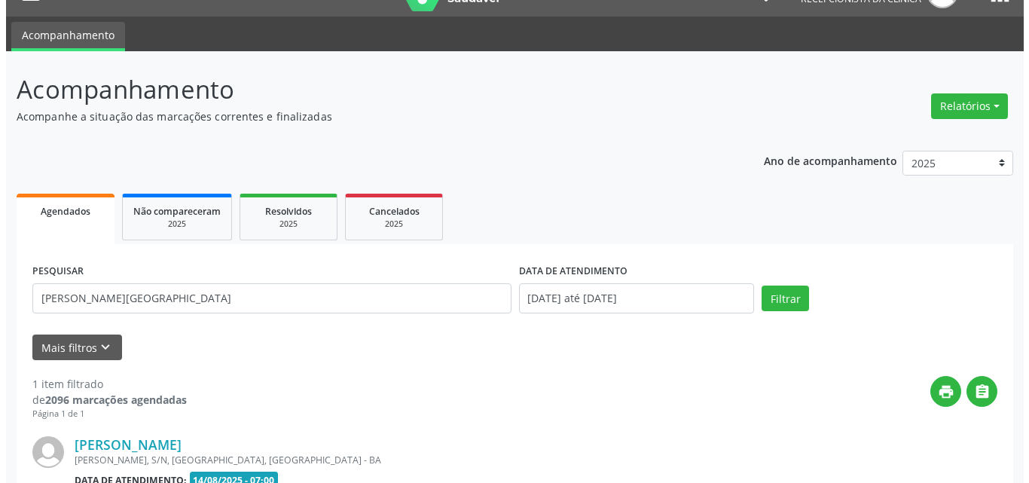
scroll to position [199, 0]
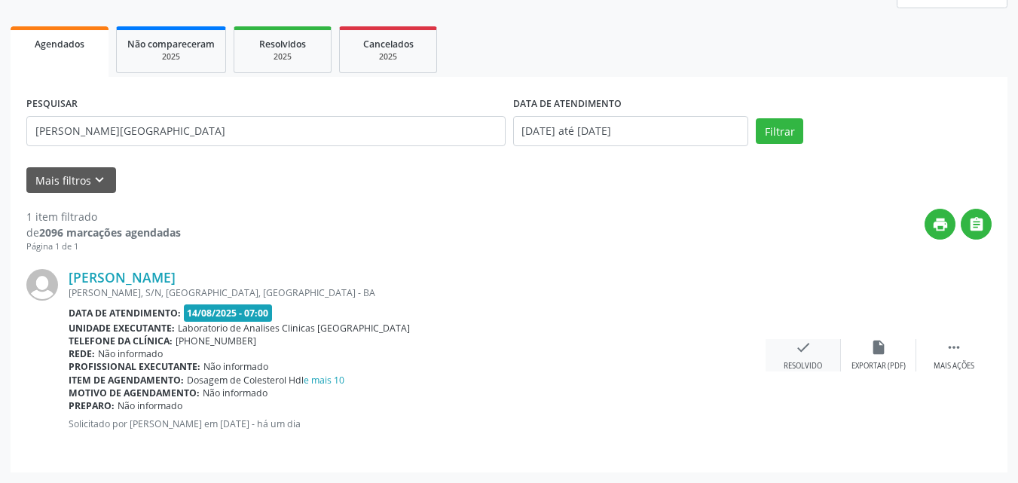
click at [798, 355] on icon "check" at bounding box center [803, 347] width 17 height 17
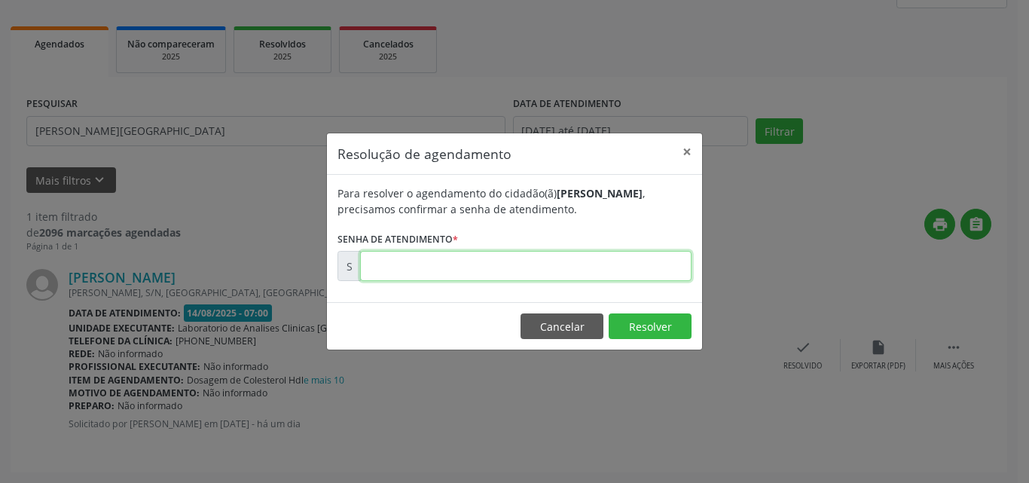
click at [667, 270] on input "text" at bounding box center [525, 266] width 331 height 30
type input "00171444"
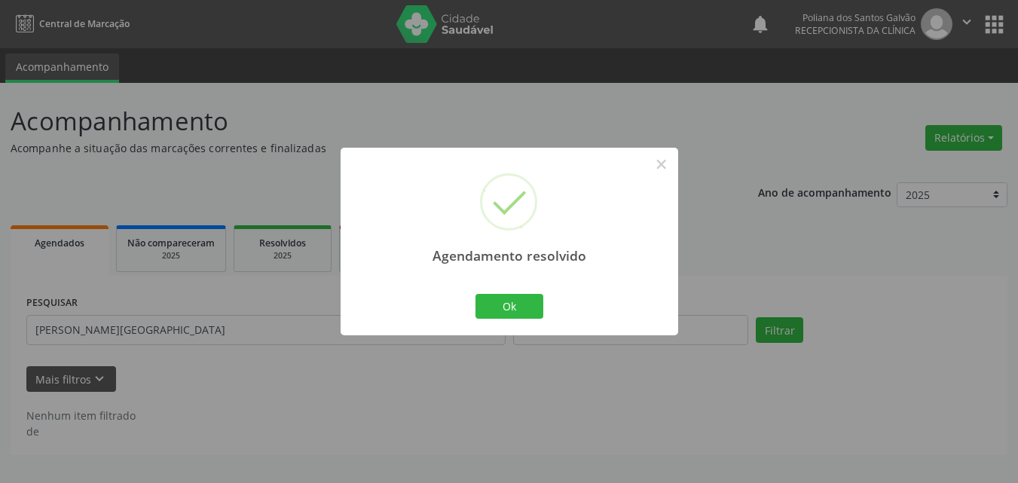
scroll to position [0, 0]
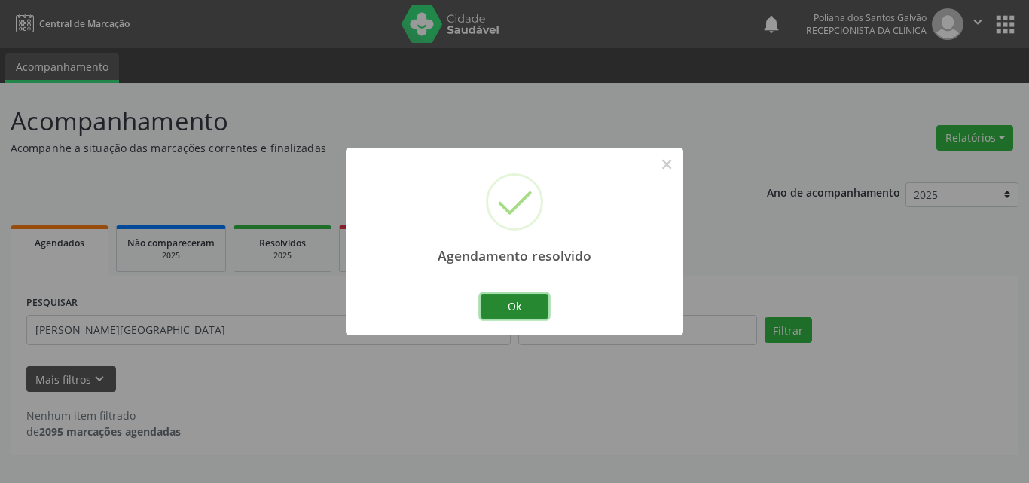
drag, startPoint x: 543, startPoint y: 308, endPoint x: 514, endPoint y: 469, distance: 163.1
click at [543, 309] on button "Ok" at bounding box center [515, 307] width 68 height 26
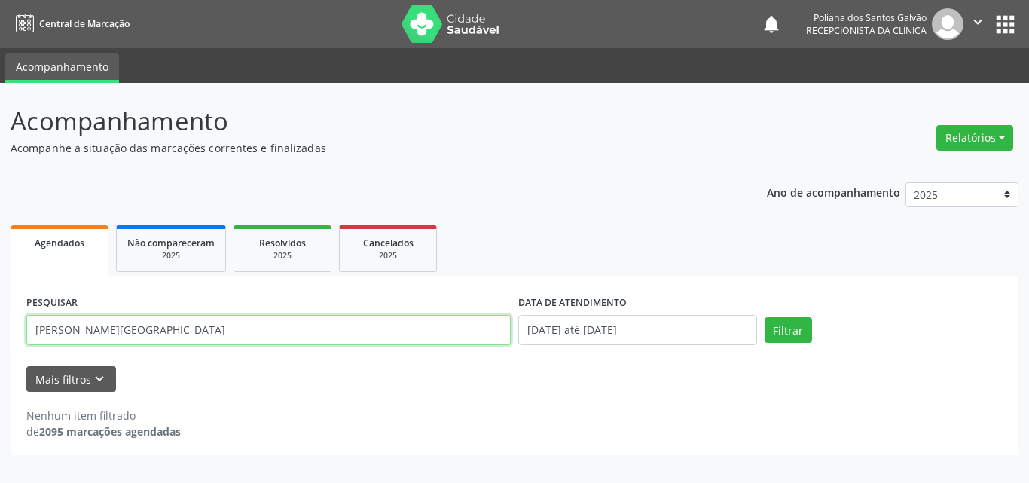
drag, startPoint x: 277, startPoint y: 332, endPoint x: 13, endPoint y: 41, distance: 393.0
click at [13, 41] on div "Central de Marcação notifications Poliana dos Santos Galvão Recepcionista da cl…" at bounding box center [514, 241] width 1029 height 483
type input "JESSI"
click at [765, 317] on button "Filtrar" at bounding box center [788, 330] width 47 height 26
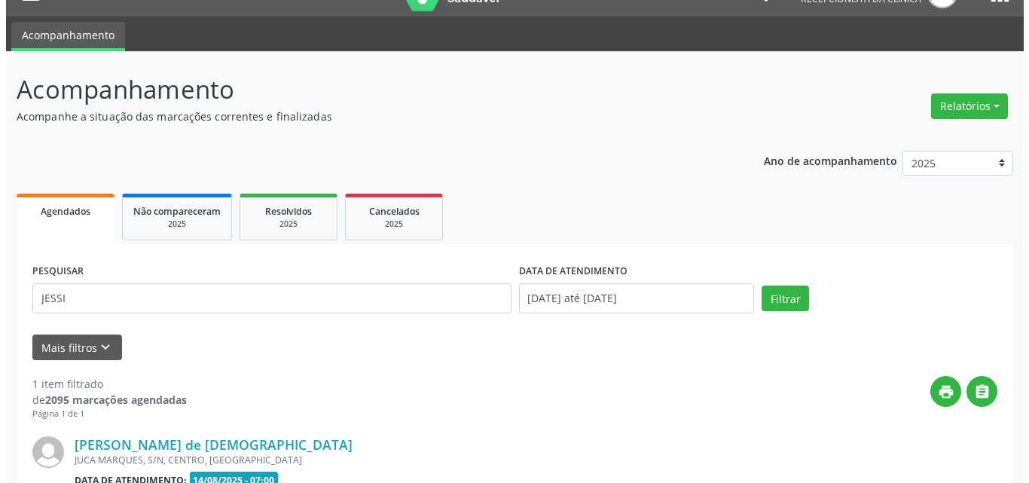
scroll to position [199, 0]
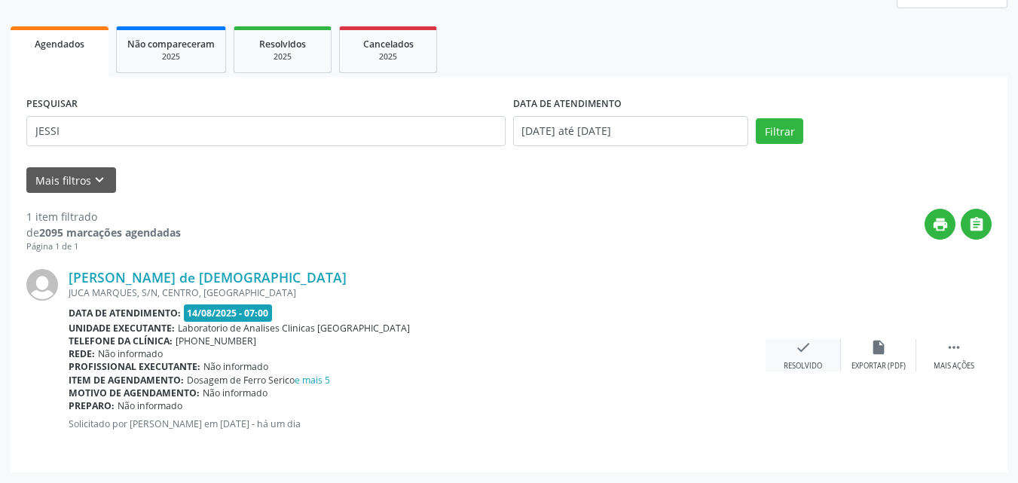
click at [803, 359] on div "check Resolvido" at bounding box center [802, 355] width 75 height 32
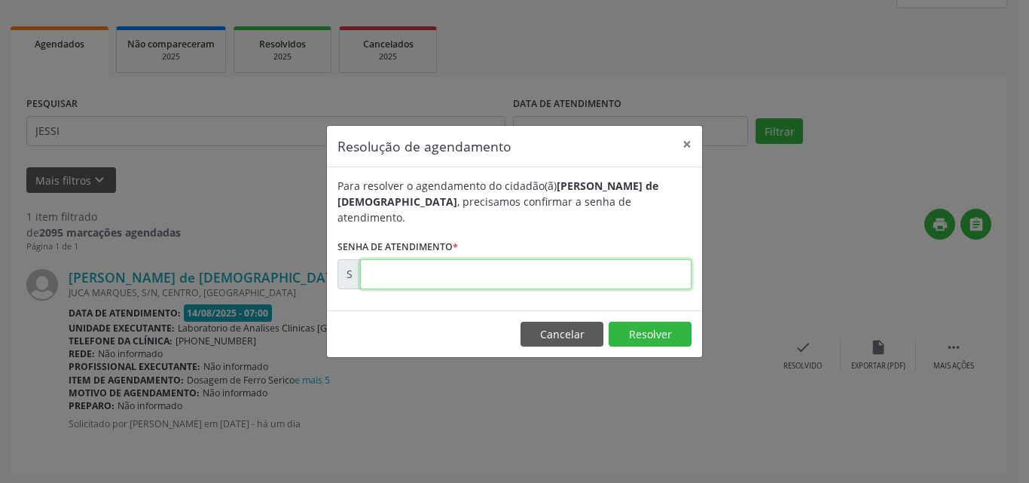
click at [612, 270] on input "text" at bounding box center [525, 274] width 331 height 30
type input "00171461"
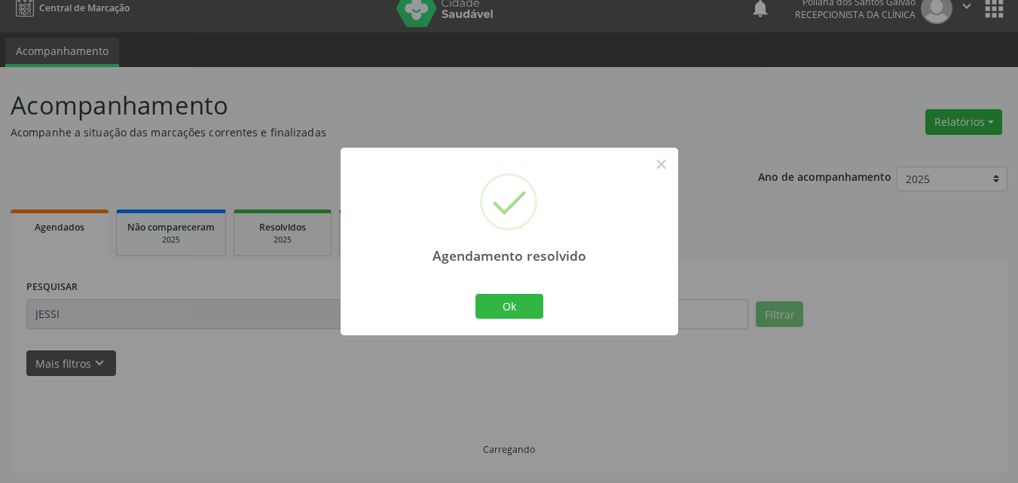
scroll to position [0, 0]
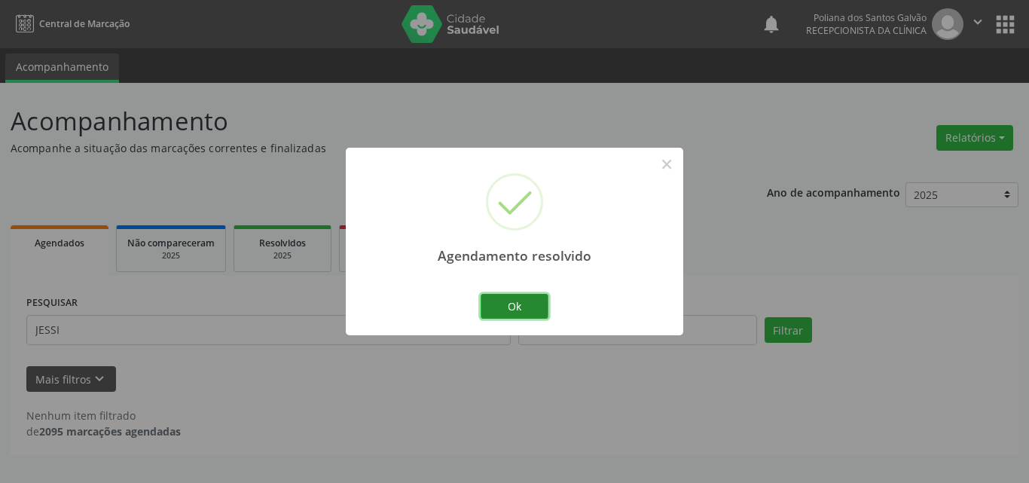
click at [485, 307] on button "Ok" at bounding box center [515, 307] width 68 height 26
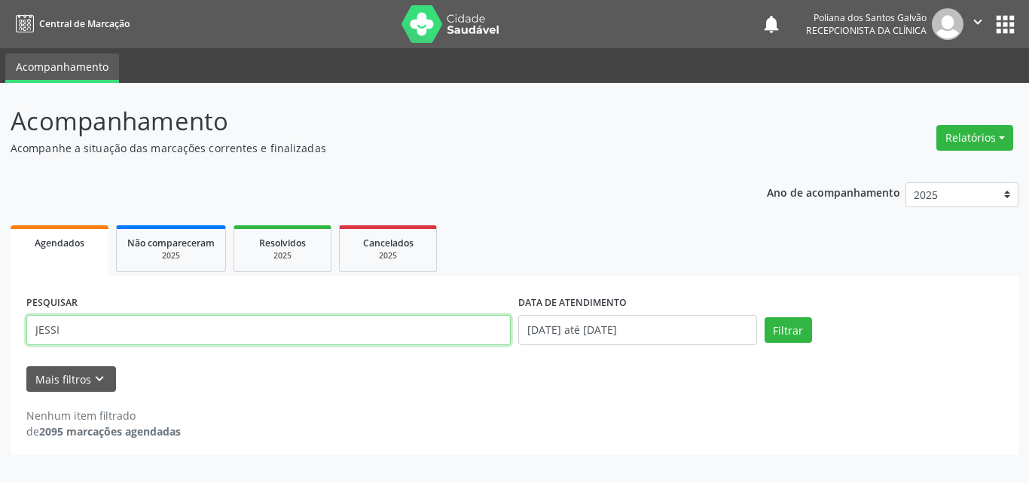
drag, startPoint x: 441, startPoint y: 339, endPoint x: 0, endPoint y: 70, distance: 516.2
click at [0, 164] on div "Acompanhamento Acompanhe a situação das marcações correntes e finalizadas Relat…" at bounding box center [514, 283] width 1029 height 400
type input "MATHEUS"
click at [765, 317] on button "Filtrar" at bounding box center [788, 330] width 47 height 26
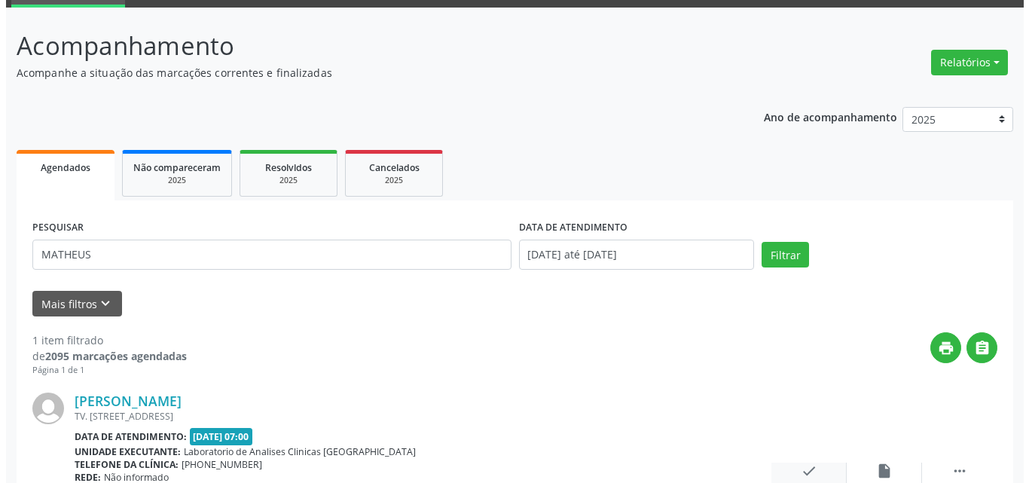
scroll to position [199, 0]
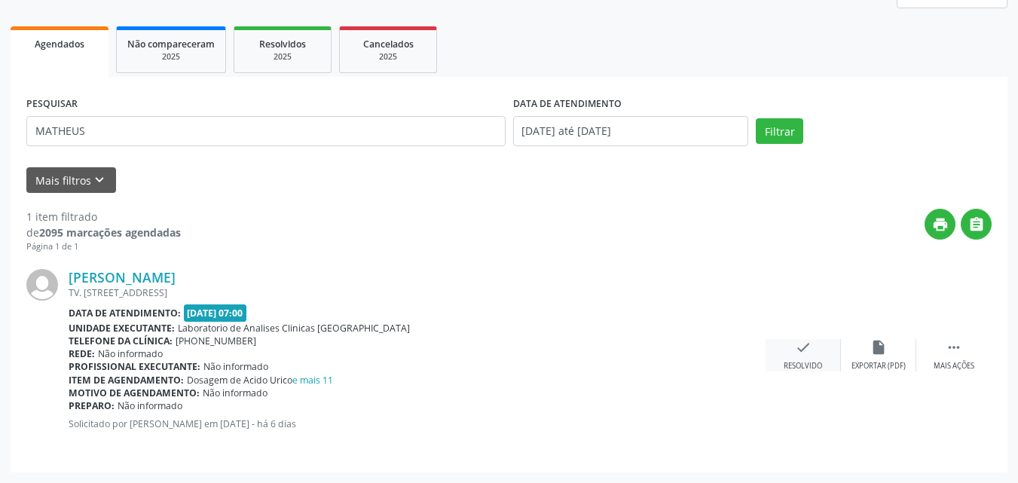
click at [790, 361] on div "Resolvido" at bounding box center [802, 366] width 38 height 11
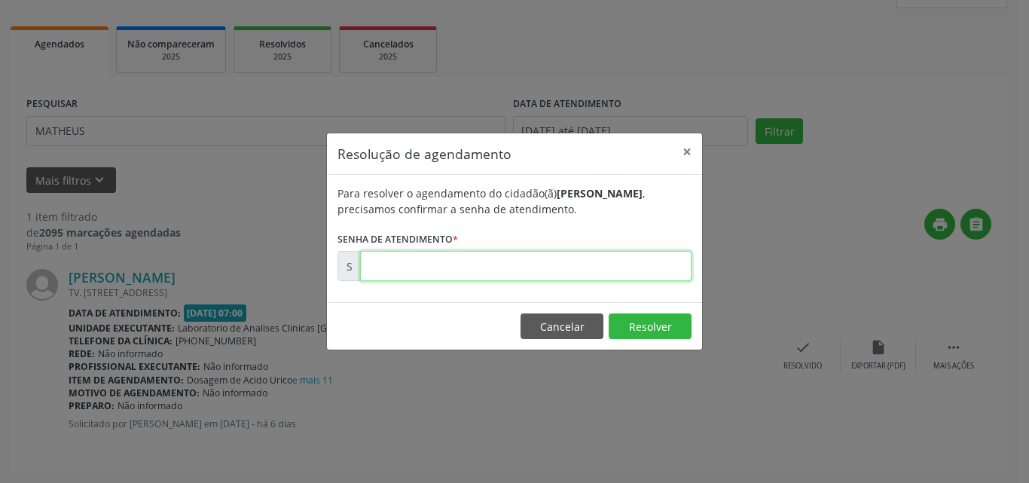
drag, startPoint x: 609, startPoint y: 268, endPoint x: 594, endPoint y: 268, distance: 15.8
click at [607, 268] on input "text" at bounding box center [525, 266] width 331 height 30
type input "00170925"
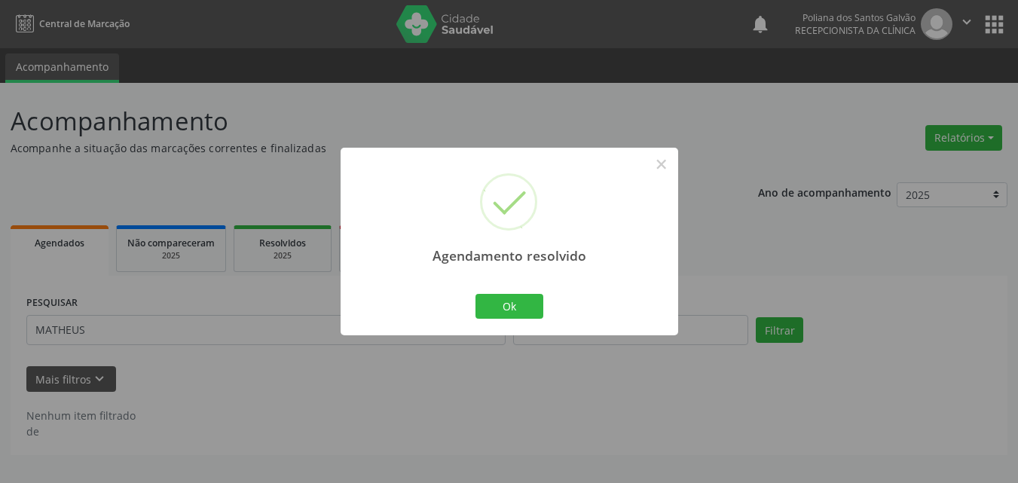
scroll to position [0, 0]
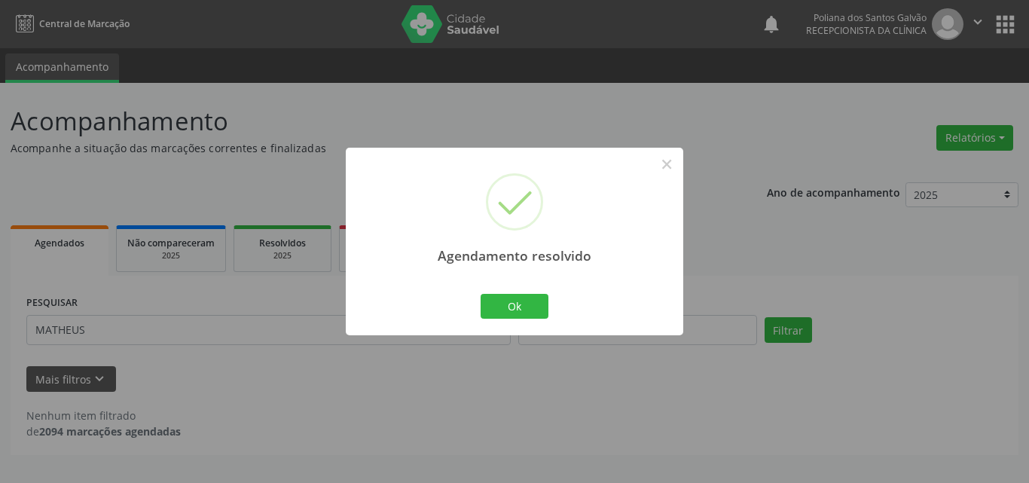
drag, startPoint x: 515, startPoint y: 325, endPoint x: 502, endPoint y: 326, distance: 12.9
click at [515, 325] on div "Agendamento resolvido × Ok Cancel" at bounding box center [514, 242] width 337 height 188
drag, startPoint x: 441, startPoint y: 335, endPoint x: 383, endPoint y: 338, distance: 58.1
click at [380, 340] on div "Agendamento resolvido × Ok Cancel" at bounding box center [514, 241] width 1029 height 483
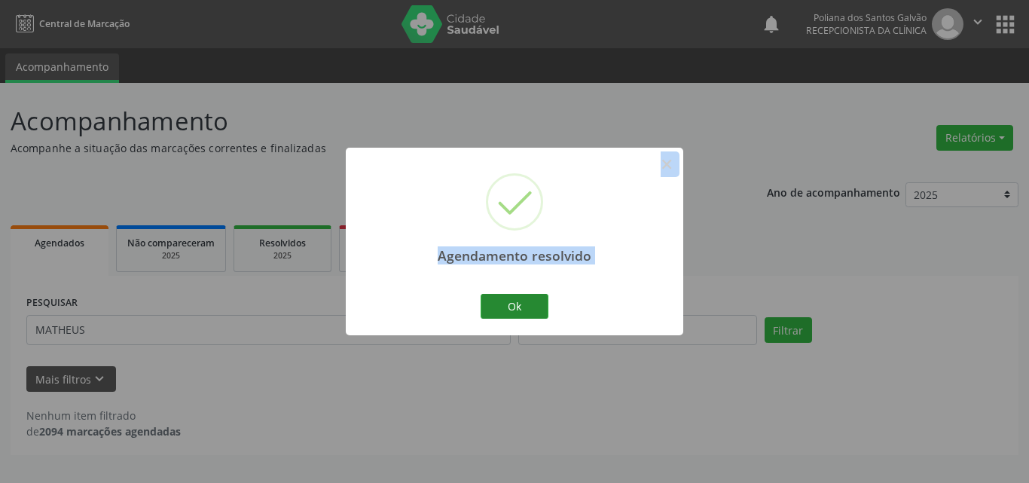
click at [511, 310] on button "Ok" at bounding box center [515, 307] width 68 height 26
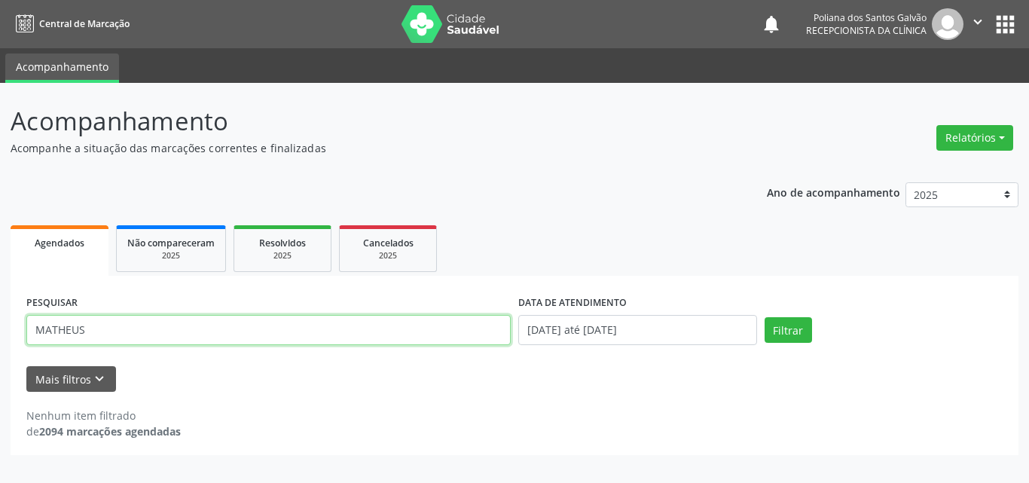
drag, startPoint x: 460, startPoint y: 331, endPoint x: 0, endPoint y: -15, distance: 576.1
click at [0, 0] on html "Central de Marcação notifications Poliana dos Santos Galvão Recepcionista da cl…" at bounding box center [514, 241] width 1029 height 483
type input "SIBELE"
click at [765, 317] on button "Filtrar" at bounding box center [788, 330] width 47 height 26
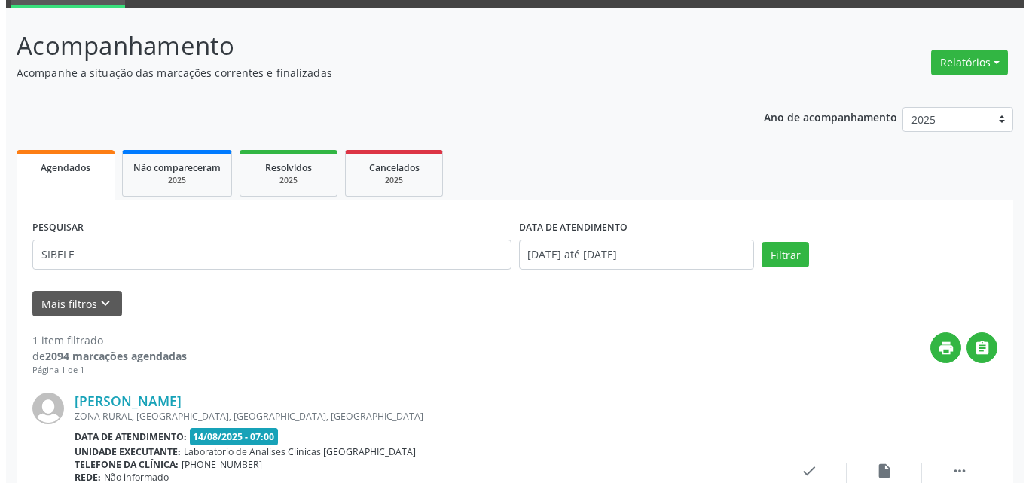
scroll to position [199, 0]
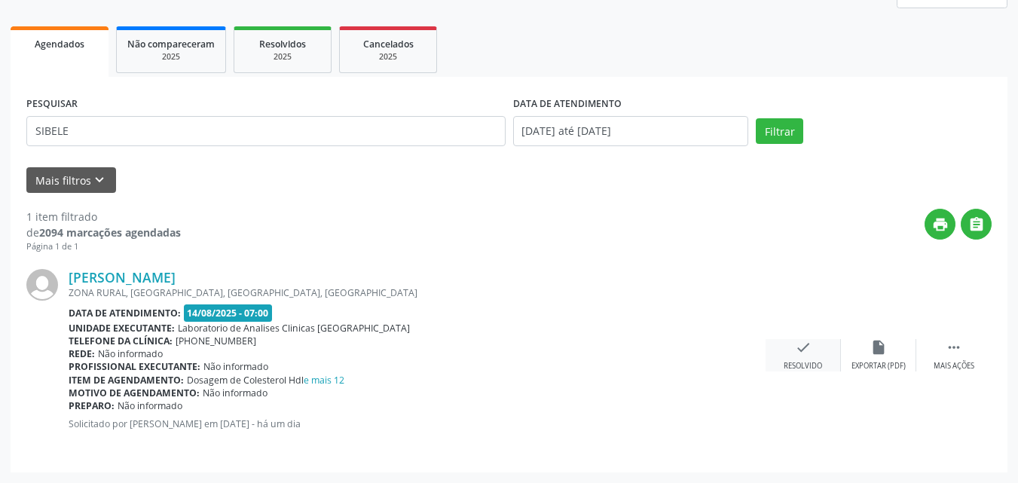
click at [819, 358] on div "check Resolvido" at bounding box center [802, 355] width 75 height 32
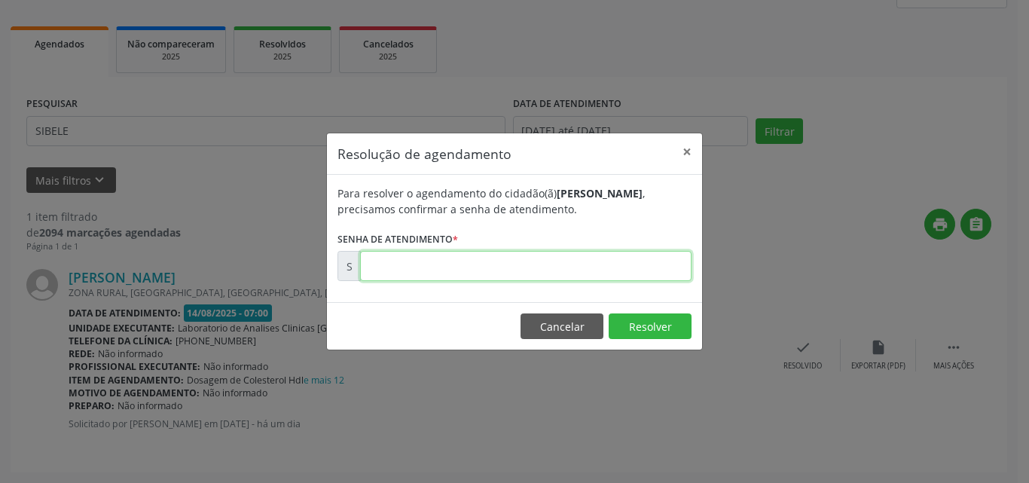
click at [595, 264] on input "text" at bounding box center [525, 266] width 331 height 30
type input "00171445"
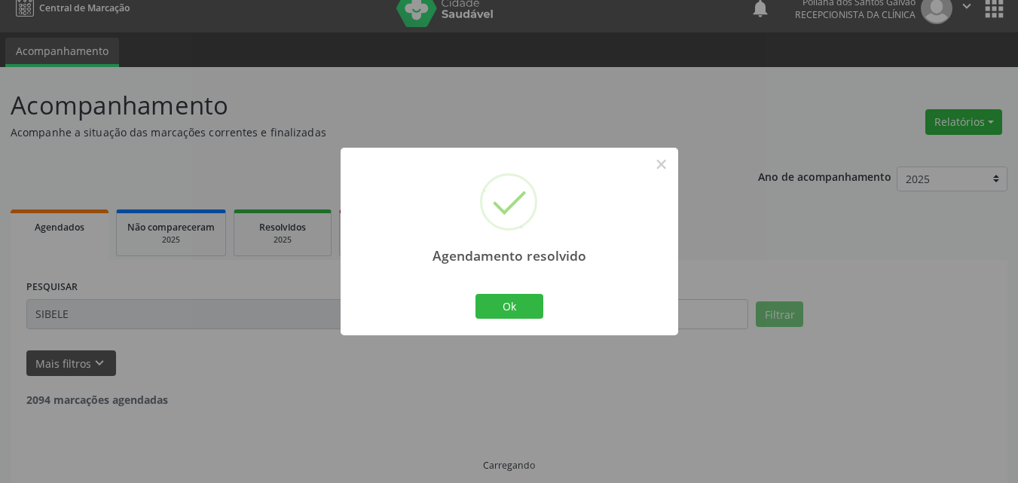
scroll to position [0, 0]
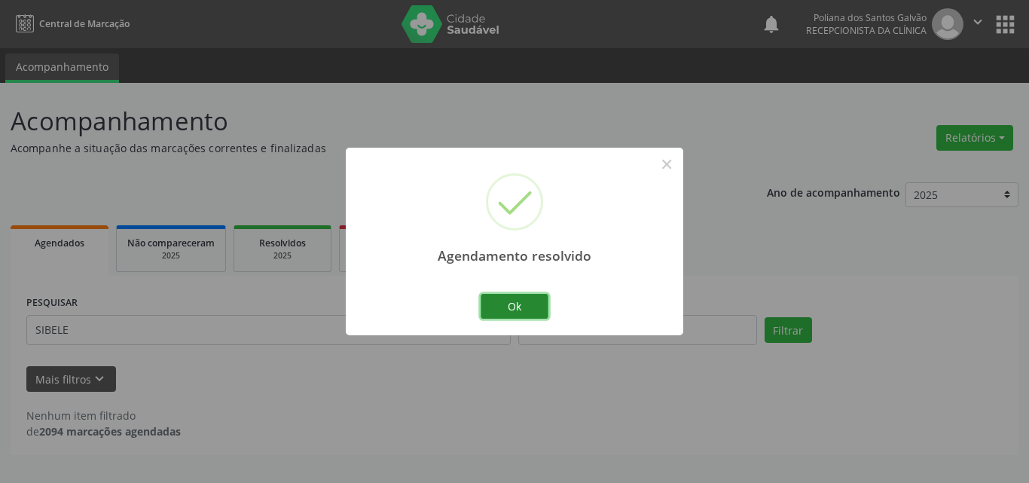
click at [500, 314] on button "Ok" at bounding box center [515, 307] width 68 height 26
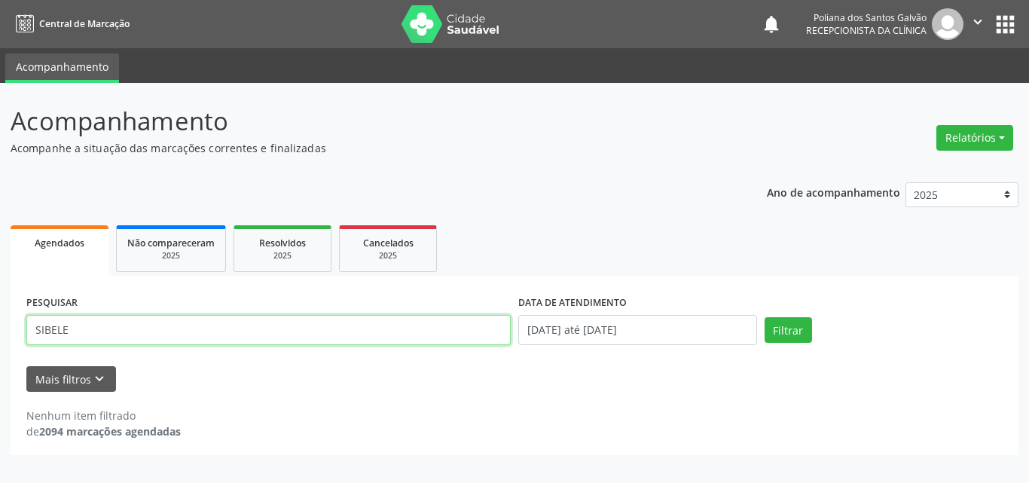
drag, startPoint x: 456, startPoint y: 331, endPoint x: 2, endPoint y: 176, distance: 479.3
click at [0, 196] on div "Acompanhamento Acompanhe a situação das marcações correntes e finalizadas Relat…" at bounding box center [514, 283] width 1029 height 400
type input "CELINA"
click at [765, 317] on button "Filtrar" at bounding box center [788, 330] width 47 height 26
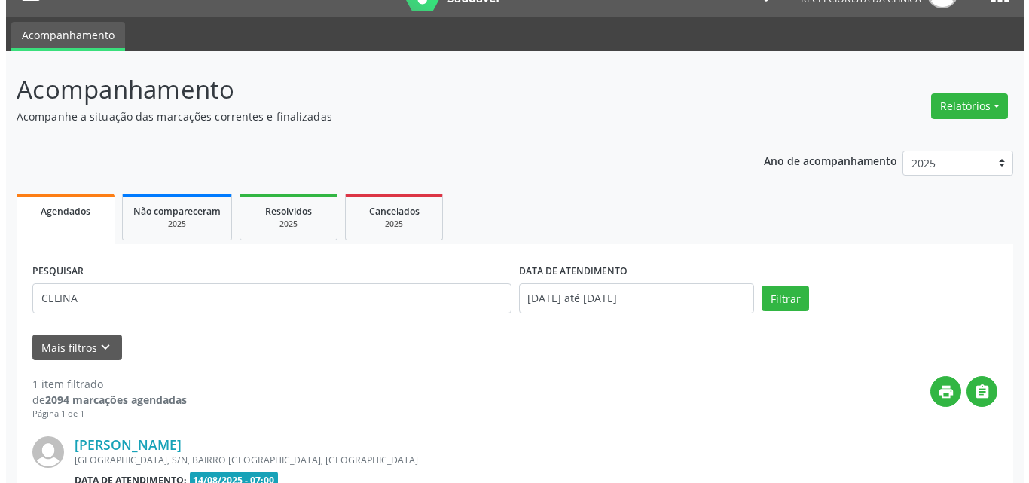
scroll to position [199, 0]
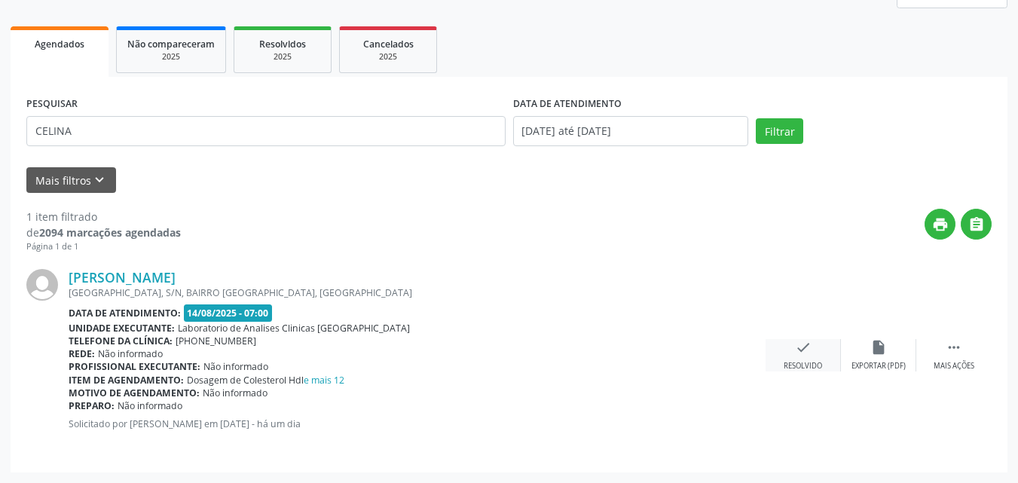
click at [774, 365] on div "check Resolvido" at bounding box center [802, 355] width 75 height 32
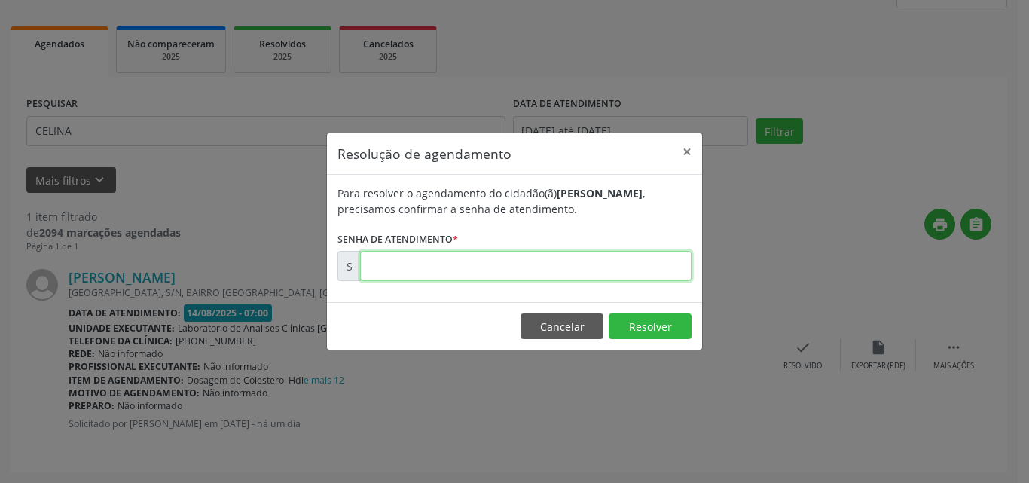
click at [565, 279] on input "text" at bounding box center [525, 266] width 331 height 30
type input "00171462"
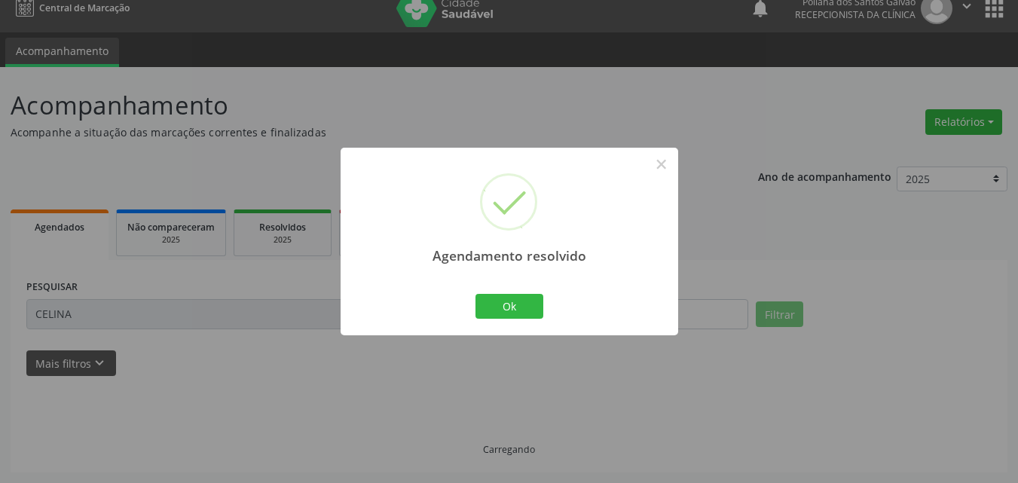
scroll to position [0, 0]
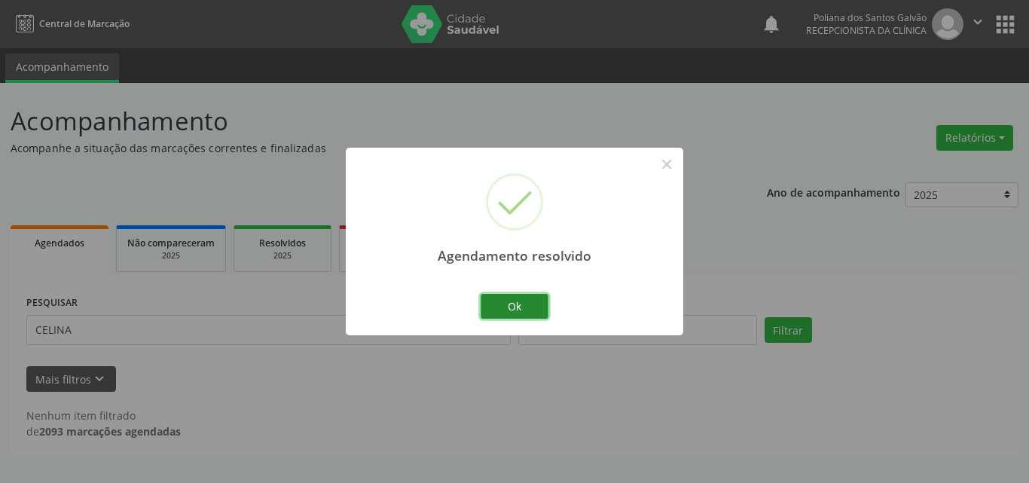
click at [527, 313] on button "Ok" at bounding box center [515, 307] width 68 height 26
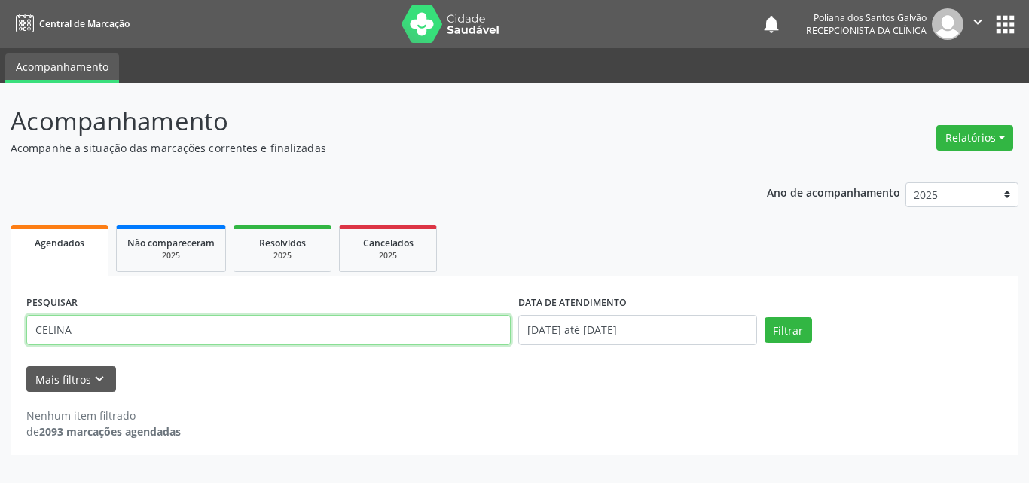
click at [0, 118] on div "Acompanhamento Acompanhe a situação das marcações correntes e finalizadas Relat…" at bounding box center [514, 283] width 1029 height 400
type input "[PERSON_NAME]"
click at [765, 317] on button "Filtrar" at bounding box center [788, 330] width 47 height 26
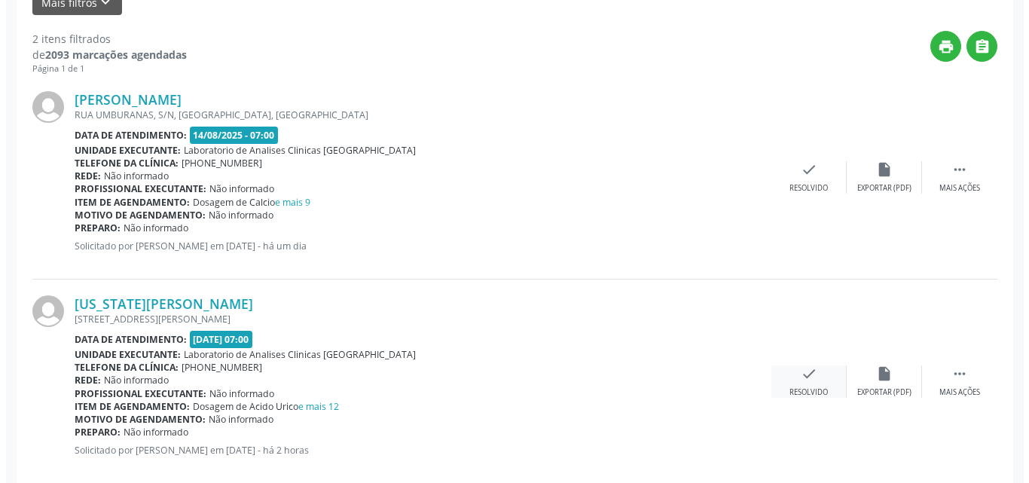
scroll to position [403, 0]
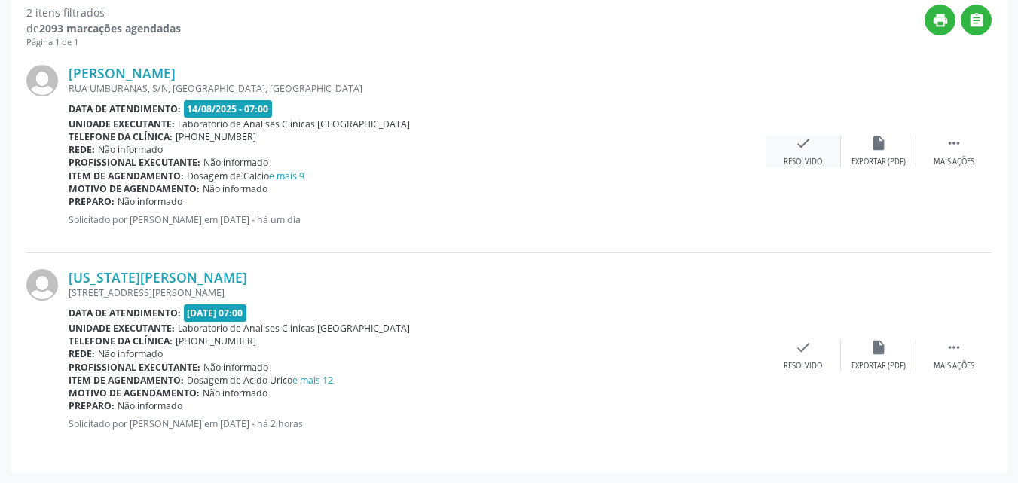
click at [813, 145] on div "check Resolvido" at bounding box center [802, 151] width 75 height 32
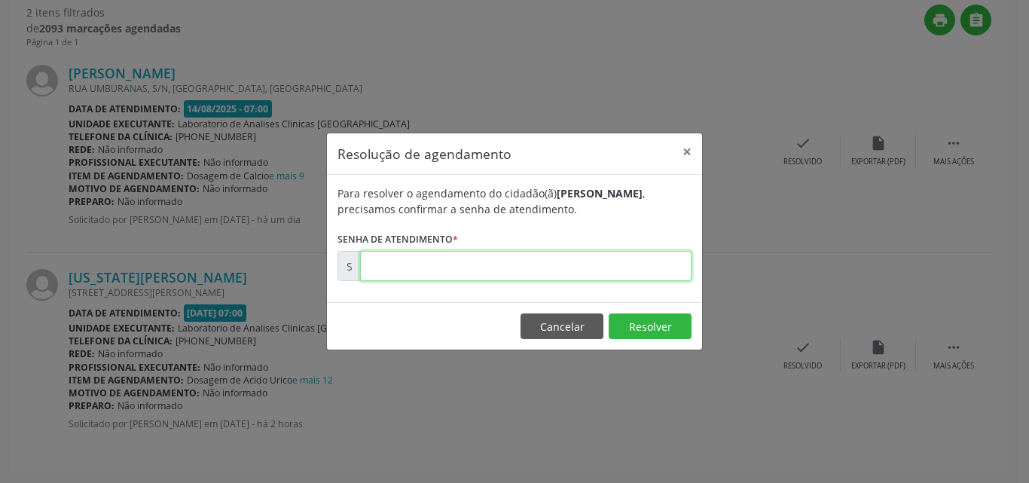
click at [579, 274] on input "text" at bounding box center [525, 266] width 331 height 30
type input "00171486"
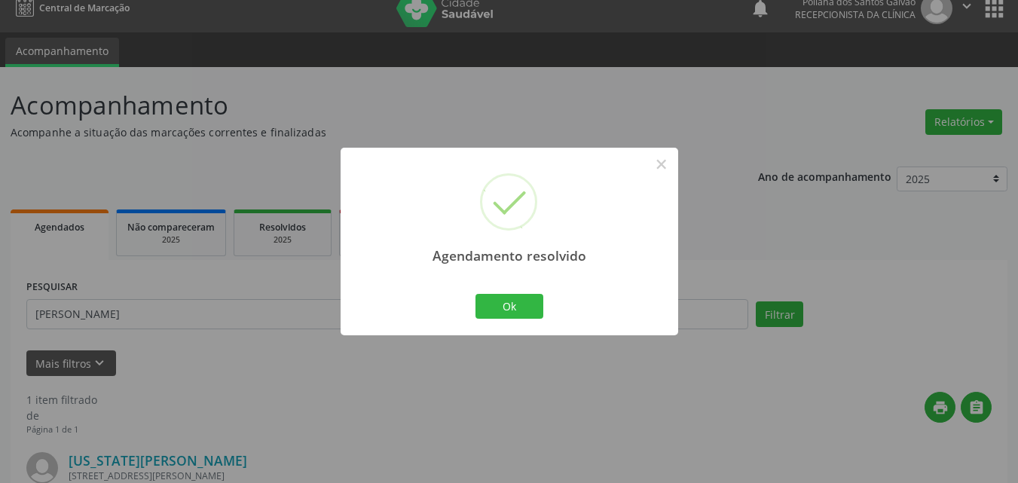
scroll to position [199, 0]
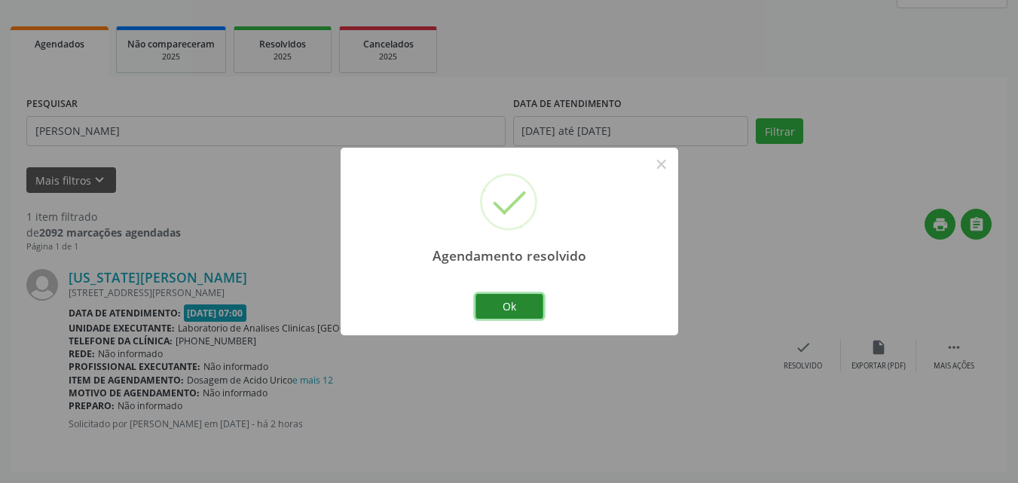
click at [505, 311] on button "Ok" at bounding box center [509, 307] width 68 height 26
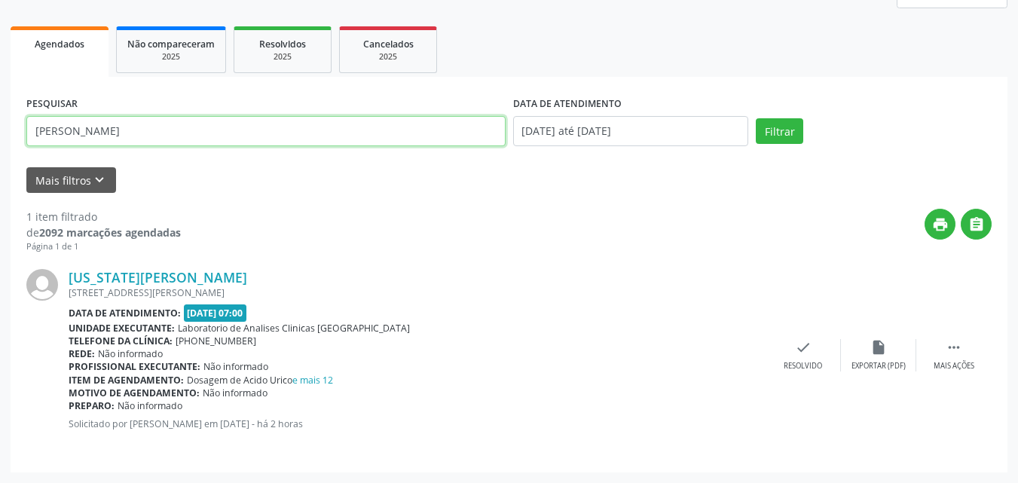
scroll to position [66, 0]
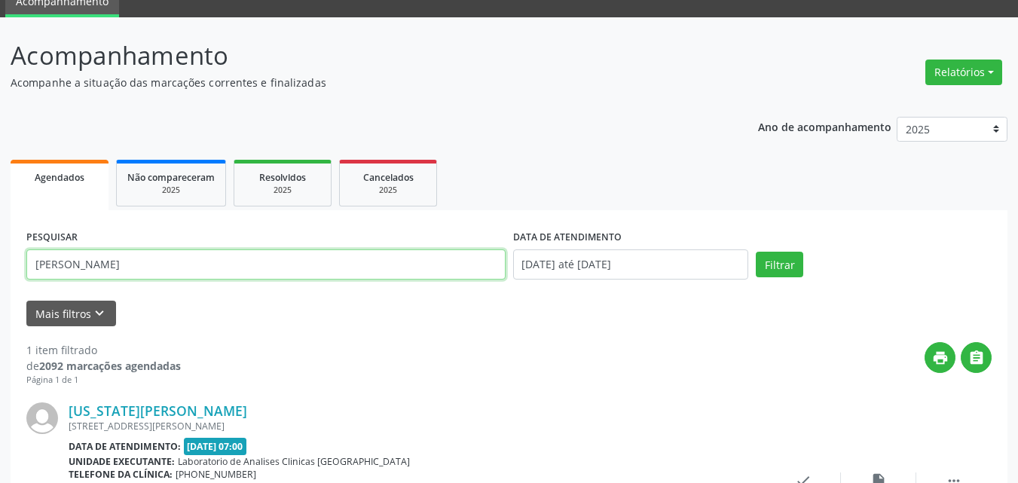
drag, startPoint x: 339, startPoint y: 120, endPoint x: 0, endPoint y: -66, distance: 386.3
click at [0, 0] on html "Central de Marcação notifications Poliana dos Santos Galvão Recepcionista da cl…" at bounding box center [509, 175] width 1018 height 483
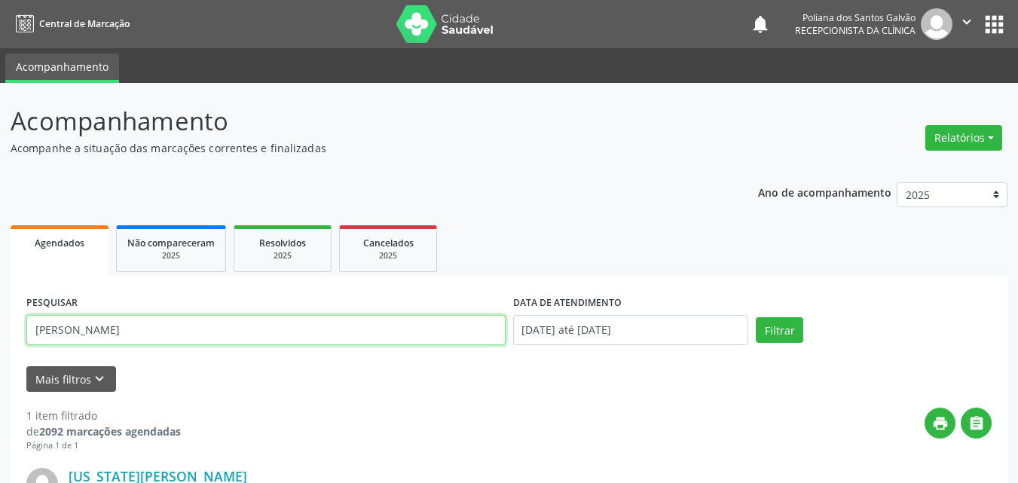
type input "[PERSON_NAME]"
click at [755, 317] on button "Filtrar" at bounding box center [778, 330] width 47 height 26
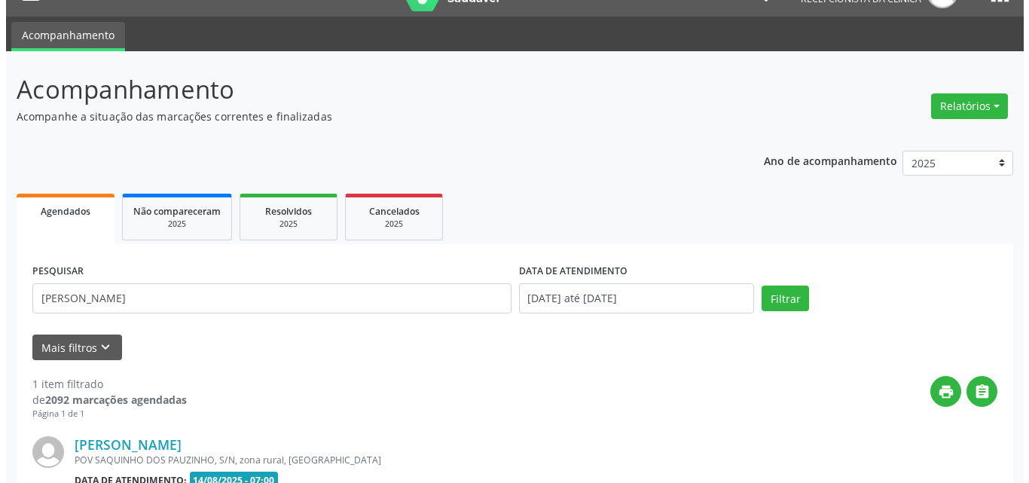
scroll to position [199, 0]
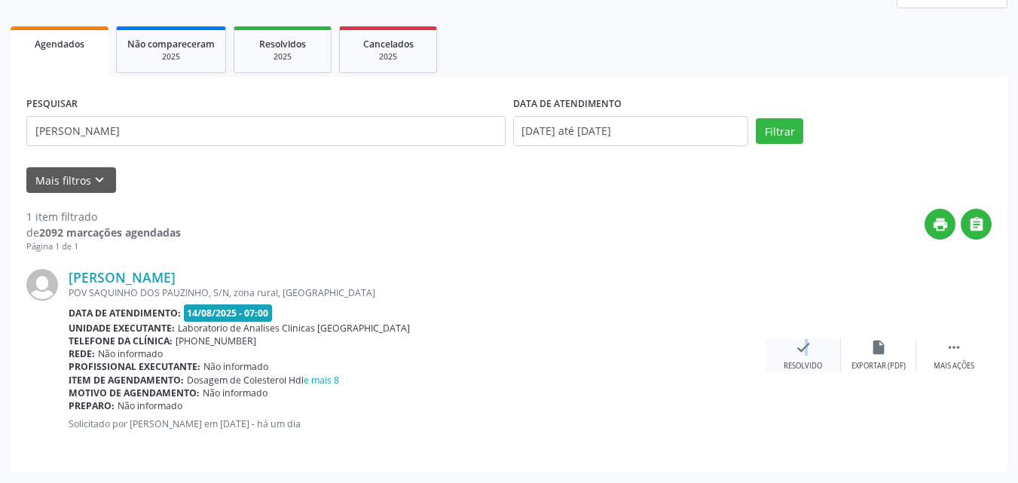
click at [796, 343] on icon "check" at bounding box center [803, 347] width 17 height 17
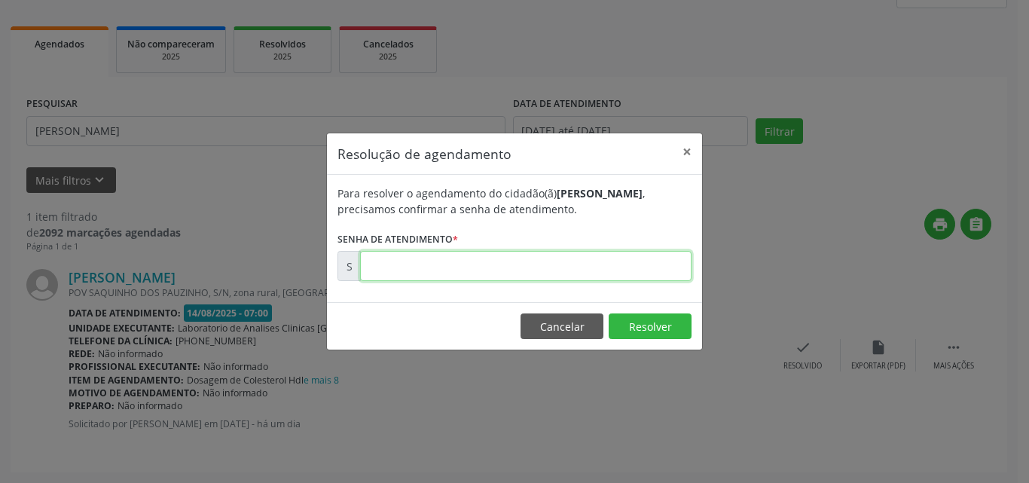
click at [580, 270] on input "text" at bounding box center [525, 266] width 331 height 30
type input "00171450"
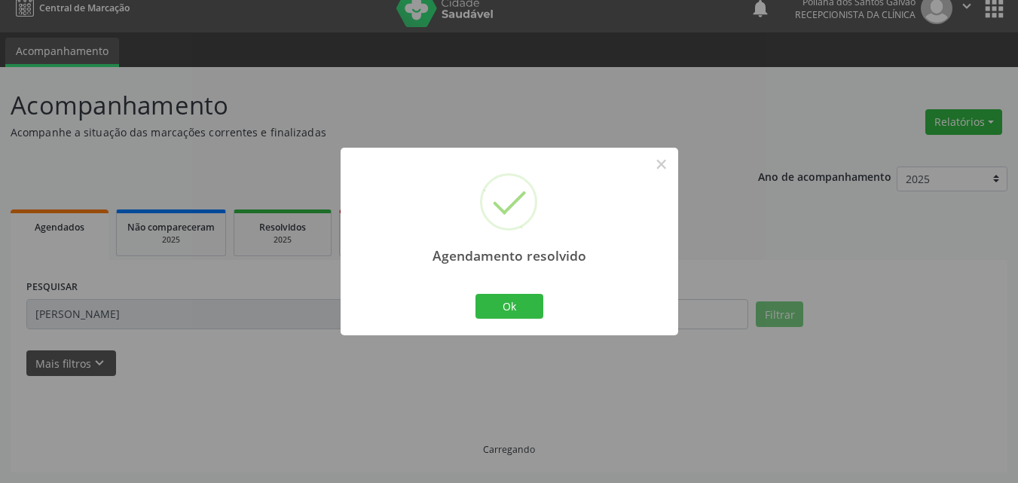
scroll to position [0, 0]
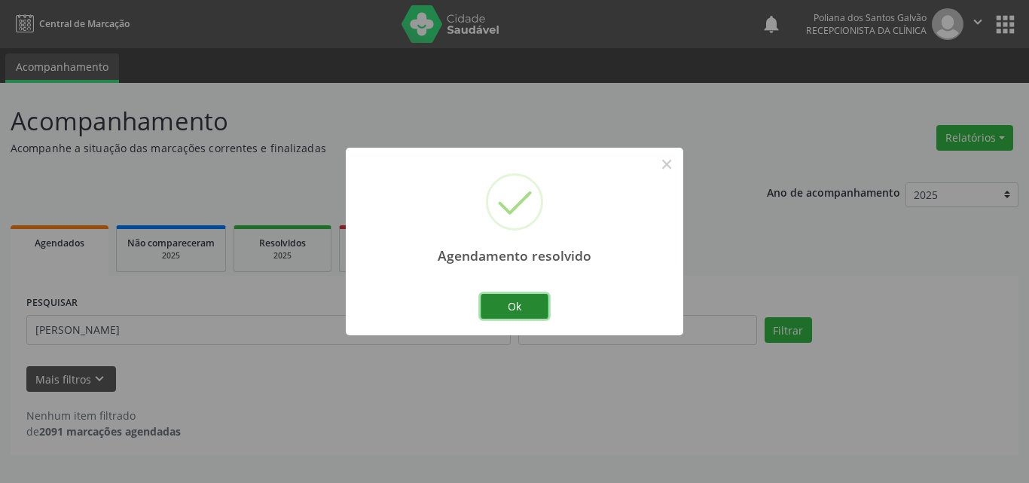
click at [505, 301] on button "Ok" at bounding box center [515, 307] width 68 height 26
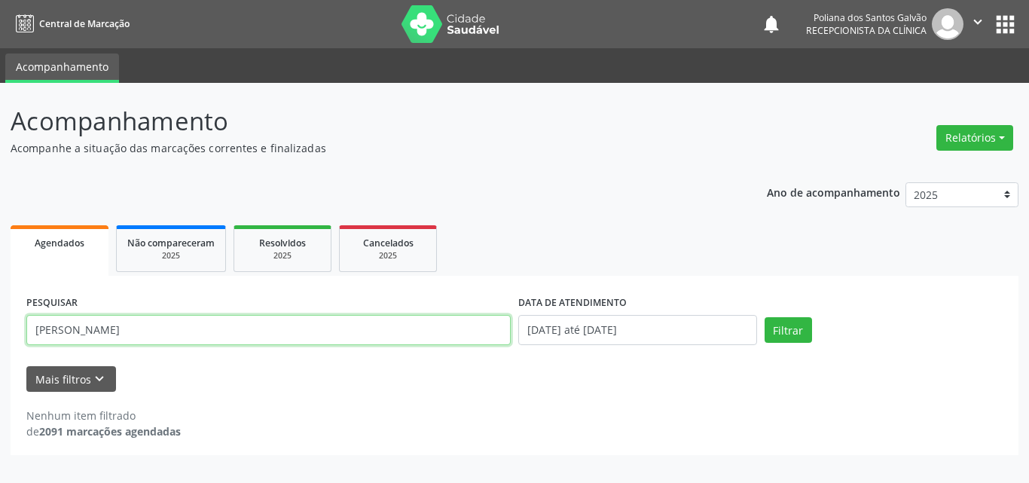
drag, startPoint x: 414, startPoint y: 344, endPoint x: 29, endPoint y: 162, distance: 425.9
click at [22, 166] on div "Acompanhamento Acompanhe a situação das marcações correntes e finalizadas Relat…" at bounding box center [515, 278] width 1008 height 353
type input "JOSI"
click at [765, 317] on button "Filtrar" at bounding box center [788, 330] width 47 height 26
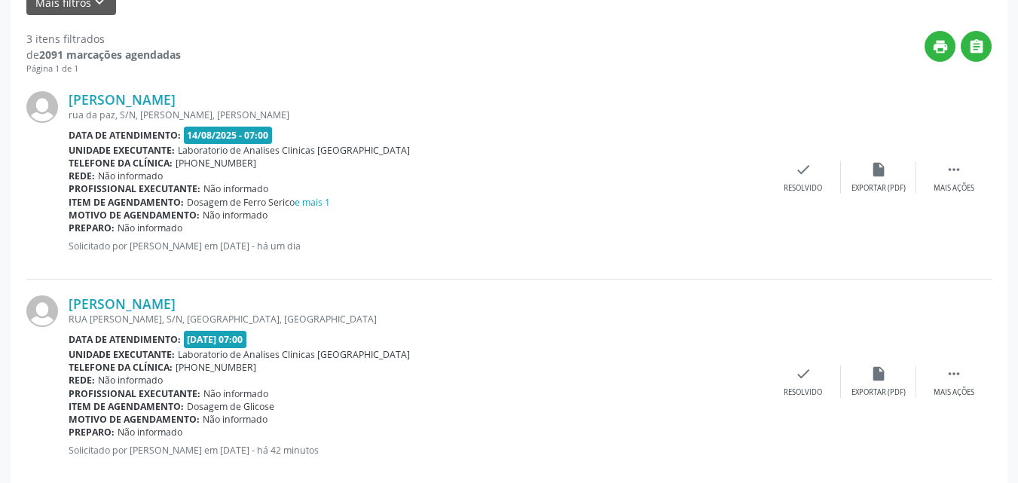
scroll to position [607, 0]
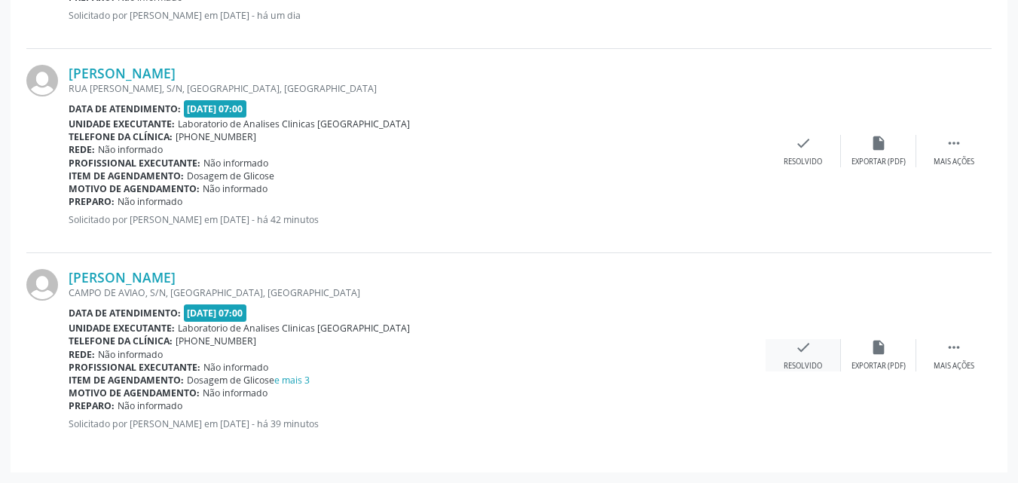
click at [805, 352] on icon "check" at bounding box center [803, 347] width 17 height 17
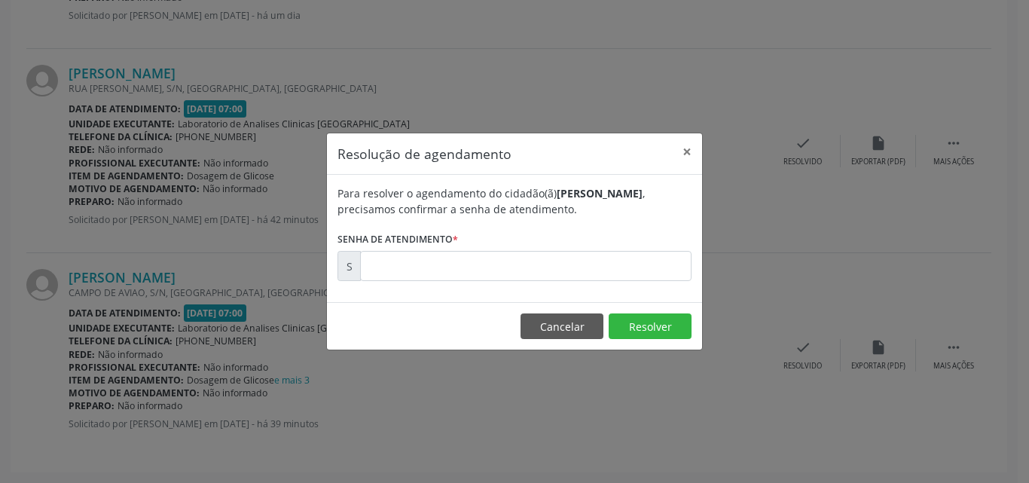
click at [142, 269] on div "Resolução de agendamento × Para resolver o agendamento do cidadão(ã) [PERSON_NA…" at bounding box center [514, 241] width 1029 height 483
drag, startPoint x: 552, startPoint y: 327, endPoint x: 560, endPoint y: 321, distance: 9.6
click at [553, 327] on button "Cancelar" at bounding box center [561, 326] width 83 height 26
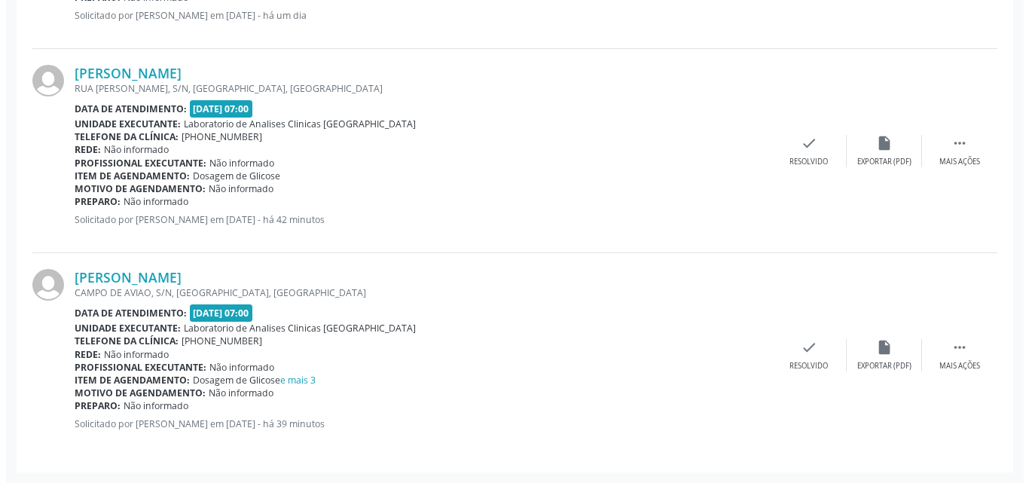
scroll to position [306, 0]
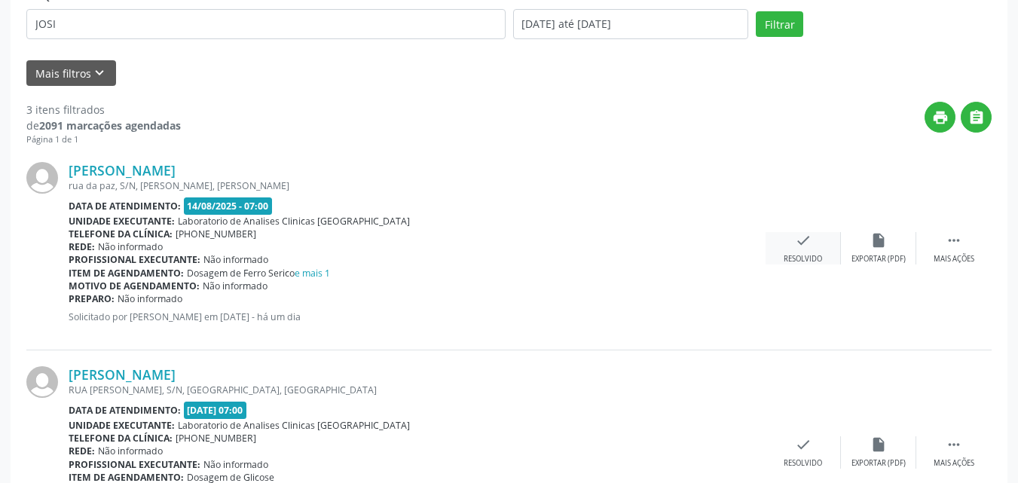
click at [775, 255] on div "check Resolvido" at bounding box center [802, 248] width 75 height 32
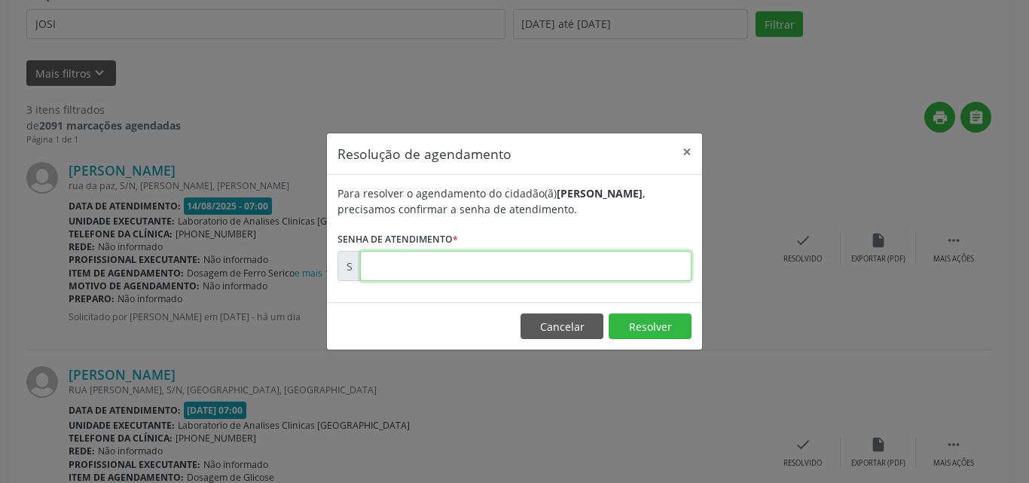
click at [641, 271] on input "text" at bounding box center [525, 266] width 331 height 30
type input "00171452"
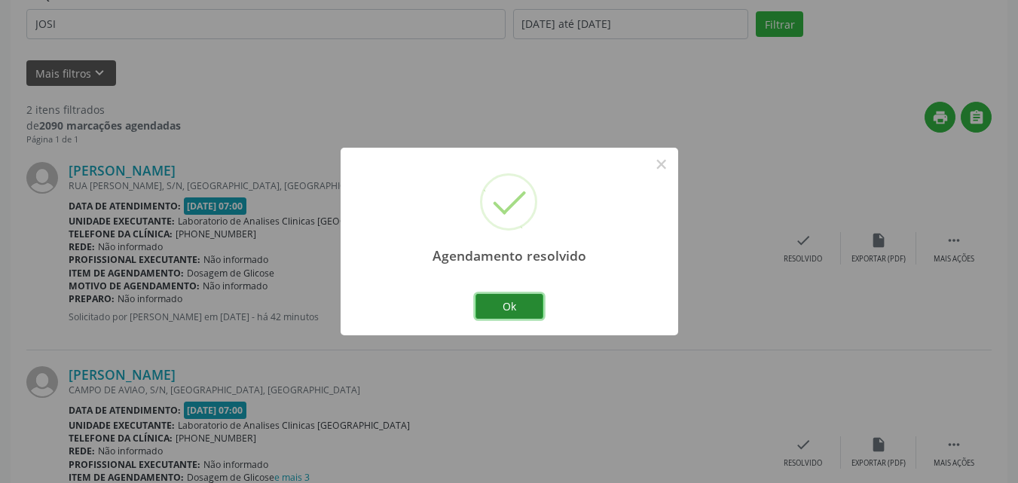
click at [504, 309] on button "Ok" at bounding box center [509, 307] width 68 height 26
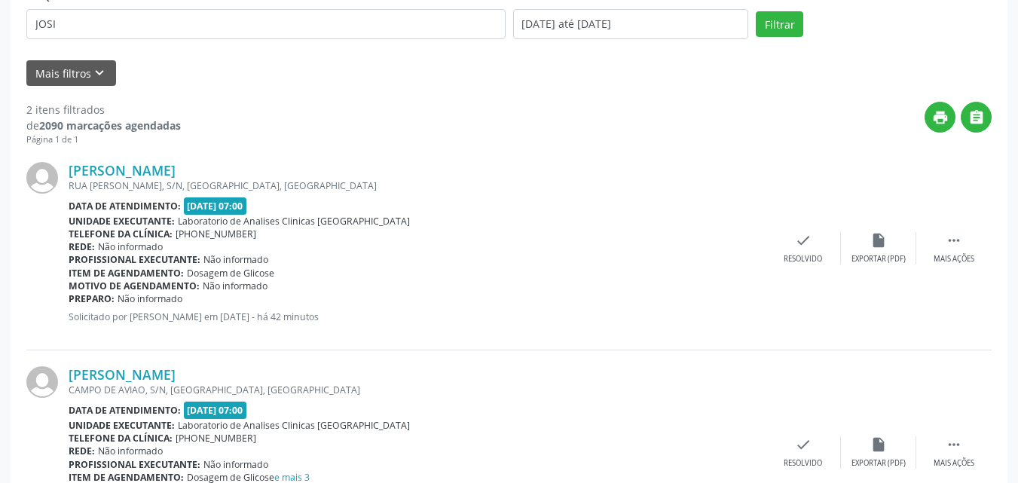
scroll to position [80, 0]
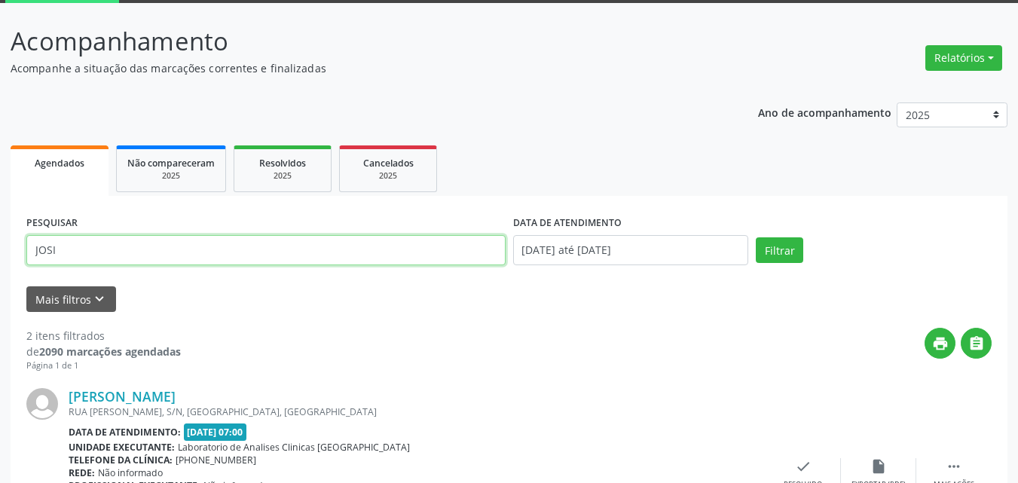
drag, startPoint x: 0, startPoint y: 43, endPoint x: 0, endPoint y: -66, distance: 108.5
click at [0, 0] on html "Central de Marcação notifications Poliana dos Santos Galvão Recepcionista da cl…" at bounding box center [509, 161] width 1018 height 483
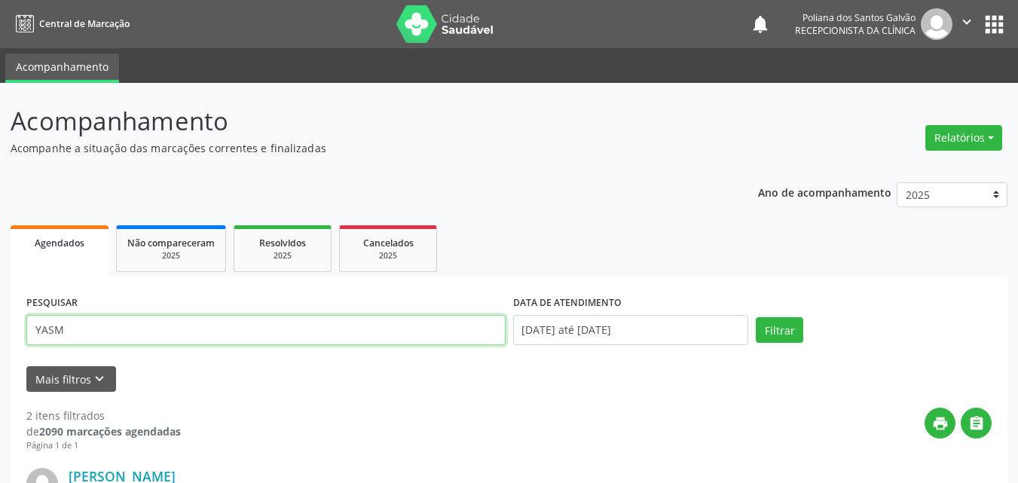
type input "YASM"
click at [755, 317] on button "Filtrar" at bounding box center [778, 330] width 47 height 26
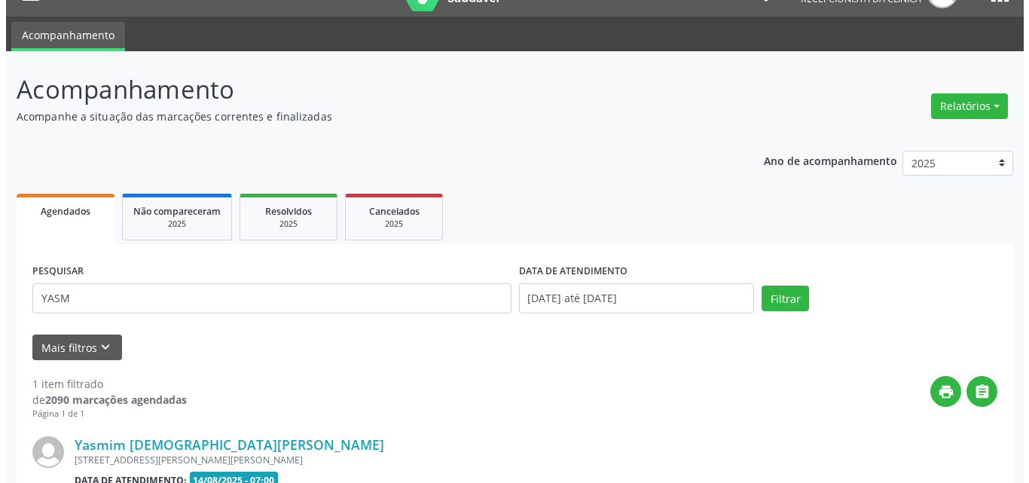
scroll to position [199, 0]
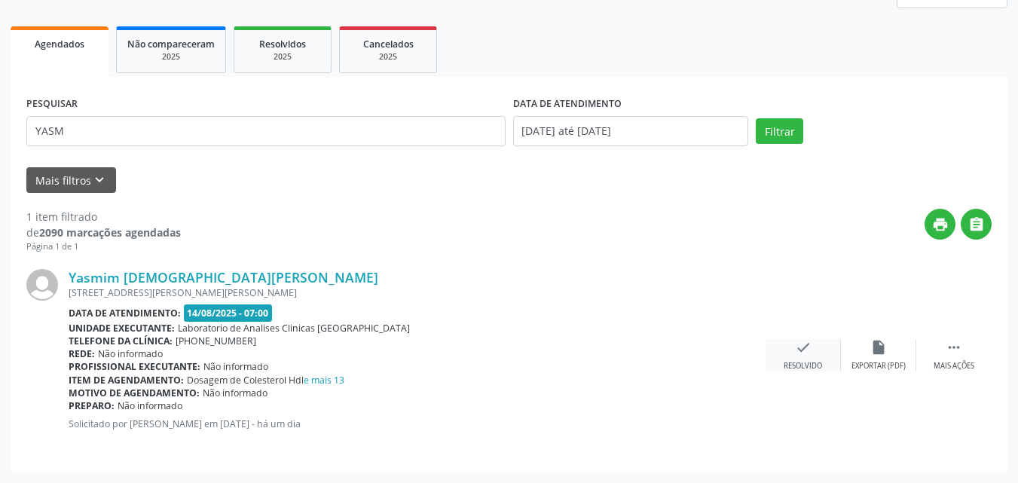
click at [809, 353] on icon "check" at bounding box center [803, 347] width 17 height 17
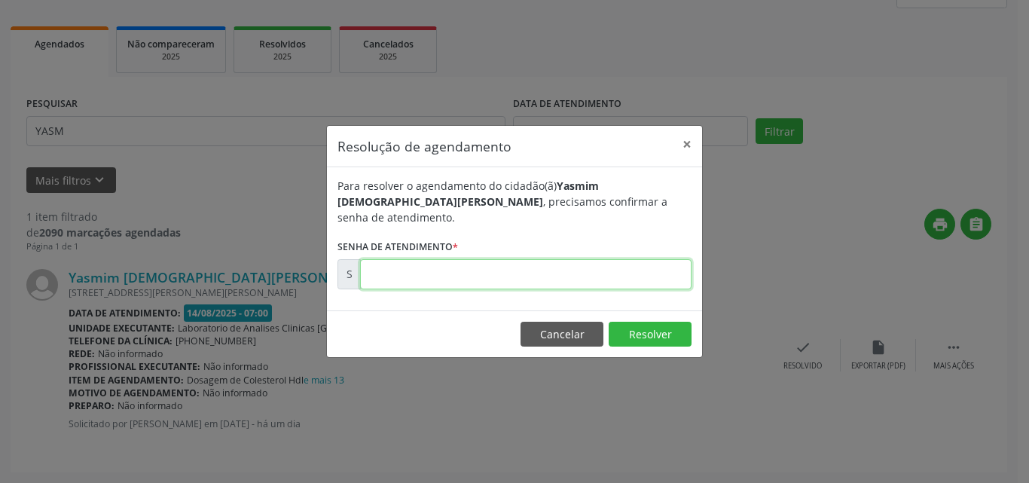
click at [655, 267] on input "text" at bounding box center [525, 274] width 331 height 30
type input "00171467"
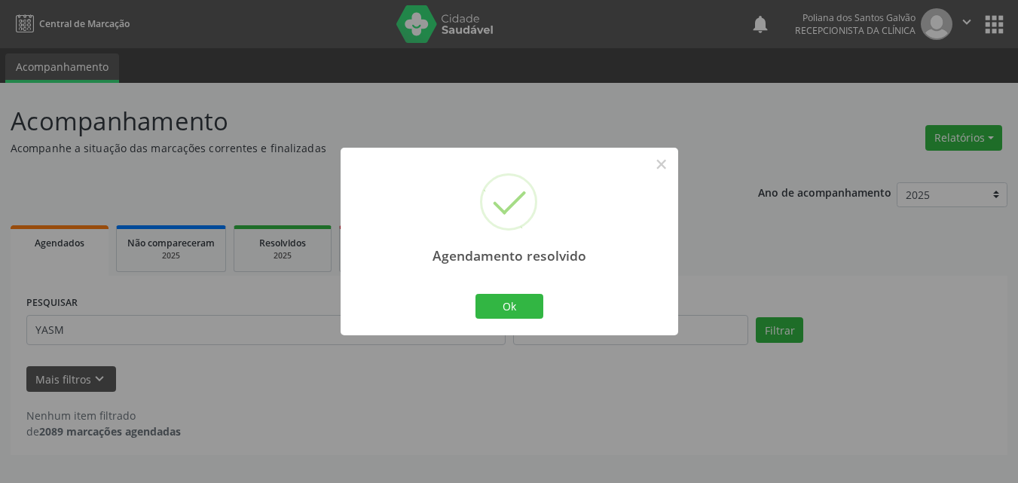
scroll to position [0, 0]
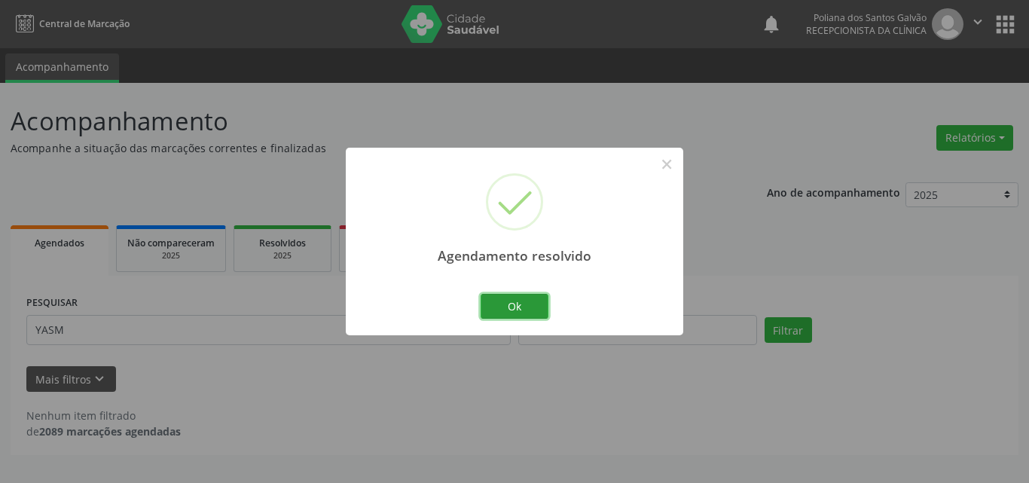
drag, startPoint x: 520, startPoint y: 299, endPoint x: 456, endPoint y: 324, distance: 68.7
click at [517, 301] on button "Ok" at bounding box center [515, 307] width 68 height 26
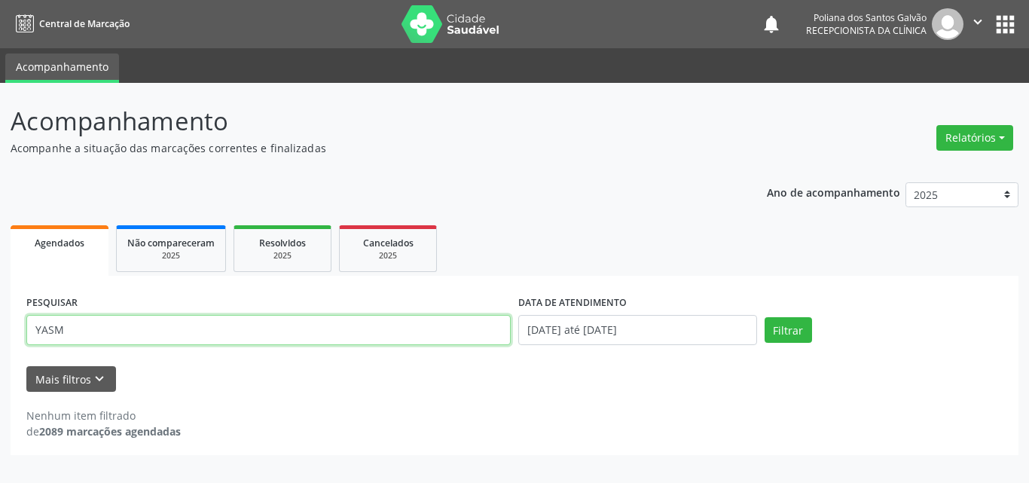
drag, startPoint x: 249, startPoint y: 286, endPoint x: 0, endPoint y: 8, distance: 373.4
click at [0, 21] on div "Central de Marcação notifications Poliana dos Santos Galvão Recepcionista da cl…" at bounding box center [514, 241] width 1029 height 483
type input "TEREZINHA"
click at [765, 317] on button "Filtrar" at bounding box center [788, 330] width 47 height 26
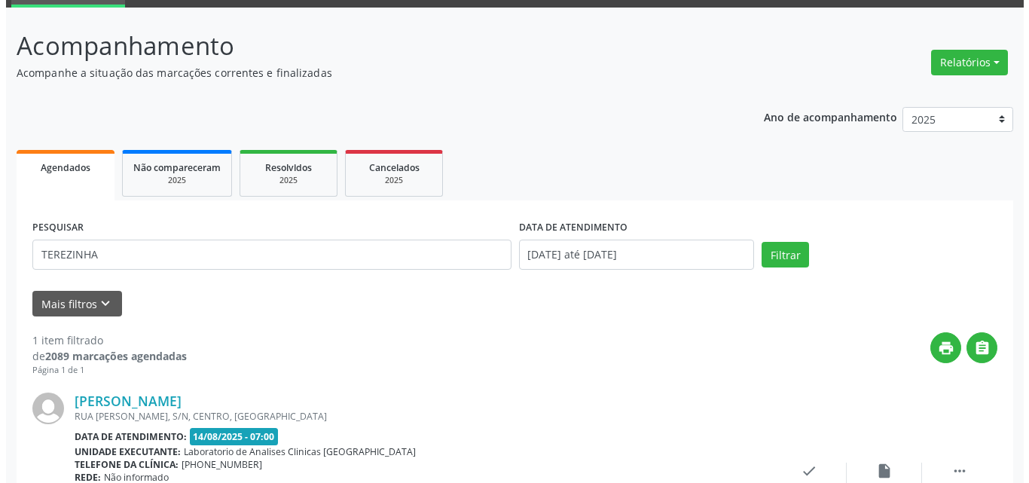
scroll to position [199, 0]
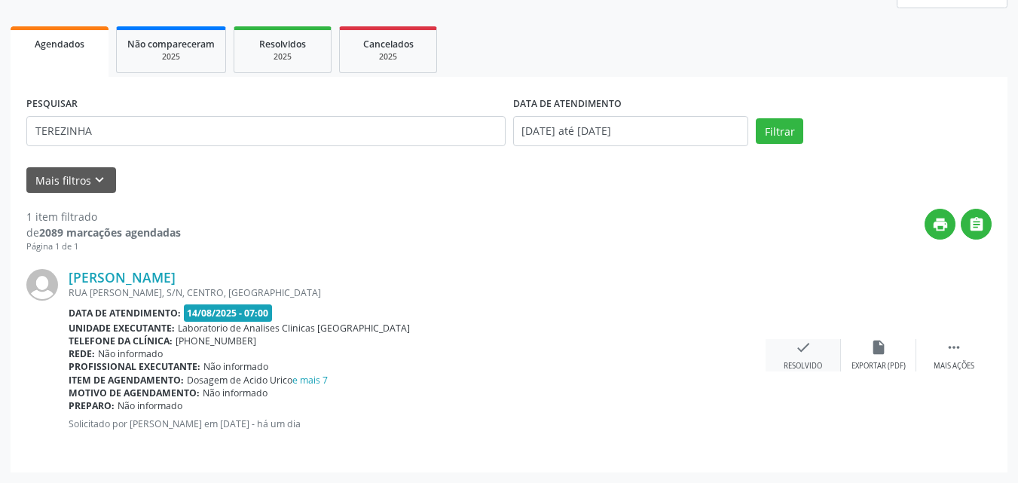
click at [811, 348] on div "check Resolvido" at bounding box center [802, 355] width 75 height 32
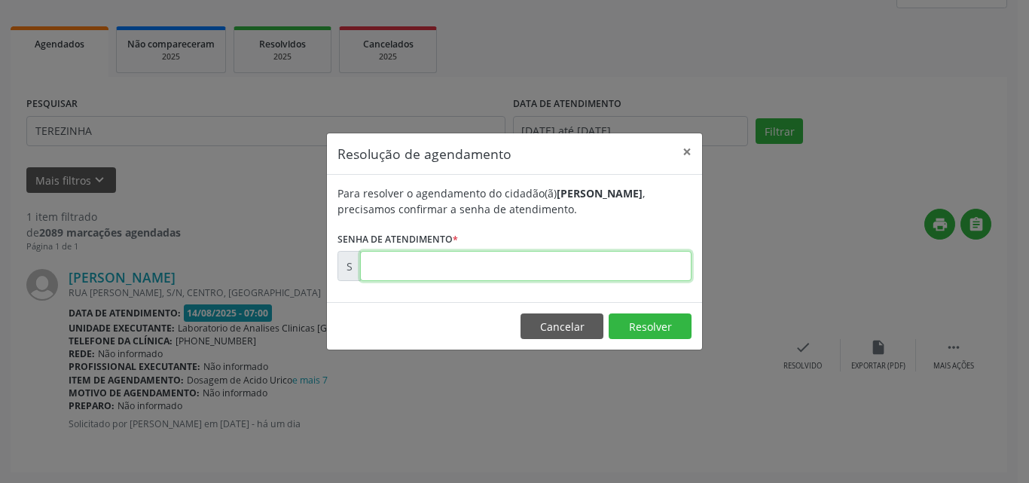
click at [643, 264] on input "text" at bounding box center [525, 266] width 331 height 30
type input "00171481"
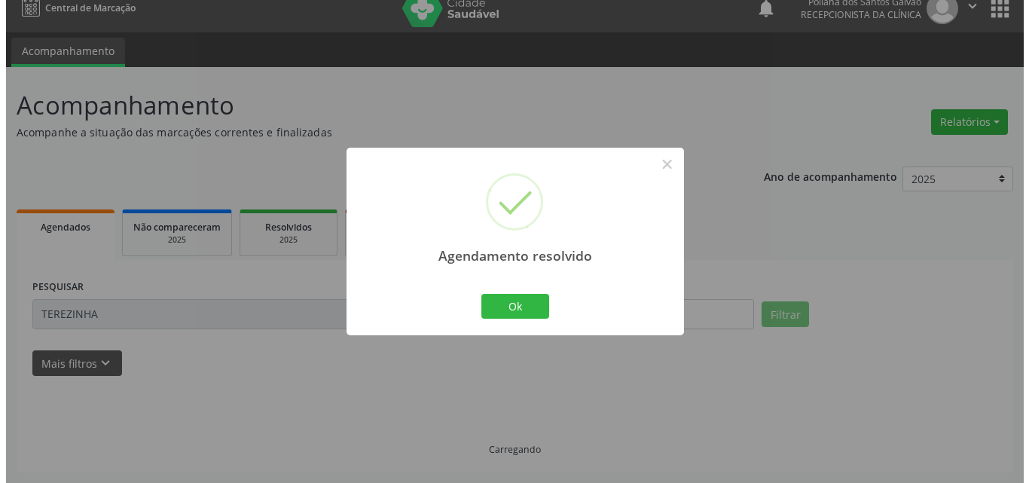
scroll to position [0, 0]
